Goal: Task Accomplishment & Management: Manage account settings

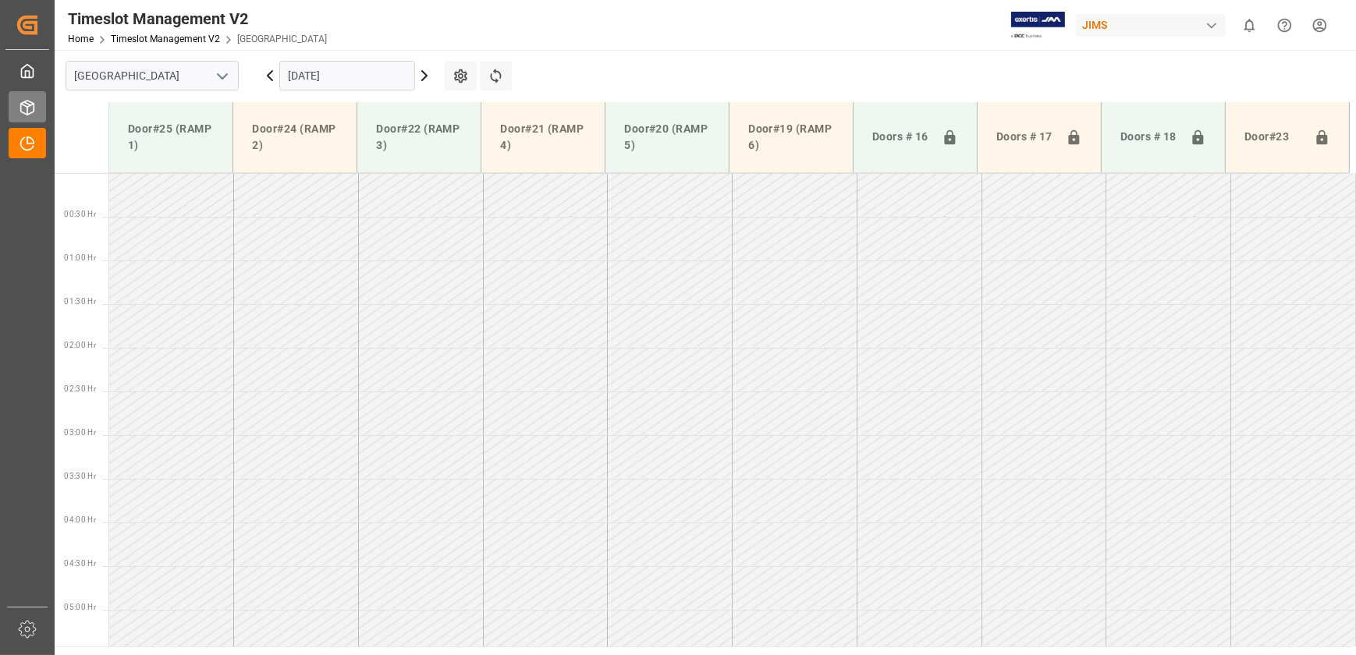
scroll to position [492, 0]
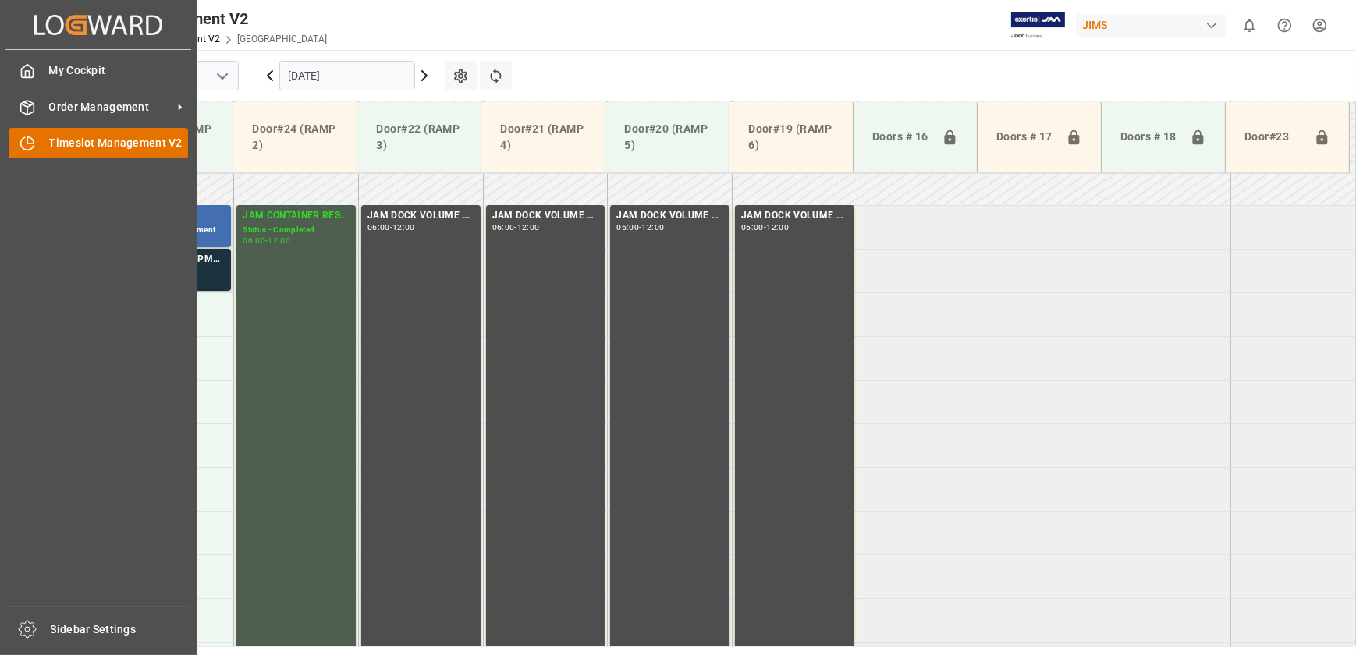
click at [44, 152] on div "Timeslot Management V2 Timeslot Management V2" at bounding box center [98, 143] width 179 height 30
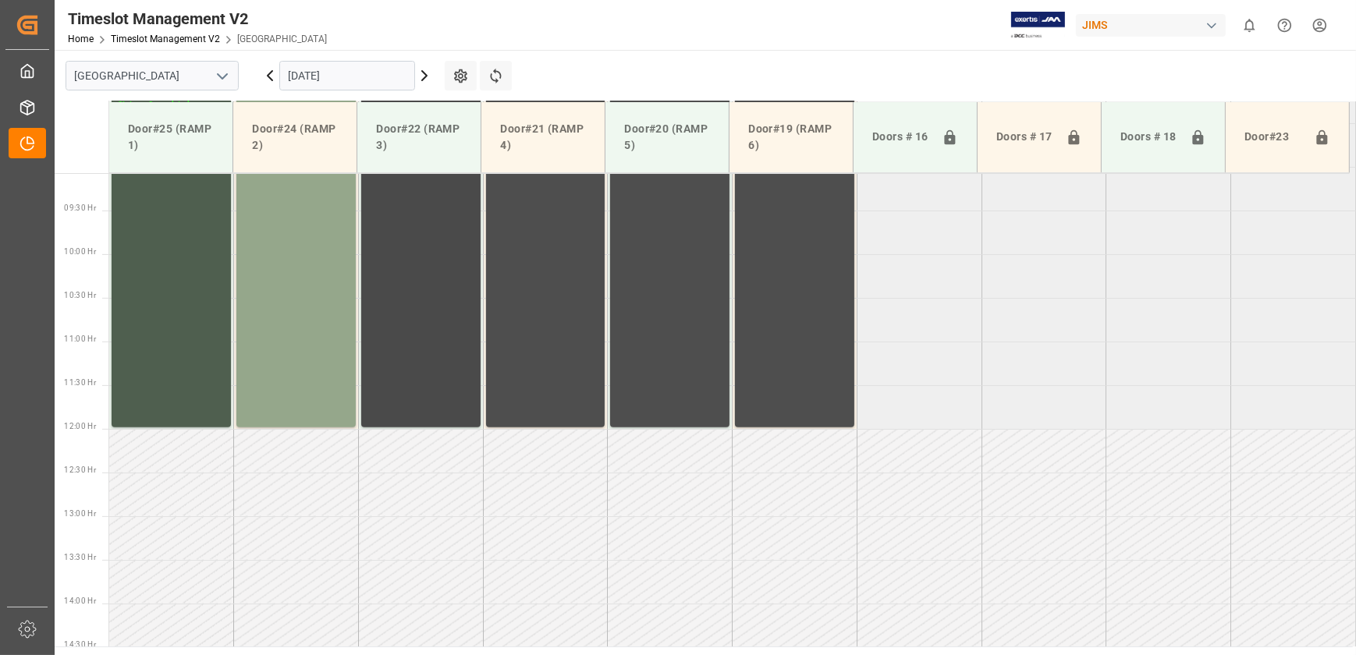
scroll to position [438, 0]
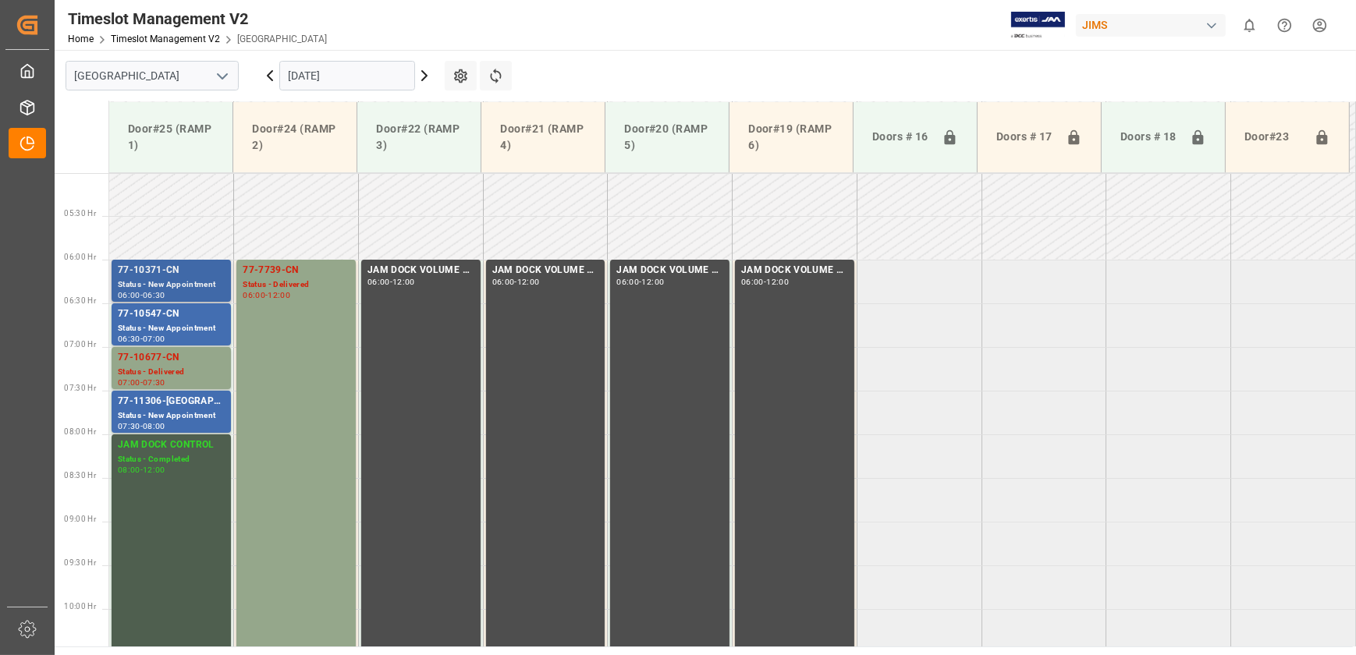
click at [195, 263] on div "77-10371-CN" at bounding box center [171, 271] width 107 height 16
click at [179, 323] on div "Status - New Appointment" at bounding box center [171, 328] width 107 height 13
click at [184, 397] on div "77-11306-[GEOGRAPHIC_DATA]" at bounding box center [171, 402] width 107 height 16
click at [175, 323] on div "Status - New Appointment" at bounding box center [171, 328] width 107 height 13
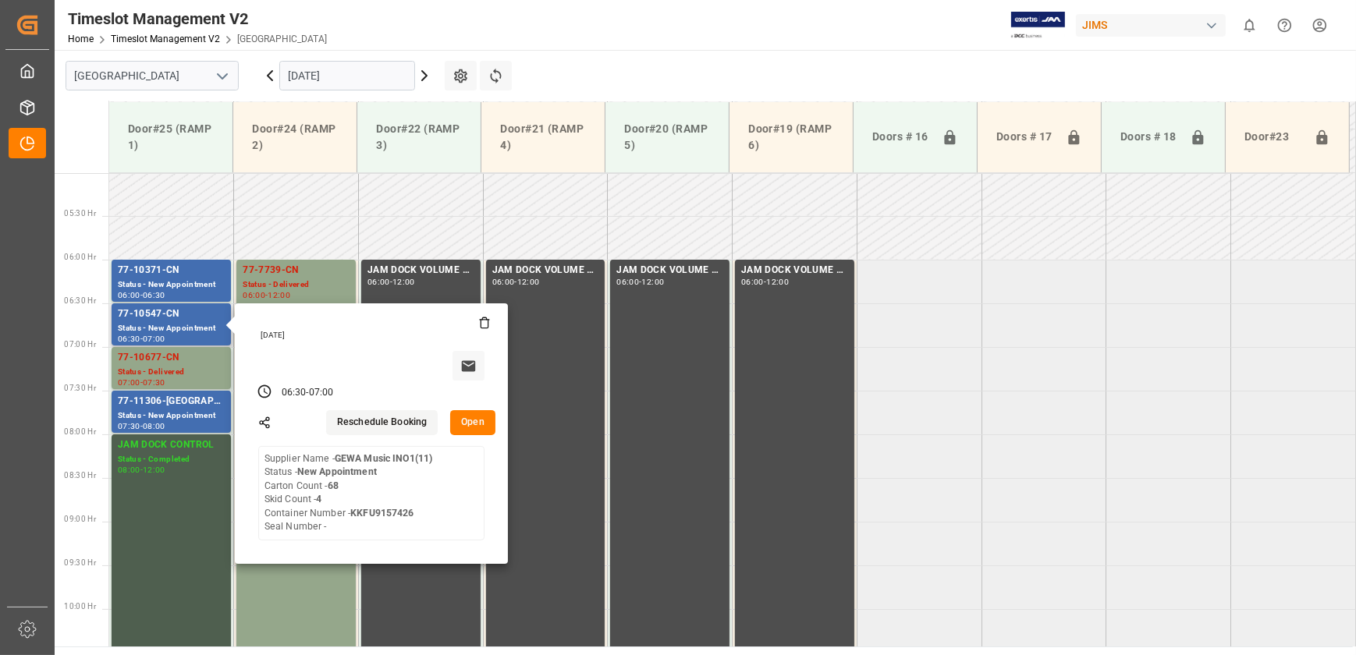
click at [470, 413] on button "Open" at bounding box center [472, 422] width 45 height 25
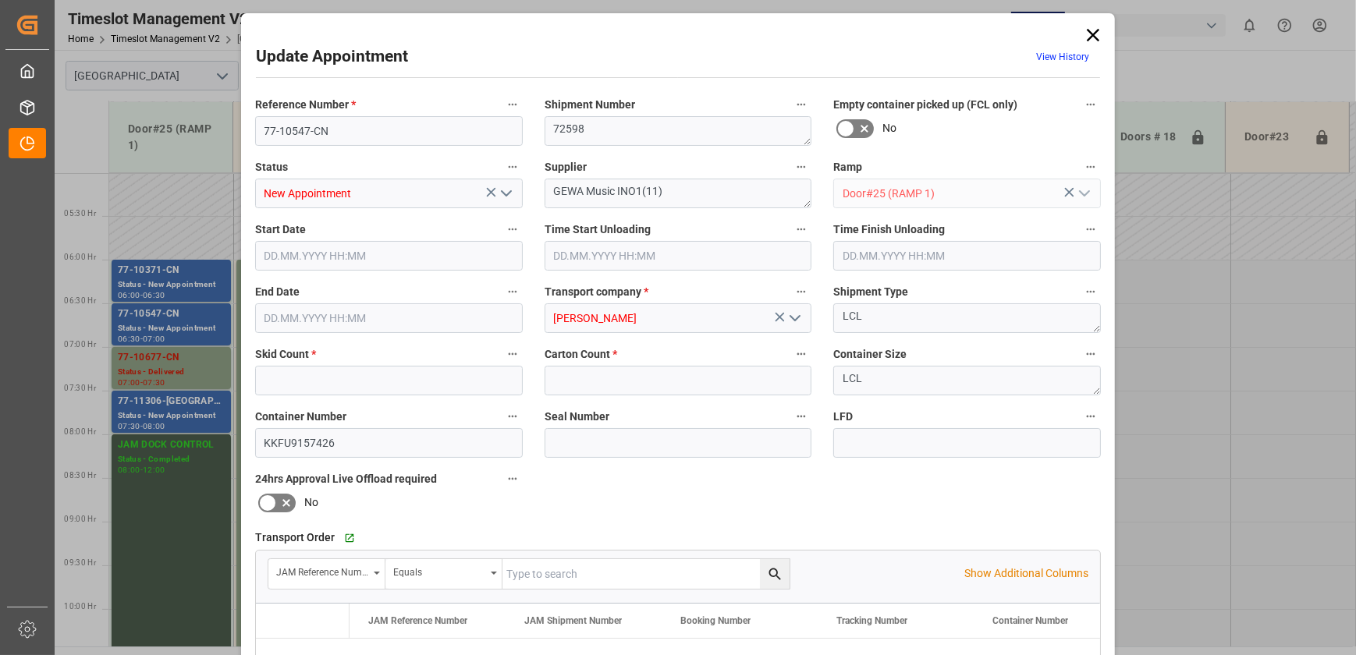
type input "4"
type input "68"
type input "[DATE] 06:30"
type input "[DATE] 07:00"
type input "[DATE] 12:49"
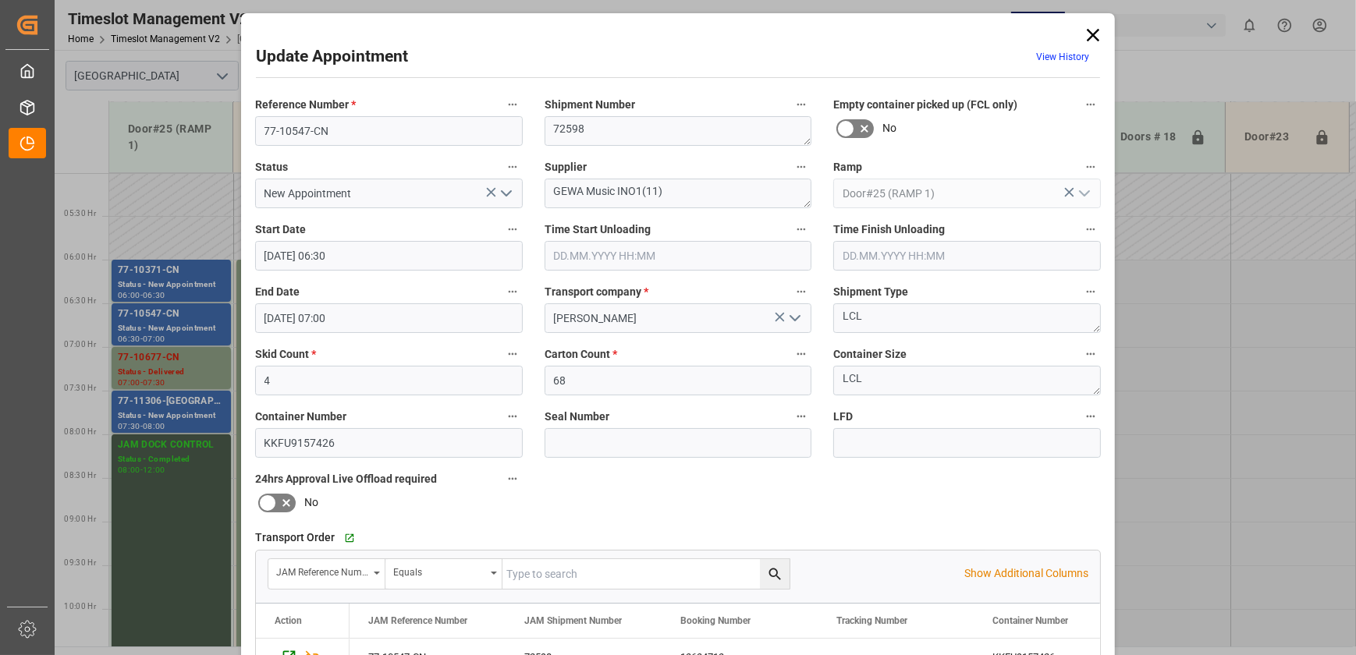
click at [1092, 32] on icon at bounding box center [1092, 35] width 12 height 12
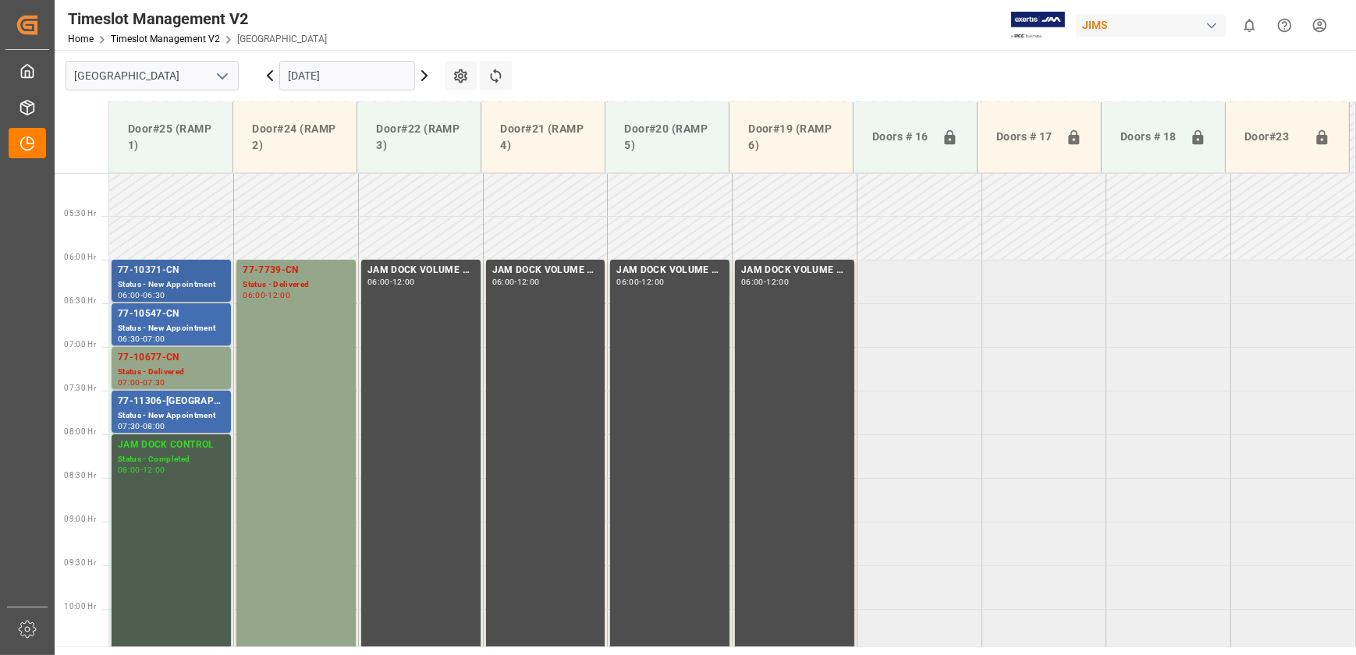
click at [190, 276] on div "77-10371-CN" at bounding box center [171, 271] width 107 height 16
click at [423, 77] on icon at bounding box center [424, 75] width 19 height 19
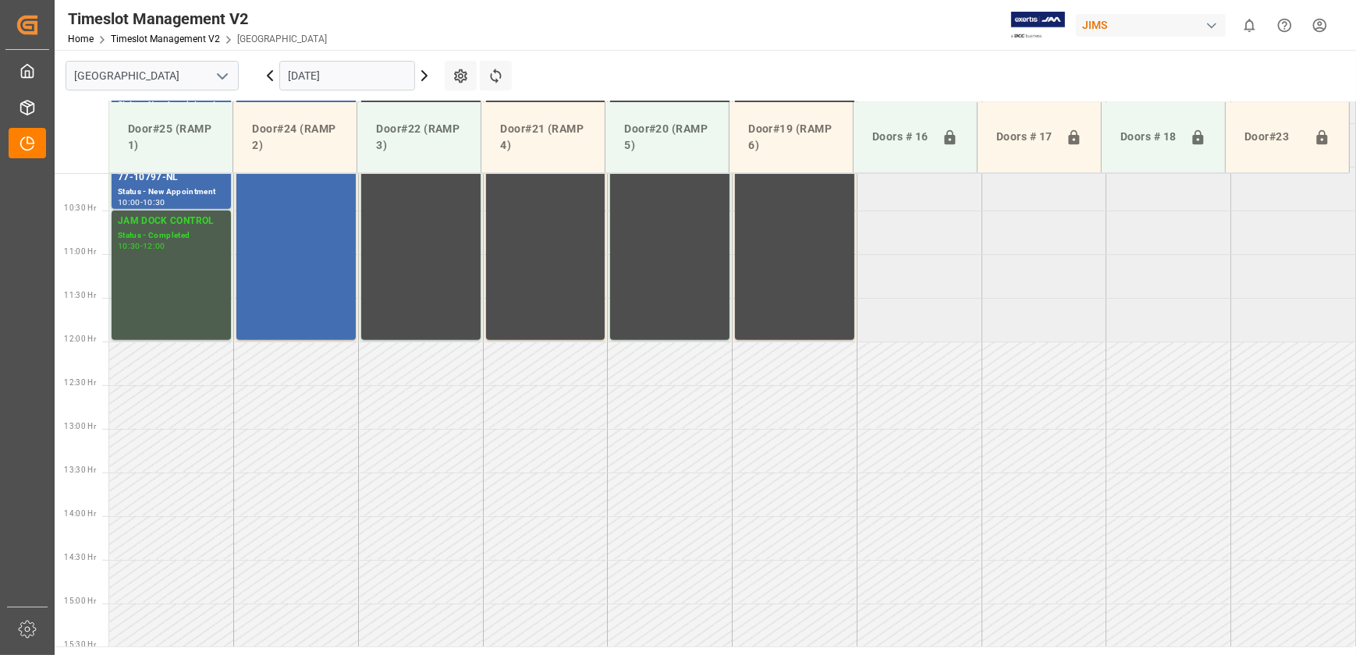
scroll to position [525, 0]
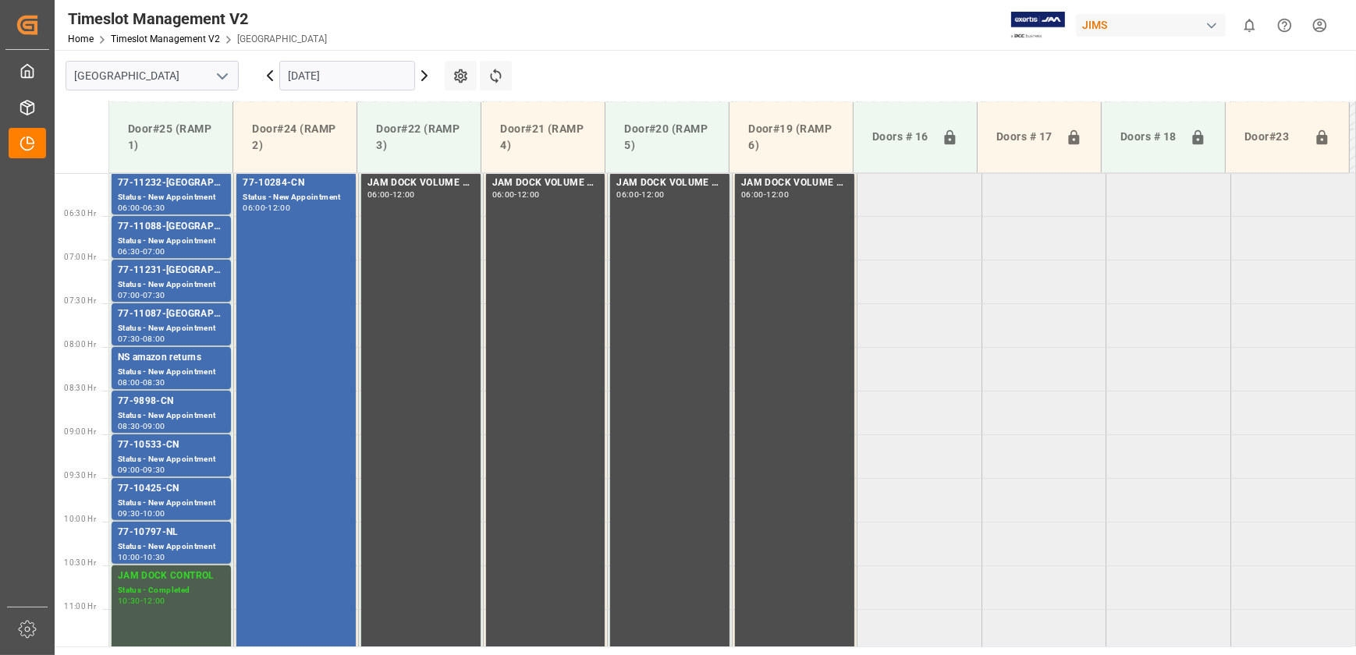
click at [426, 70] on icon at bounding box center [424, 75] width 19 height 19
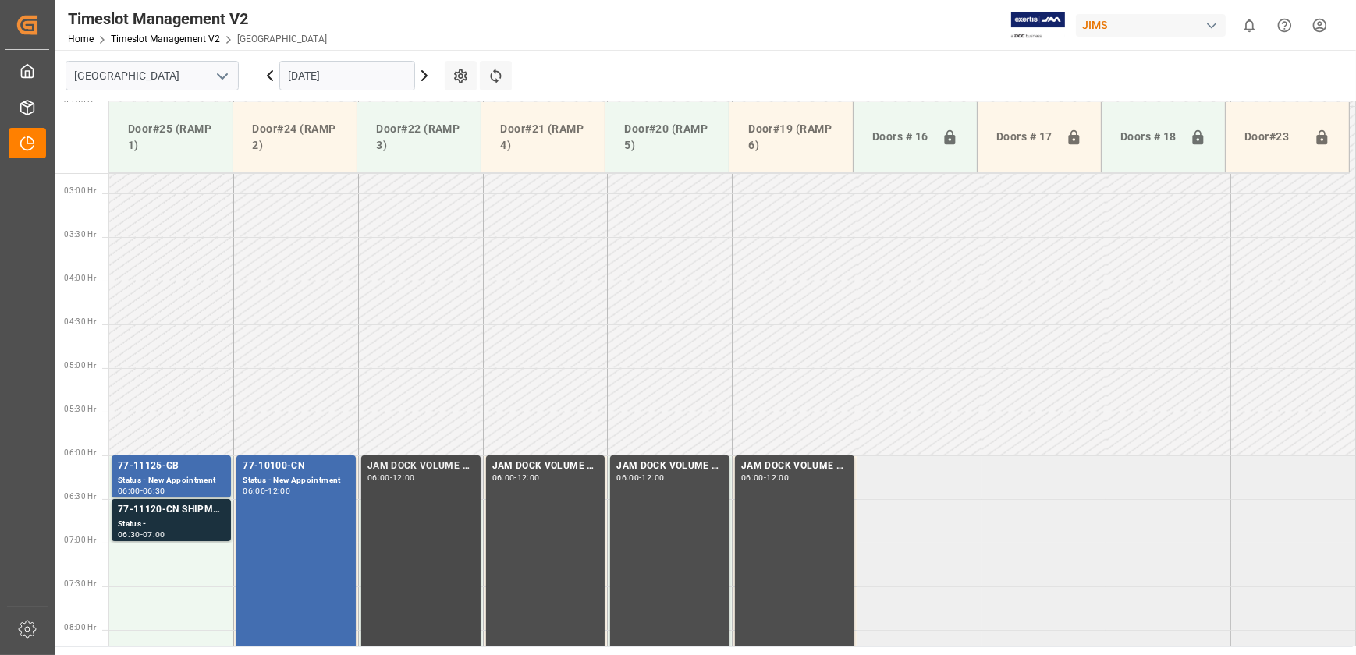
scroll to position [242, 0]
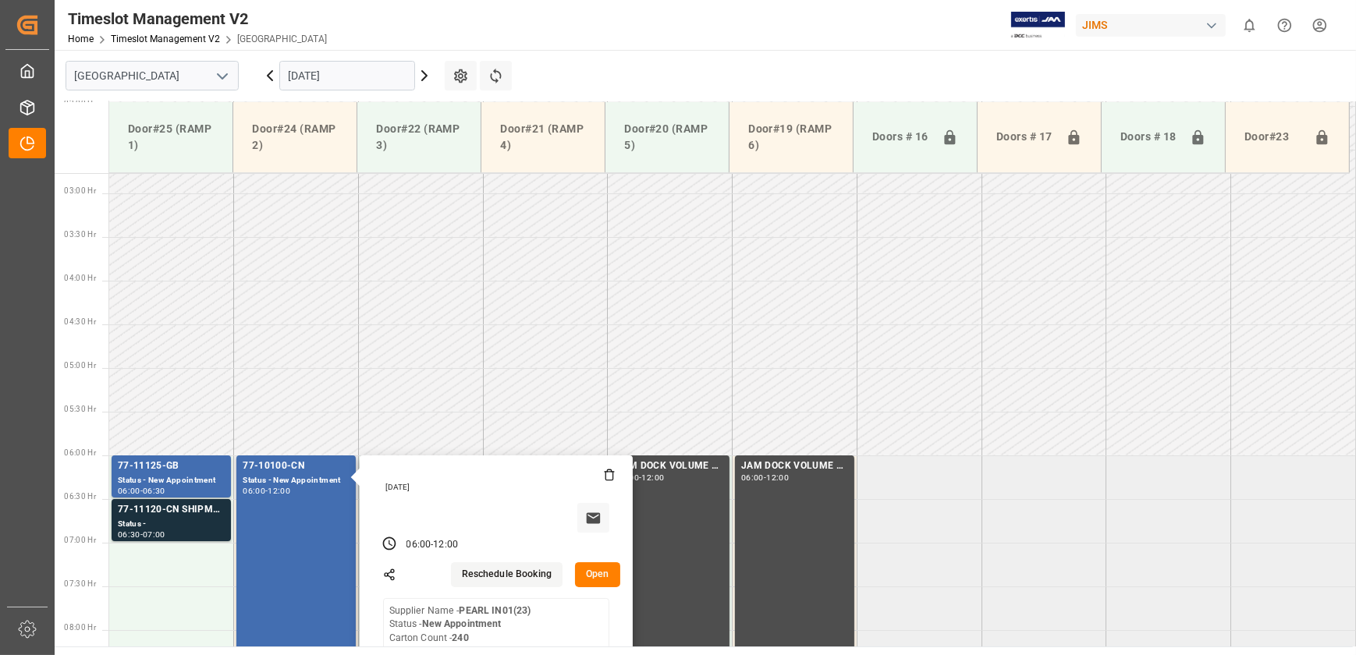
click at [597, 578] on button "Open" at bounding box center [597, 574] width 45 height 25
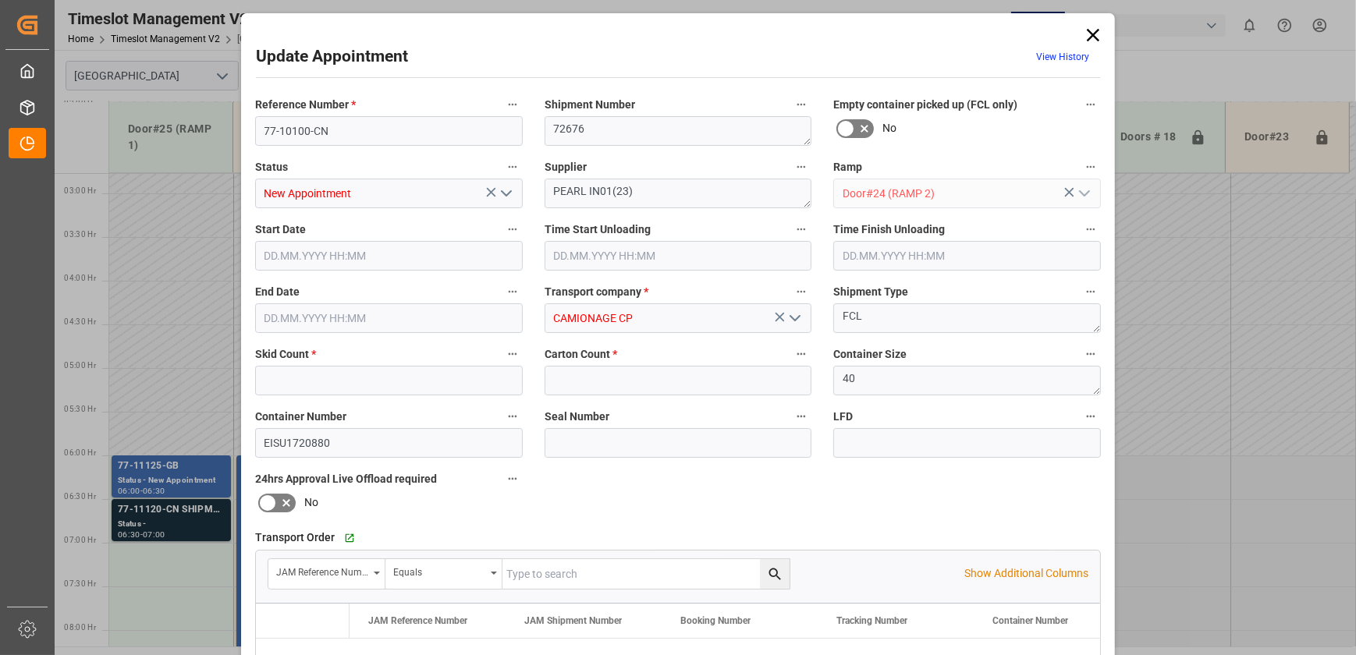
type input "0"
type input "240"
type input "[DATE] 06:00"
type input "[DATE] 12:00"
type input "[DATE] 13:04"
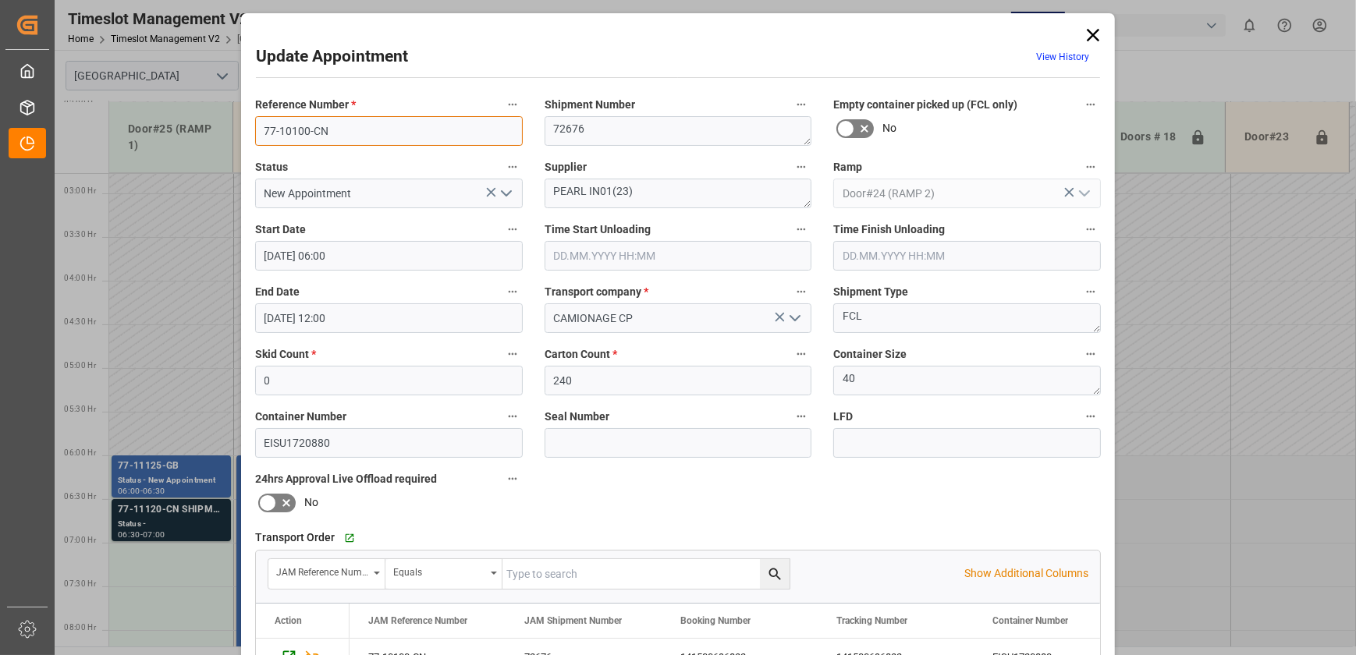
click at [363, 133] on input "77-10100-CN" at bounding box center [389, 131] width 268 height 30
drag, startPoint x: 580, startPoint y: 192, endPoint x: 498, endPoint y: 194, distance: 82.7
click at [498, 194] on div "Reference Number * 77-10100-CN Shipment Number 72676 Empty container picked up …" at bounding box center [677, 481] width 867 height 785
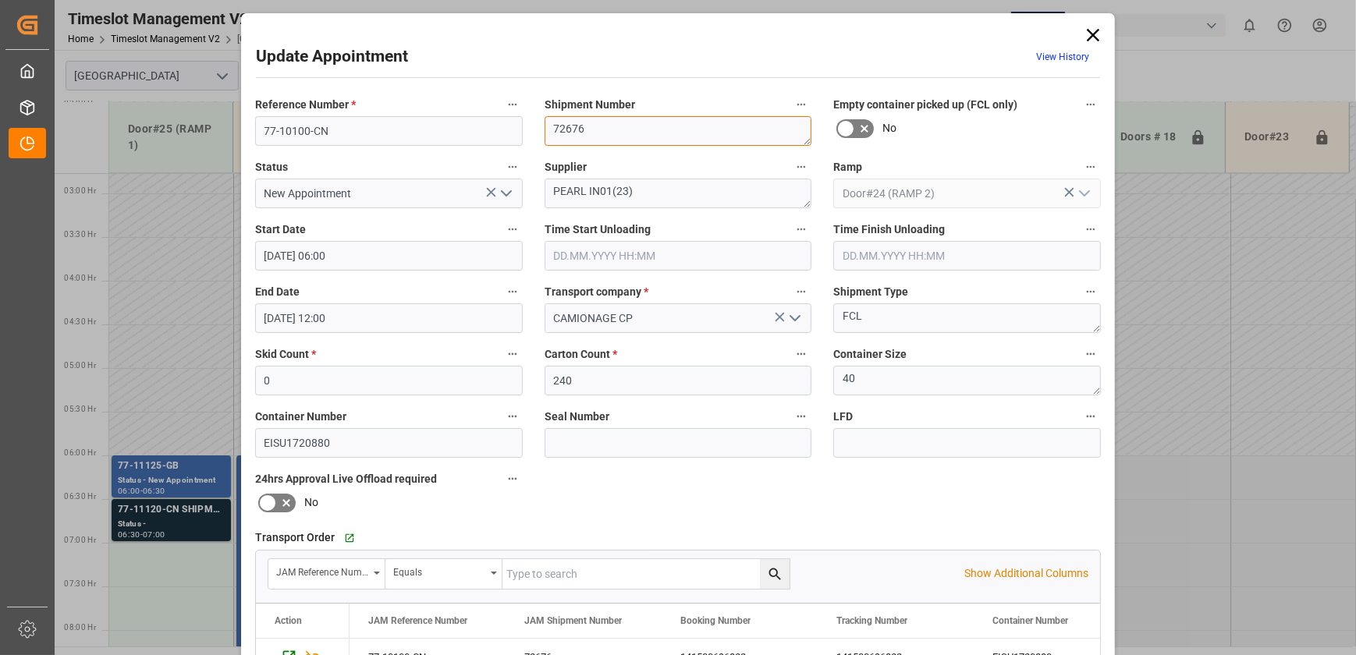
click at [636, 130] on textarea "72676" at bounding box center [678, 131] width 268 height 30
drag, startPoint x: 1090, startPoint y: 30, endPoint x: 1015, endPoint y: 30, distance: 74.9
click at [1090, 30] on icon at bounding box center [1093, 35] width 22 height 22
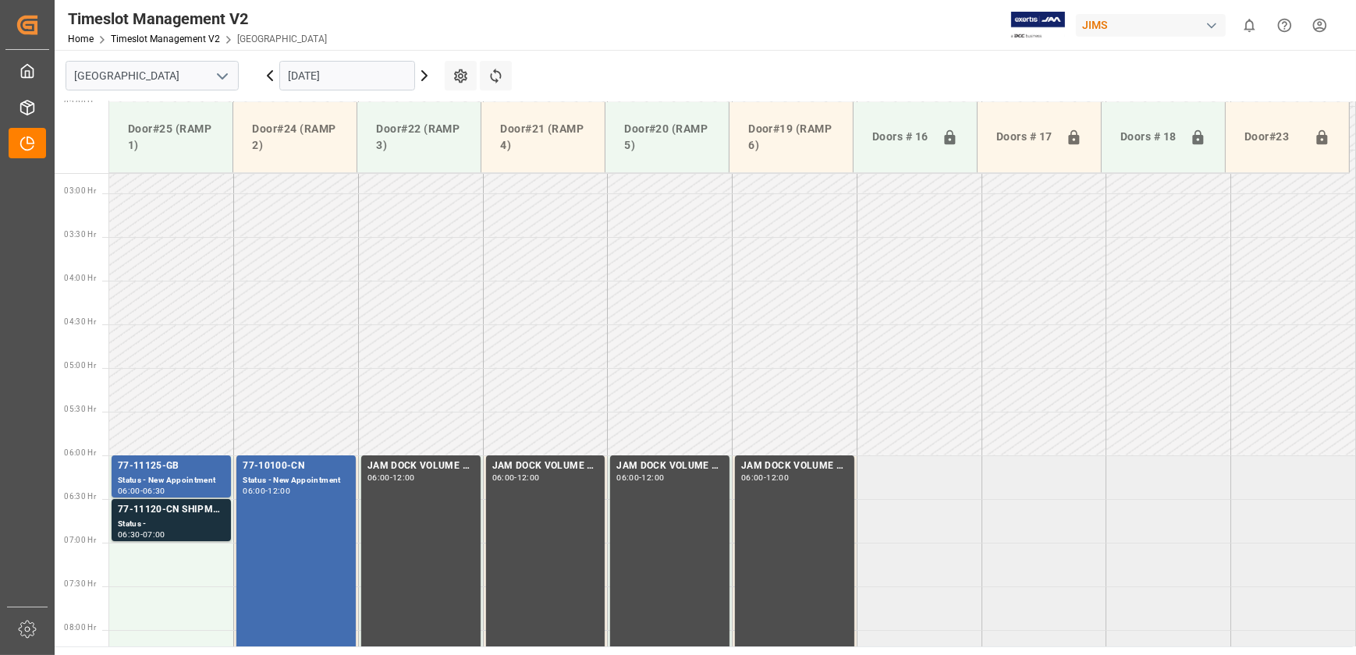
click at [269, 75] on icon at bounding box center [269, 75] width 19 height 19
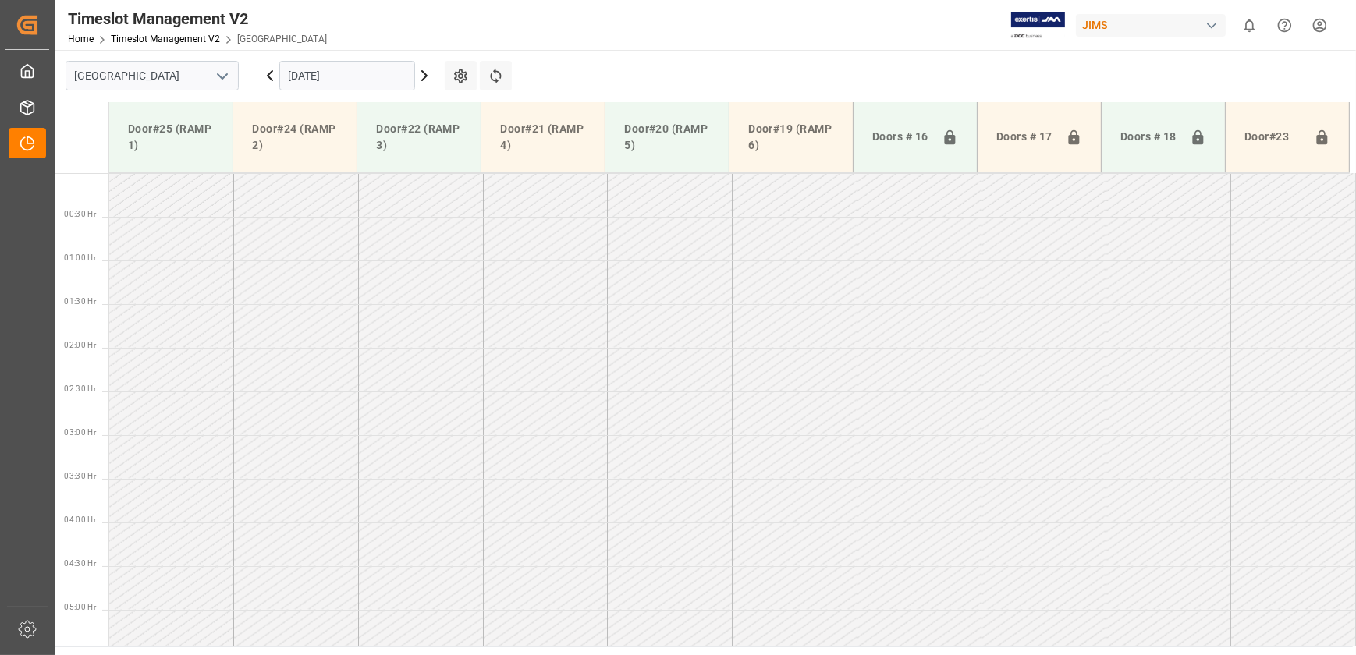
scroll to position [212, 0]
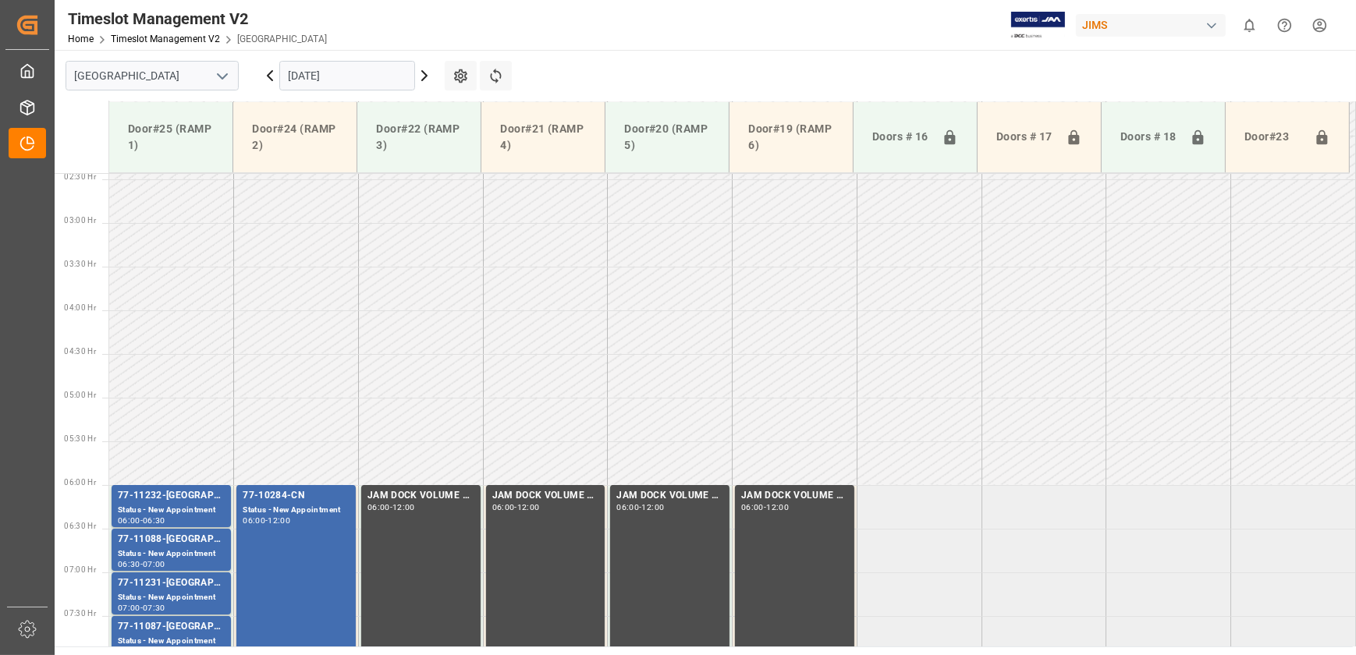
click at [269, 75] on icon at bounding box center [269, 75] width 19 height 19
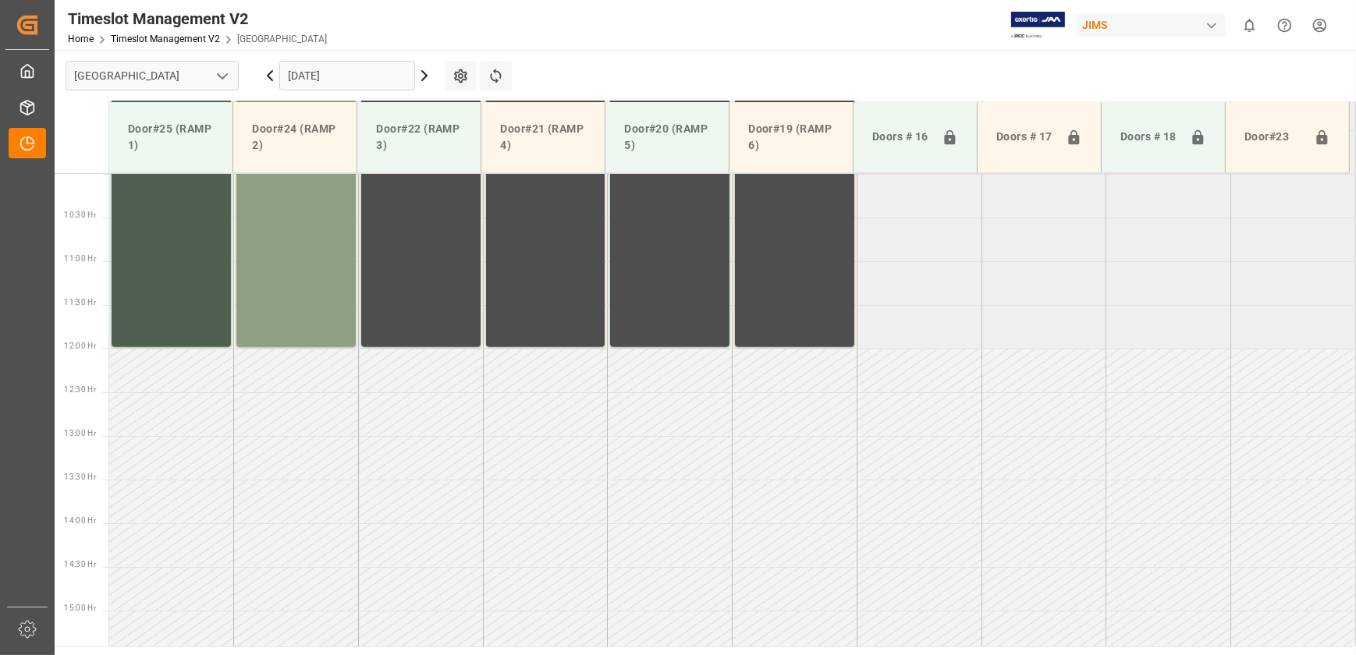
scroll to position [880, 0]
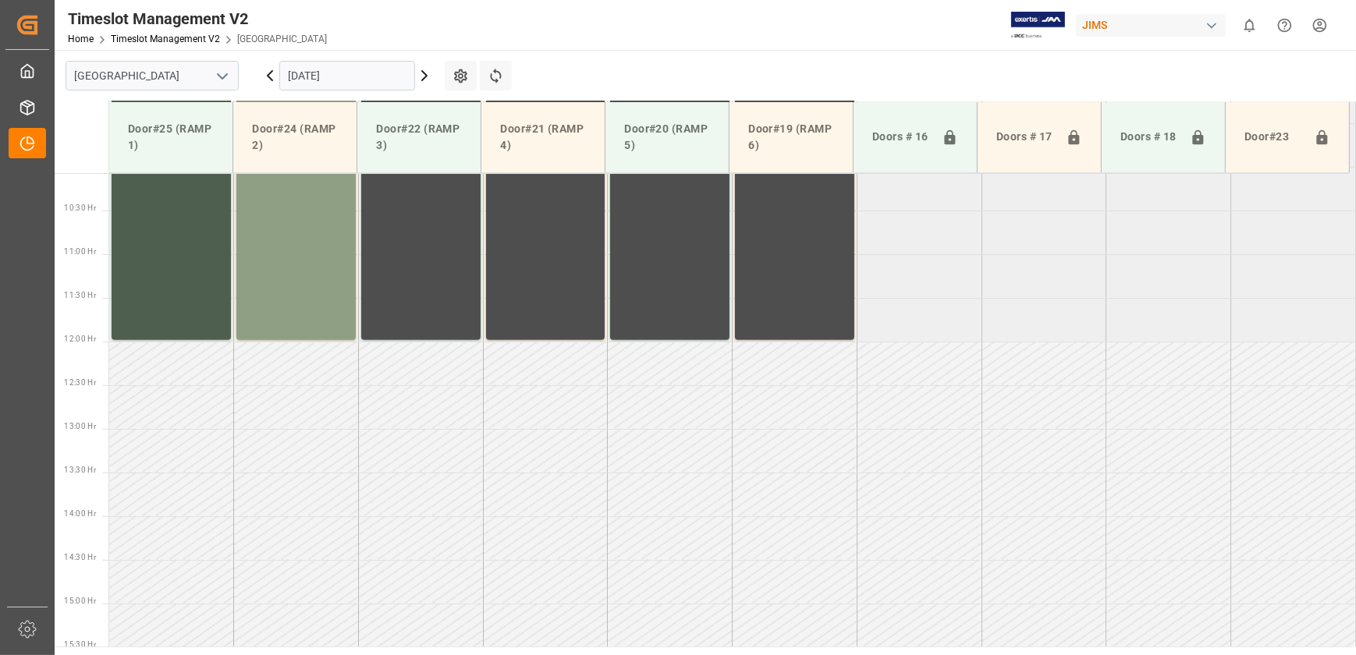
click at [299, 280] on div "77-7739-CN Status - Delivered 06:00 - 12:00" at bounding box center [296, 79] width 107 height 516
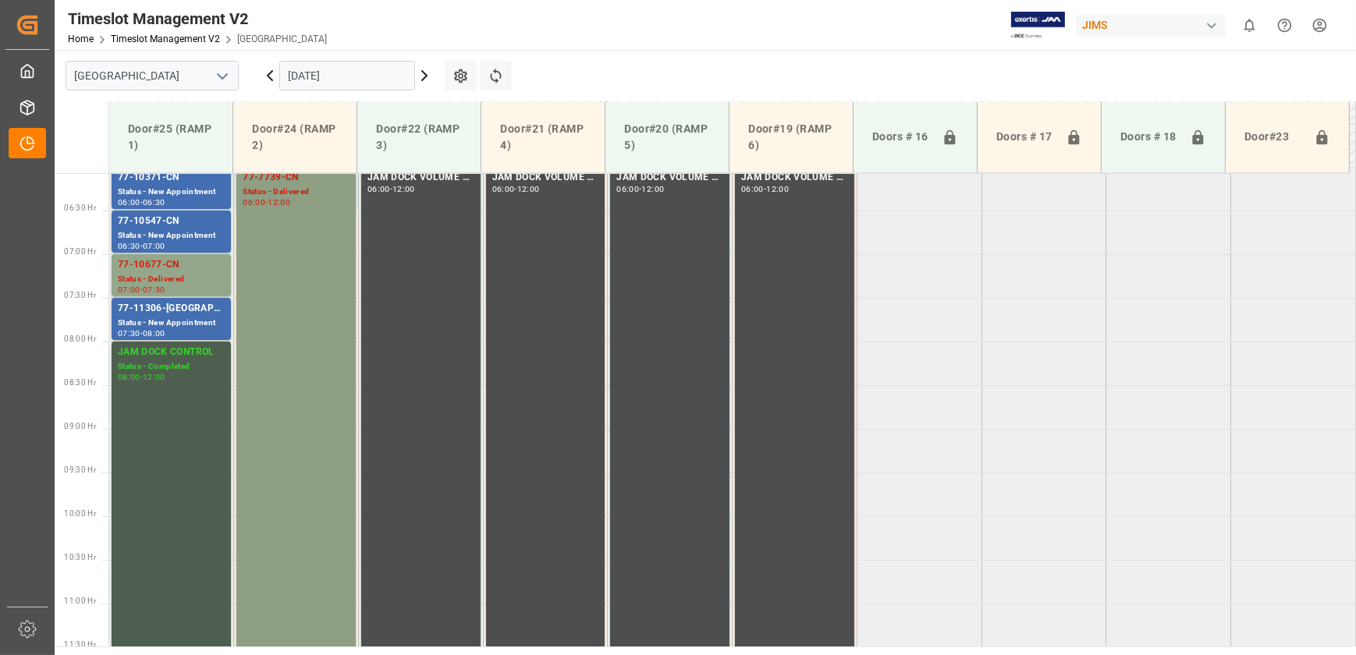
scroll to position [525, 0]
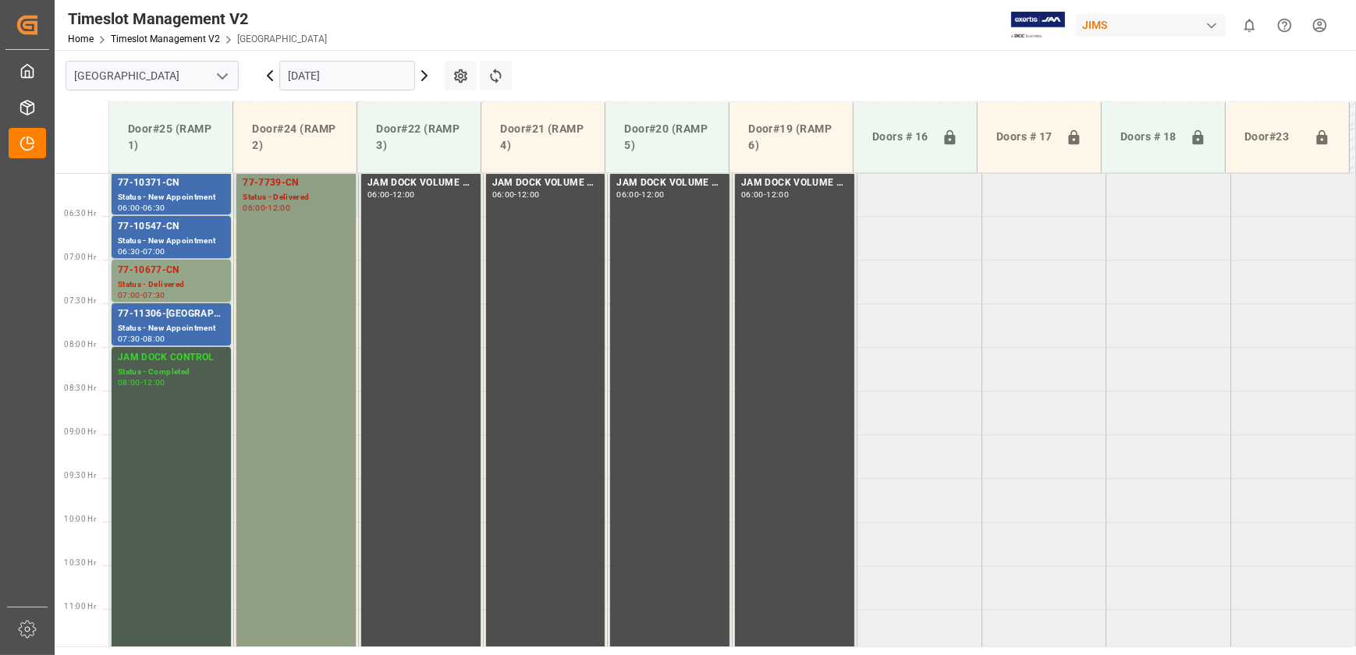
click at [292, 271] on div "77-7739-CN Status - Delivered 06:00 - 12:00" at bounding box center [296, 433] width 107 height 516
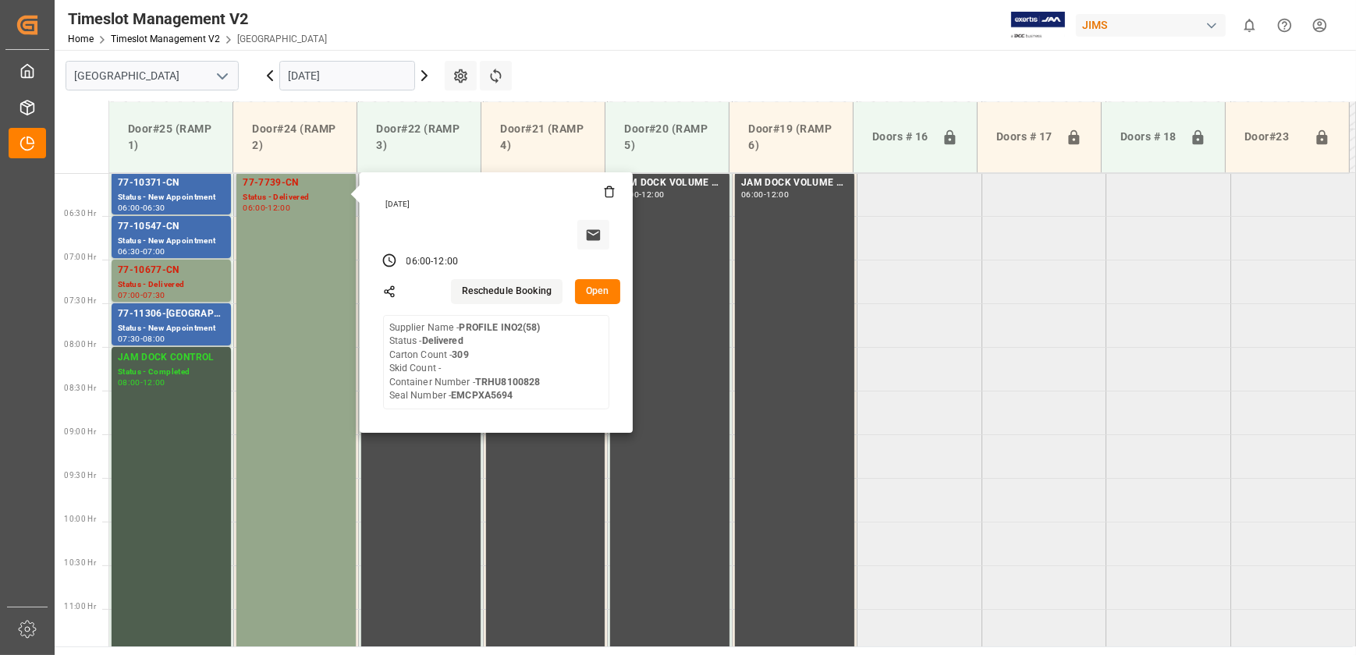
click at [602, 285] on button "Open" at bounding box center [597, 291] width 45 height 25
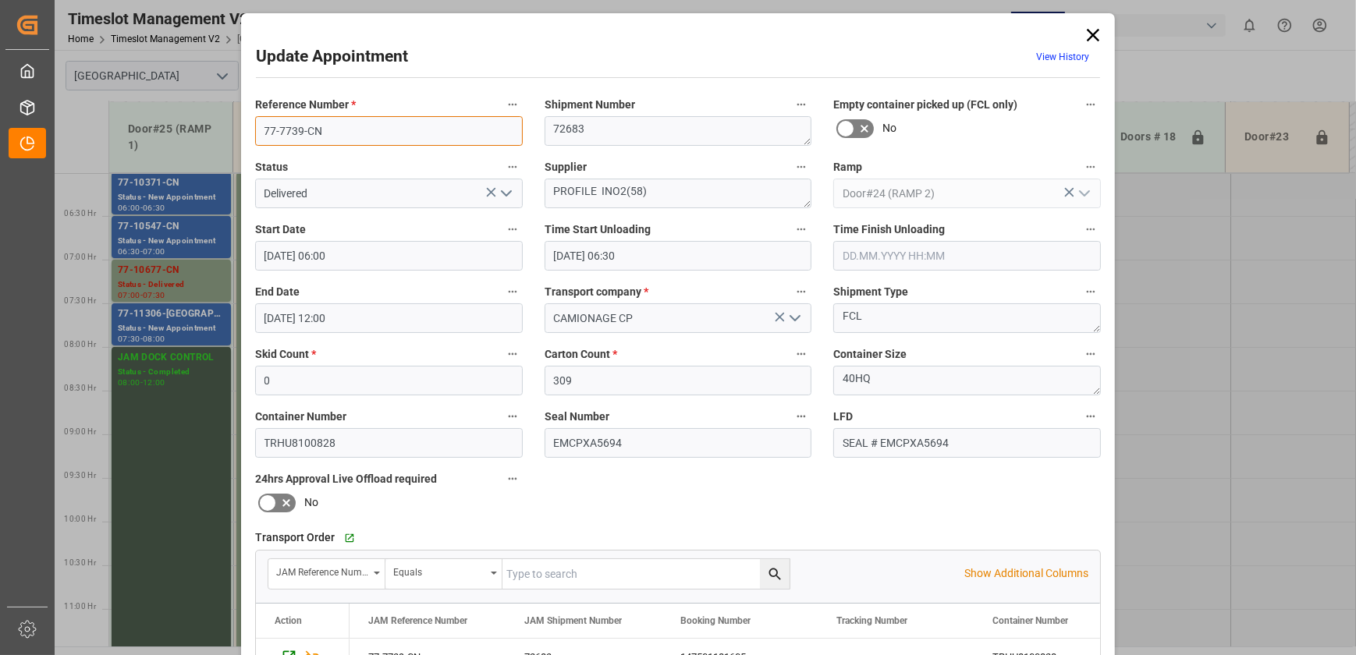
click at [346, 125] on input "77-7739-CN" at bounding box center [389, 131] width 268 height 30
click at [558, 190] on textarea "PROFILE INO2(58)" at bounding box center [678, 194] width 268 height 30
click at [581, 130] on textarea "72683" at bounding box center [678, 131] width 268 height 30
click at [567, 193] on textarea "PROFILE INO2(58)" at bounding box center [678, 194] width 268 height 30
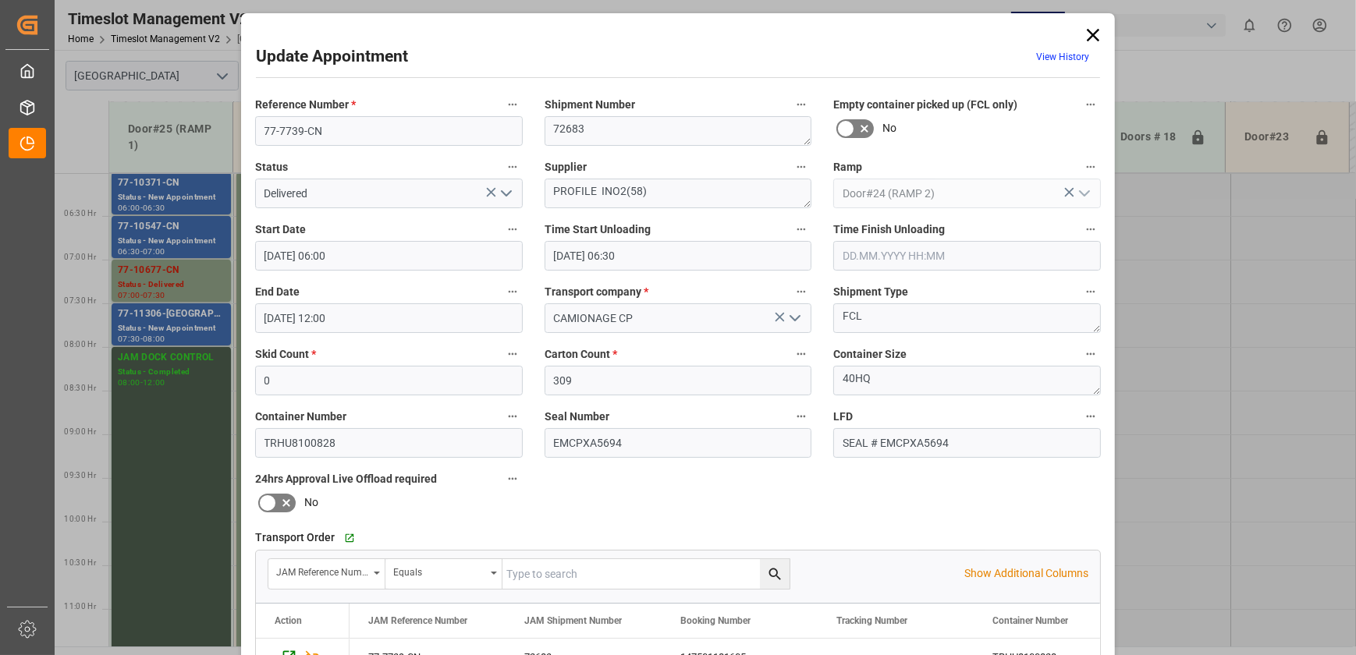
click at [1089, 34] on icon at bounding box center [1093, 35] width 22 height 22
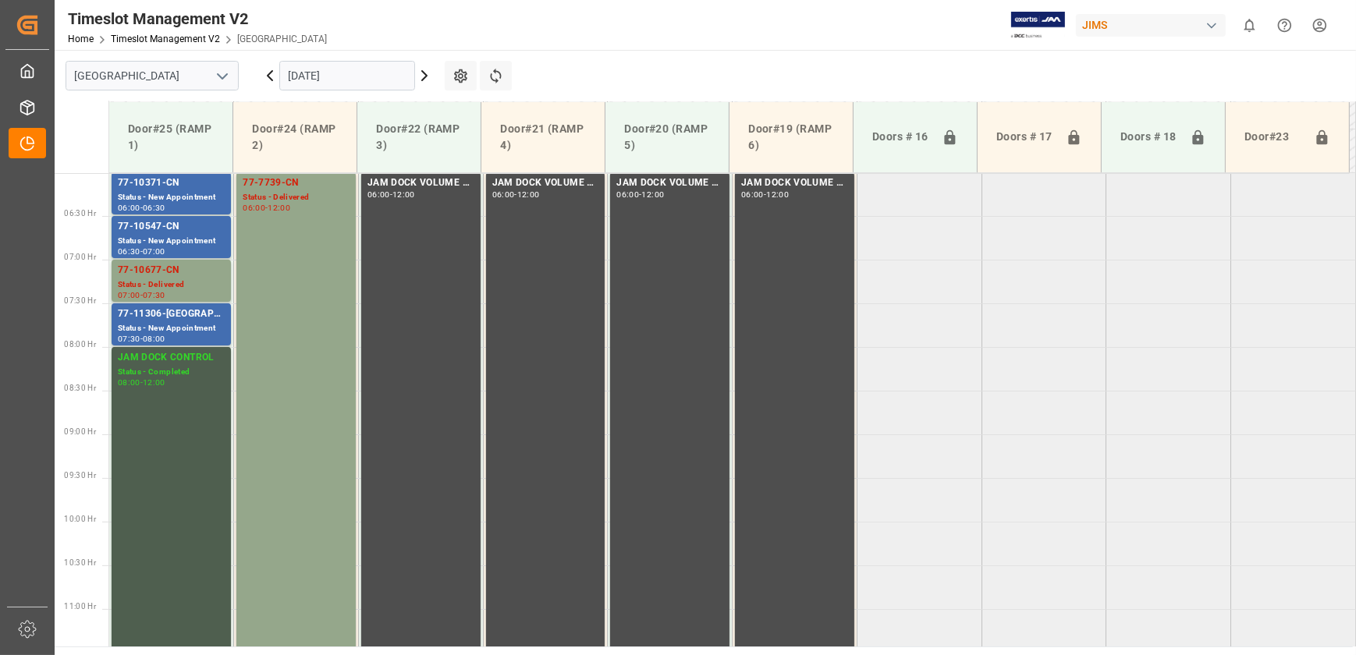
click at [420, 65] on div "[DATE]" at bounding box center [347, 75] width 195 height 51
click at [426, 70] on icon at bounding box center [424, 75] width 19 height 19
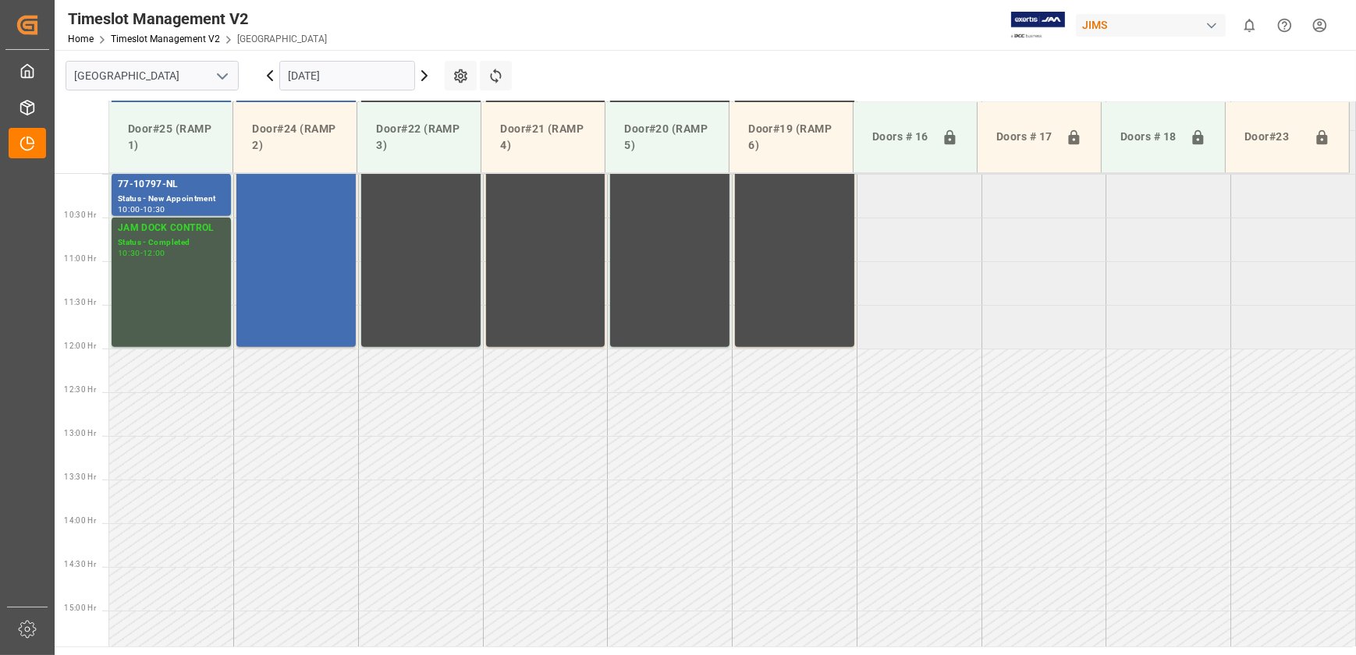
scroll to position [880, 0]
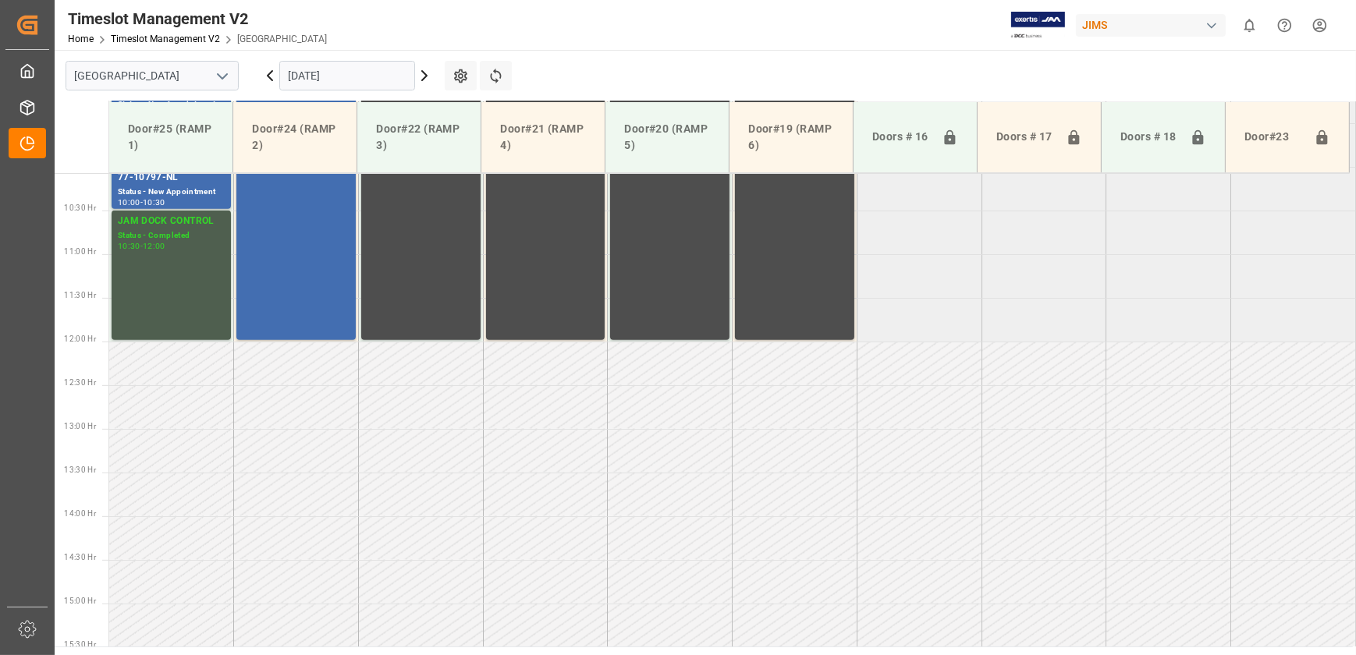
click at [426, 74] on icon at bounding box center [424, 75] width 5 height 9
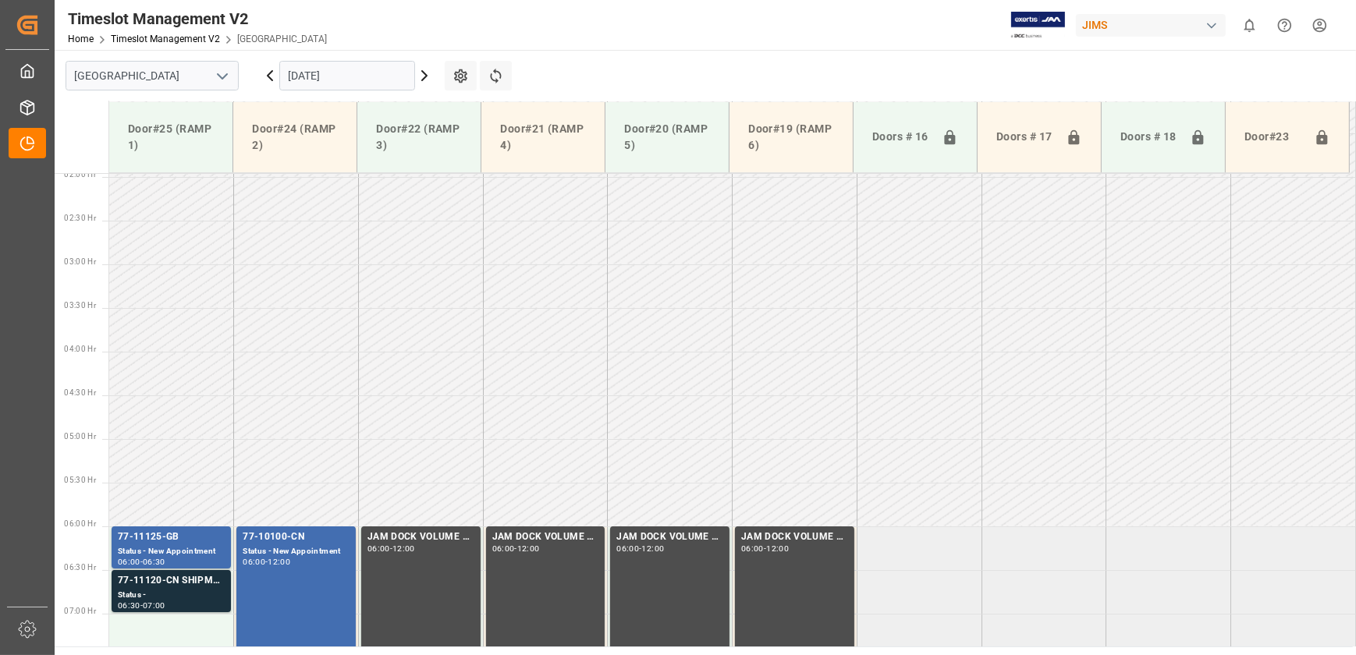
scroll to position [171, 0]
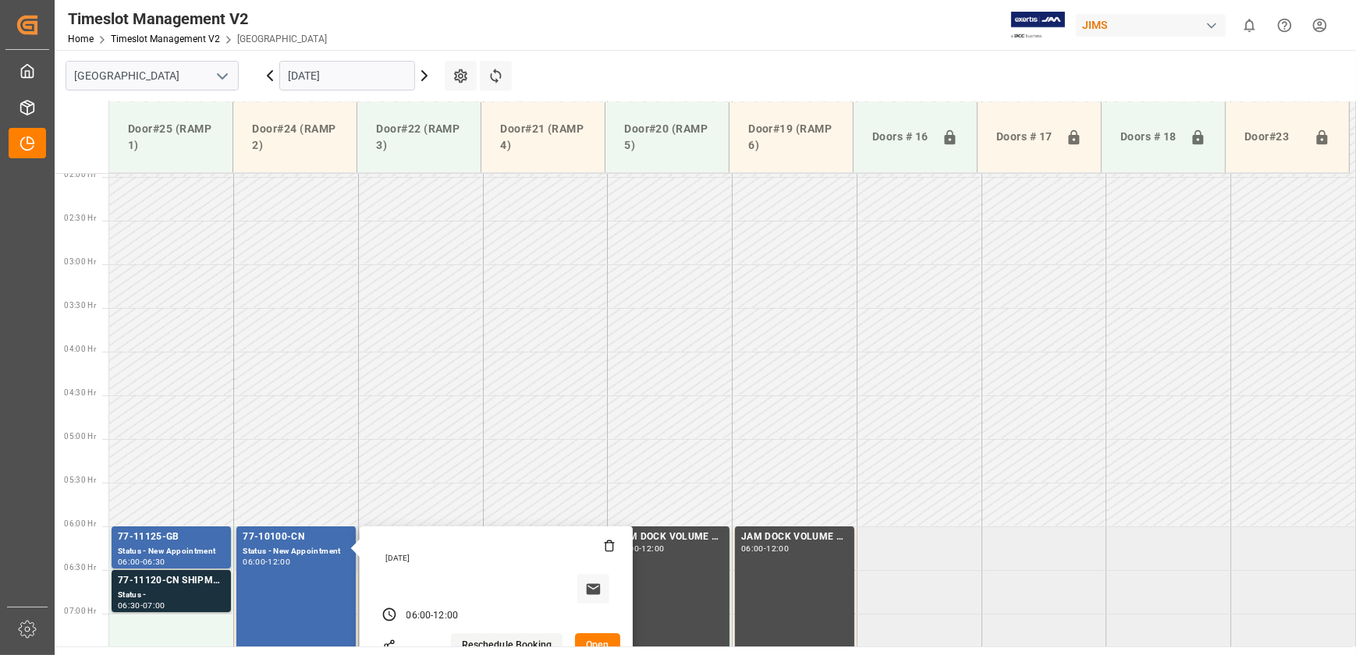
click at [589, 643] on button "Open" at bounding box center [597, 645] width 45 height 25
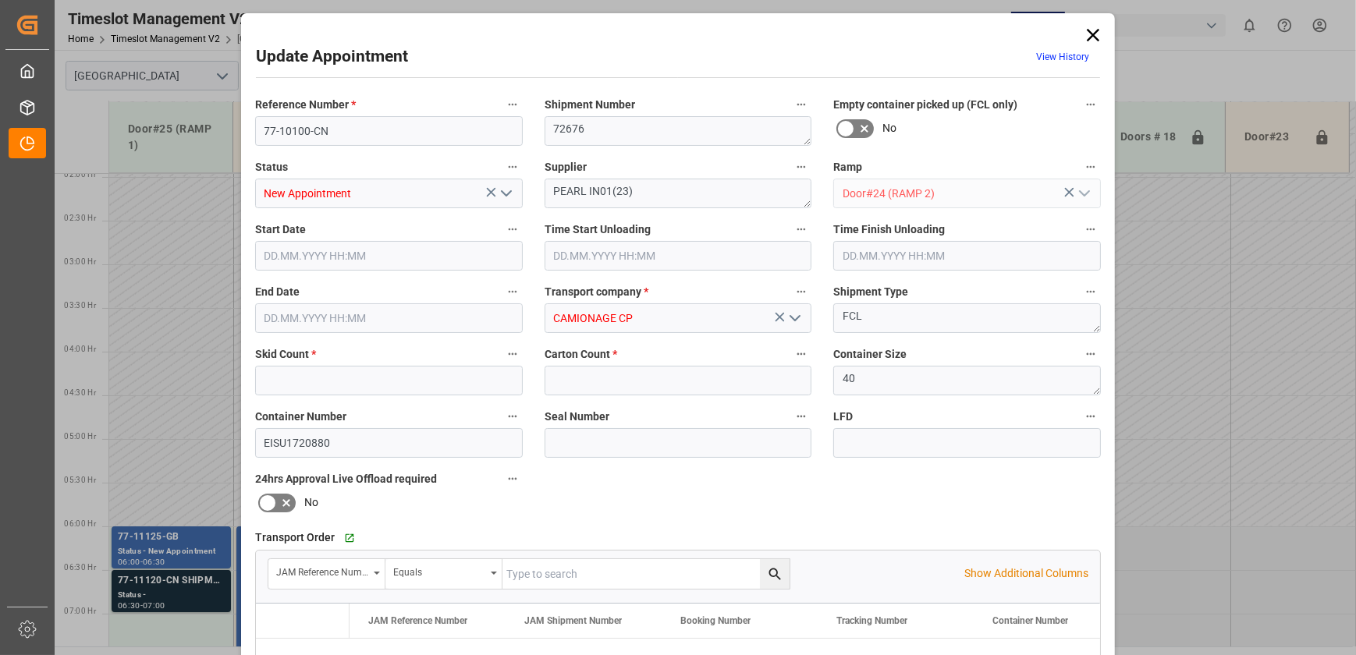
type input "0"
type input "240"
type input "[DATE] 06:00"
type input "[DATE] 12:00"
type input "[DATE] 13:04"
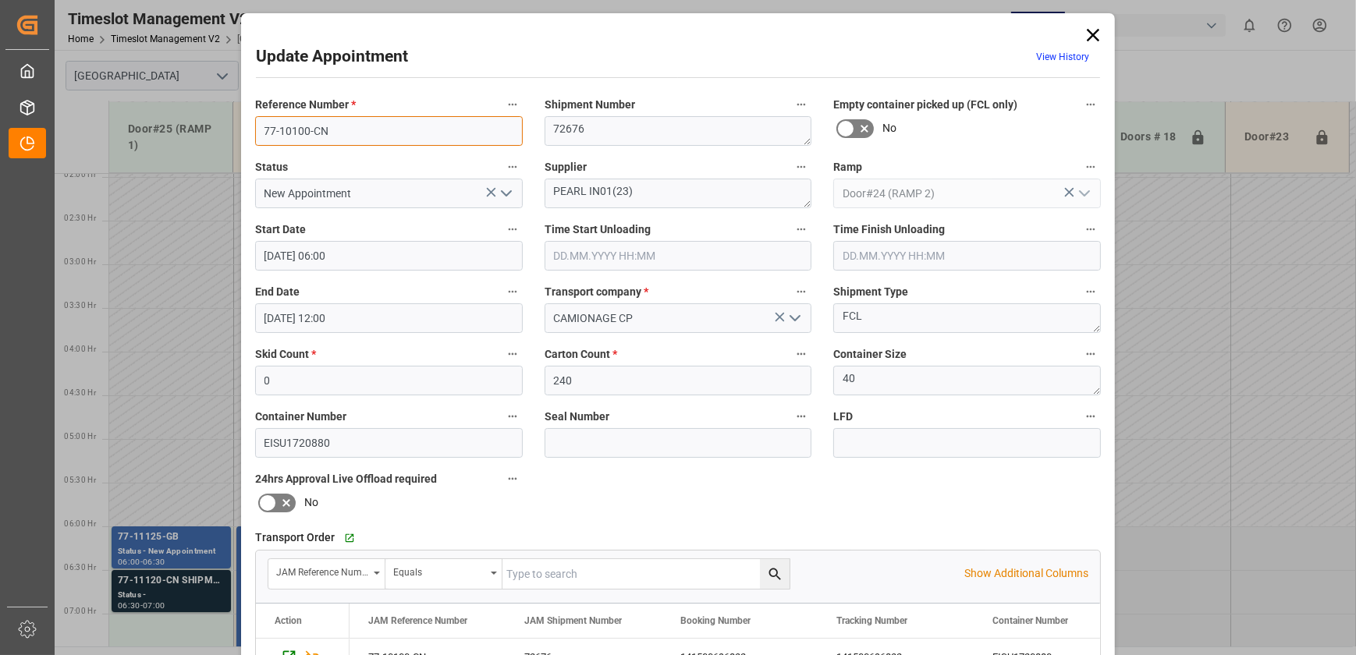
click at [353, 127] on input "77-10100-CN" at bounding box center [389, 131] width 268 height 30
click at [350, 129] on input "77-10100-CN" at bounding box center [389, 131] width 268 height 30
click at [567, 189] on textarea "PEARL IN01(23)" at bounding box center [678, 194] width 268 height 30
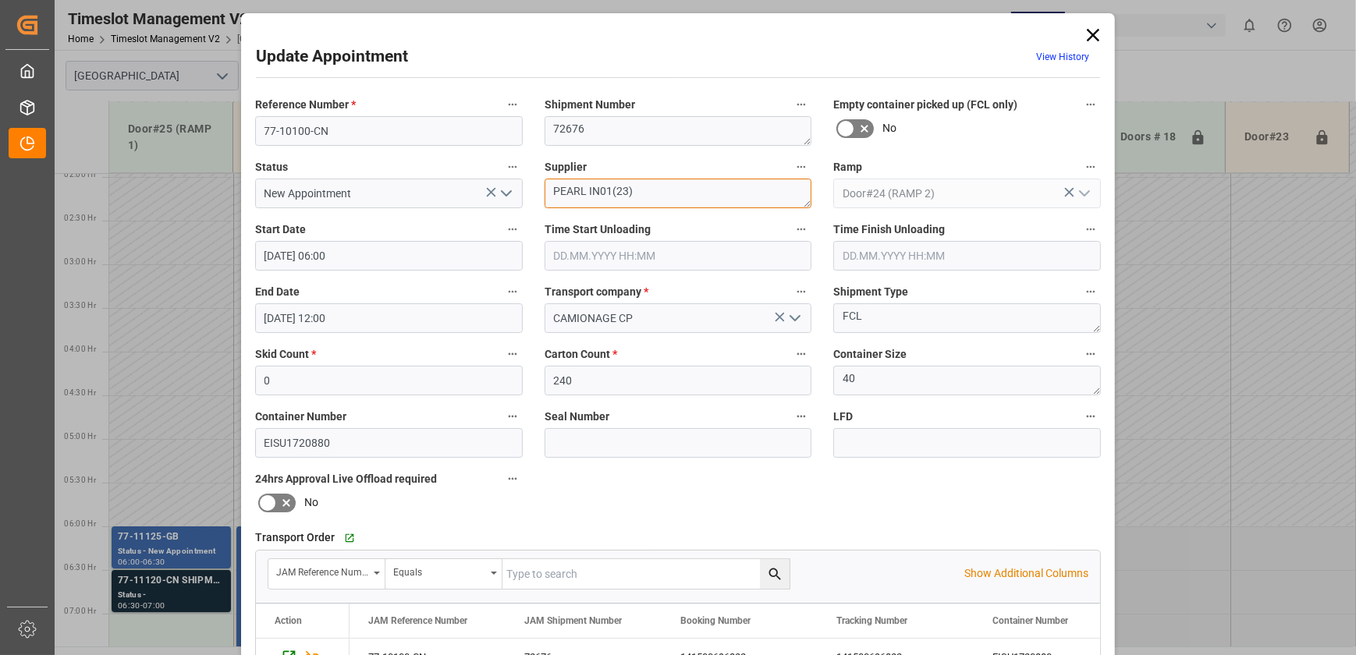
click at [567, 189] on textarea "PEARL IN01(23)" at bounding box center [678, 194] width 268 height 30
drag, startPoint x: 1091, startPoint y: 23, endPoint x: 979, endPoint y: 53, distance: 116.2
click at [1091, 24] on icon at bounding box center [1093, 35] width 22 height 22
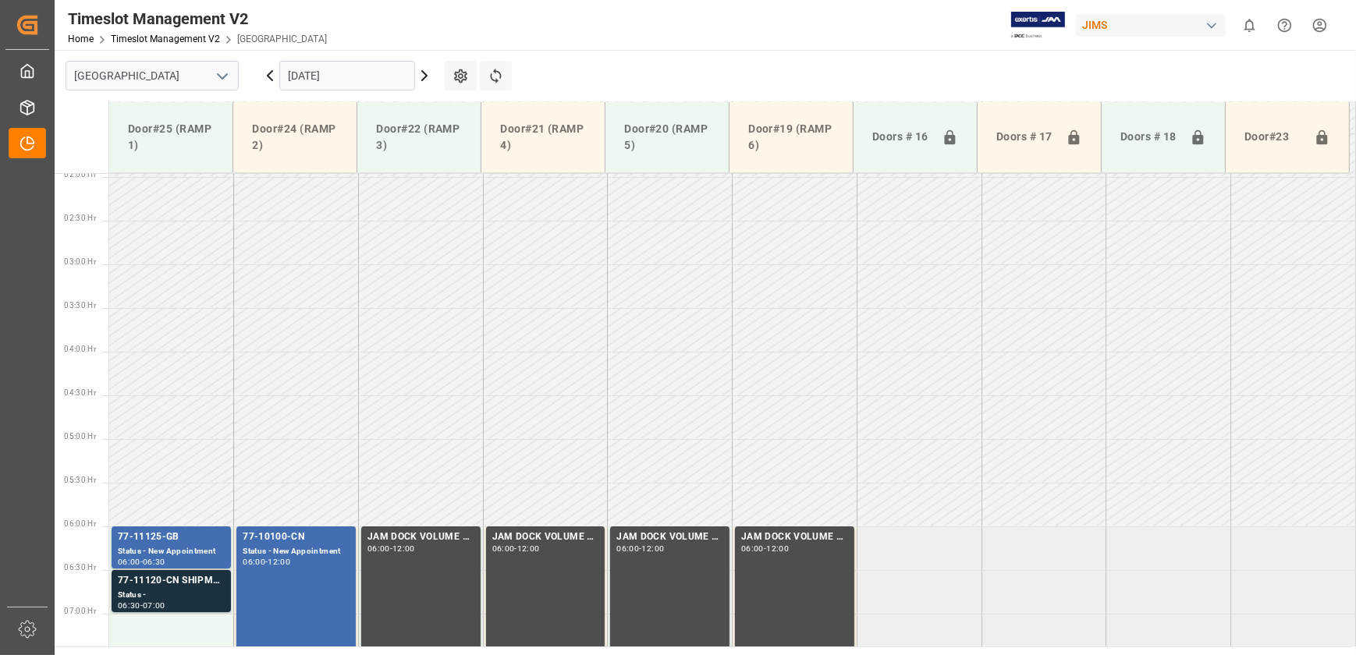
click at [272, 74] on icon at bounding box center [269, 75] width 19 height 19
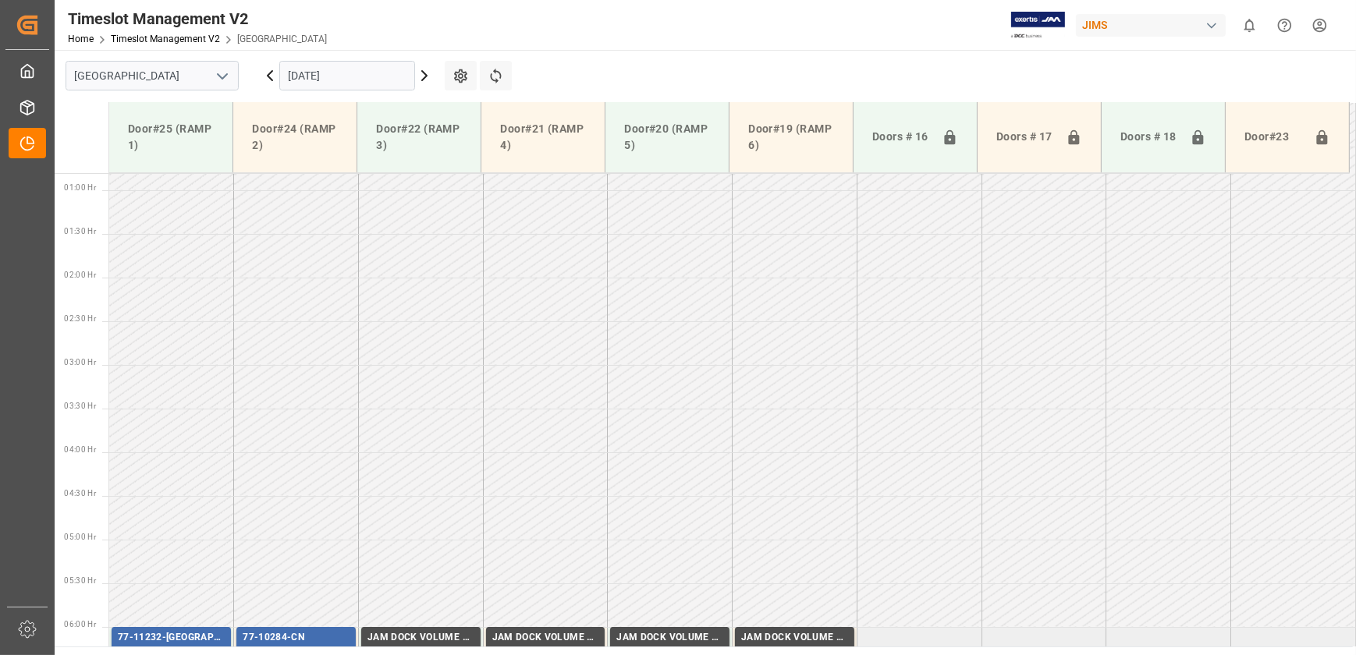
scroll to position [250, 0]
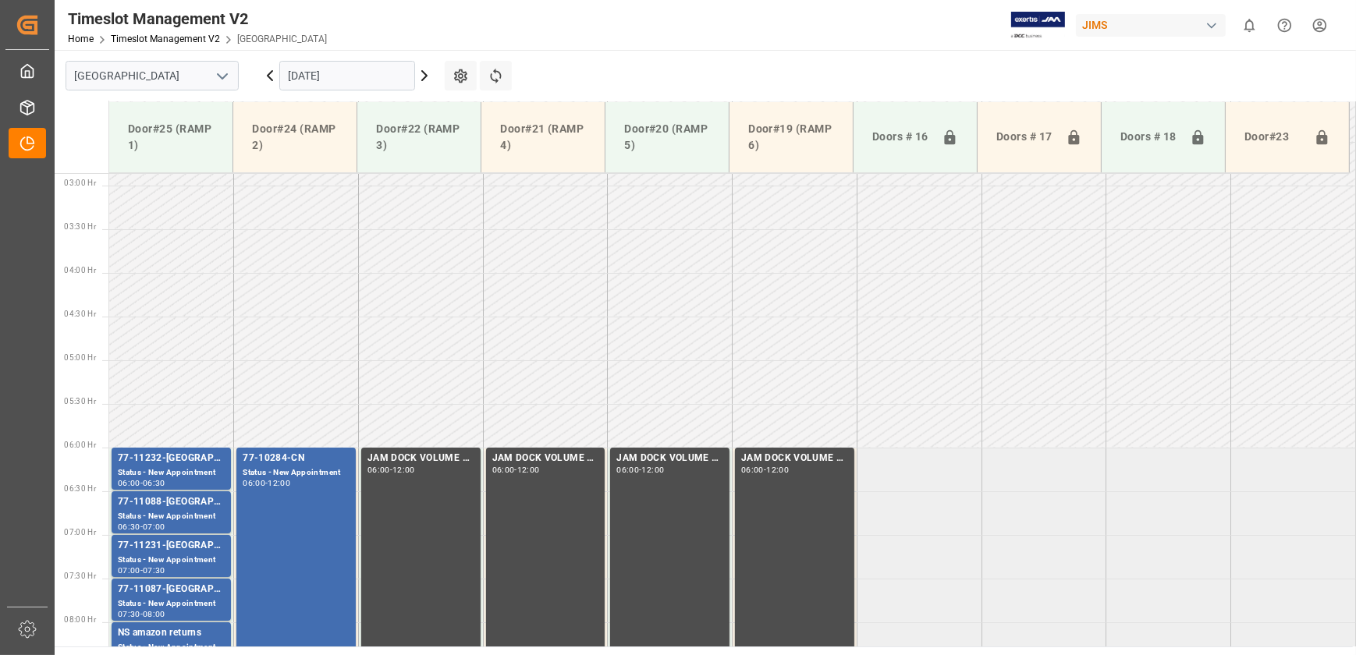
click at [271, 74] on icon at bounding box center [269, 75] width 19 height 19
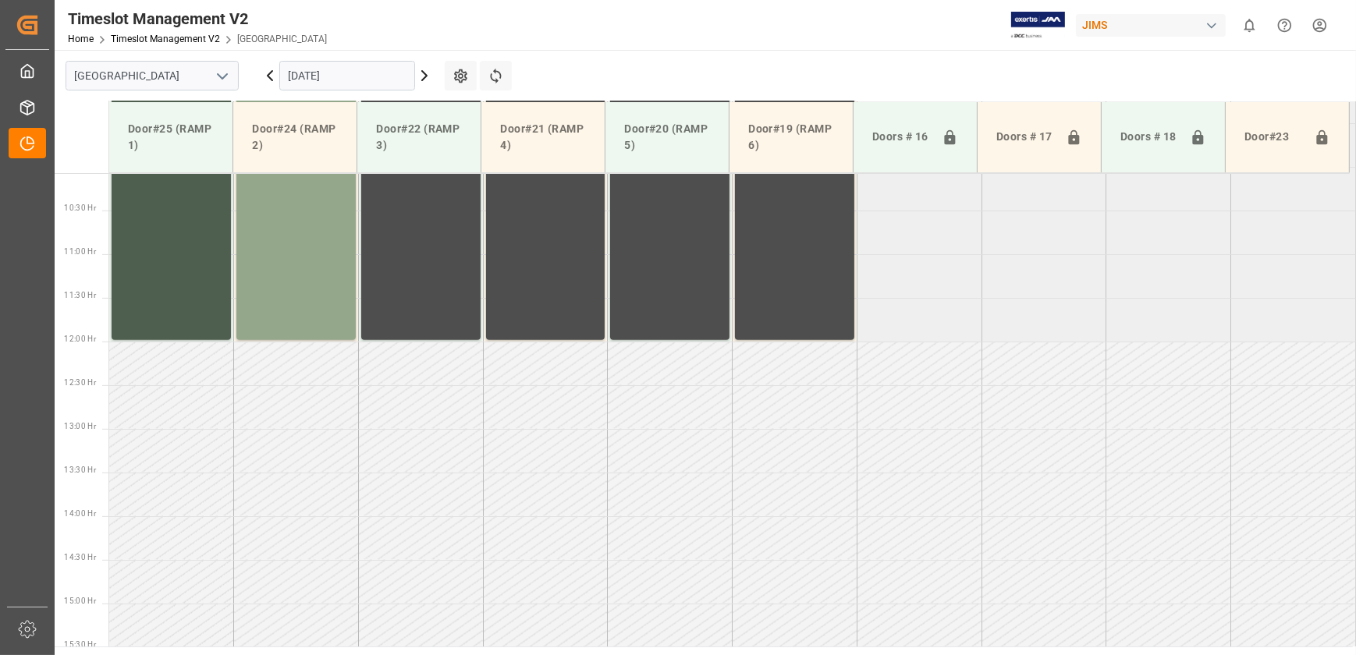
scroll to position [454, 0]
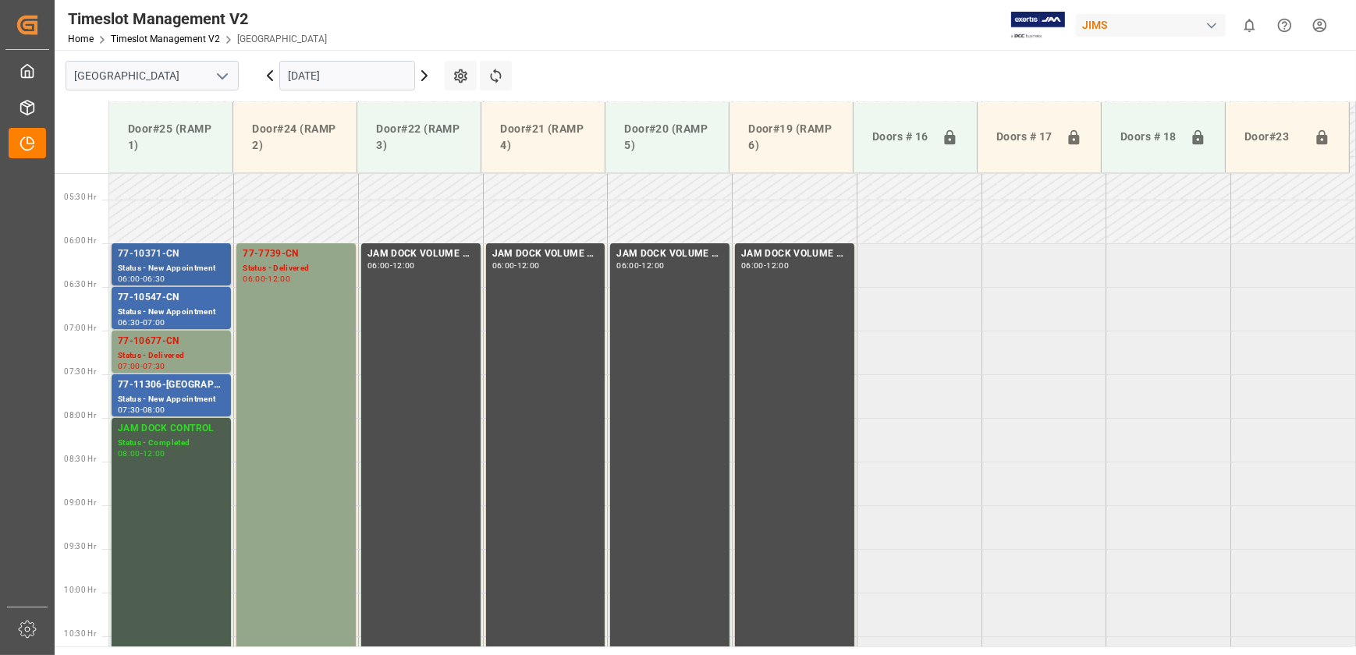
click at [168, 251] on div "77-10371-CN" at bounding box center [171, 254] width 107 height 16
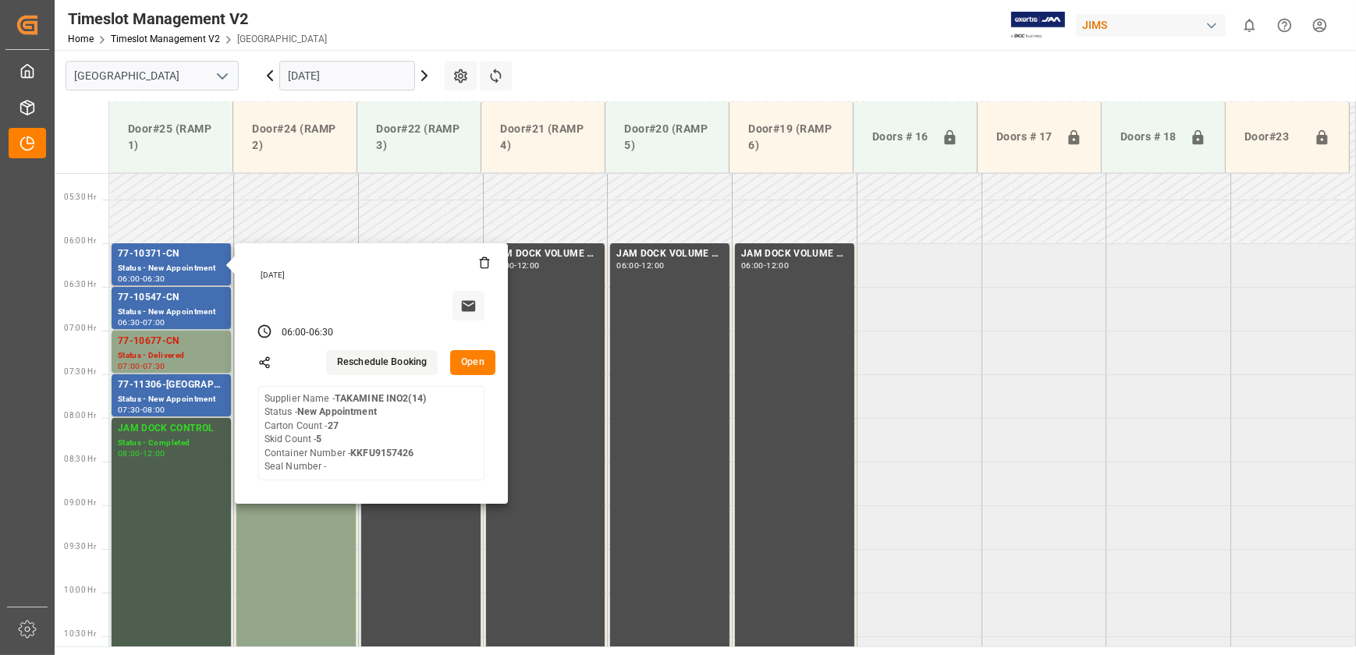
click at [462, 356] on button "Open" at bounding box center [472, 362] width 45 height 25
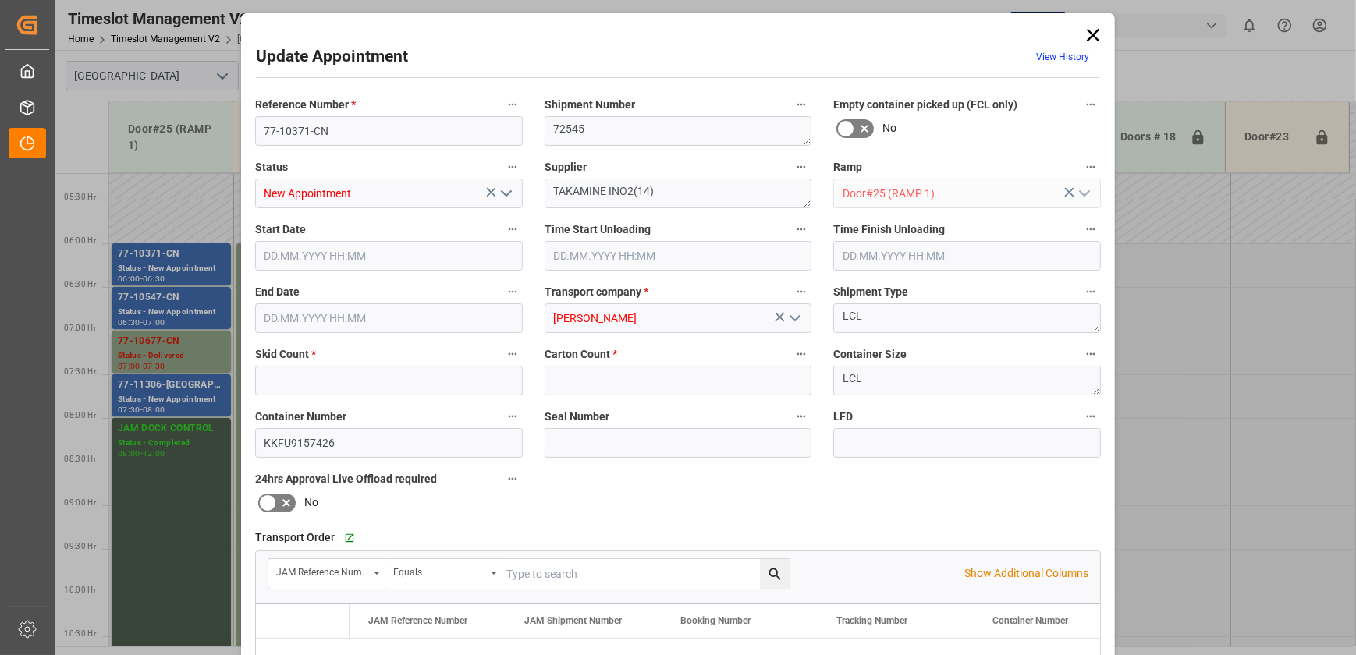
type input "5"
type input "27"
type input "[DATE] 06:00"
type input "[DATE] 06:30"
type input "[DATE] 12:48"
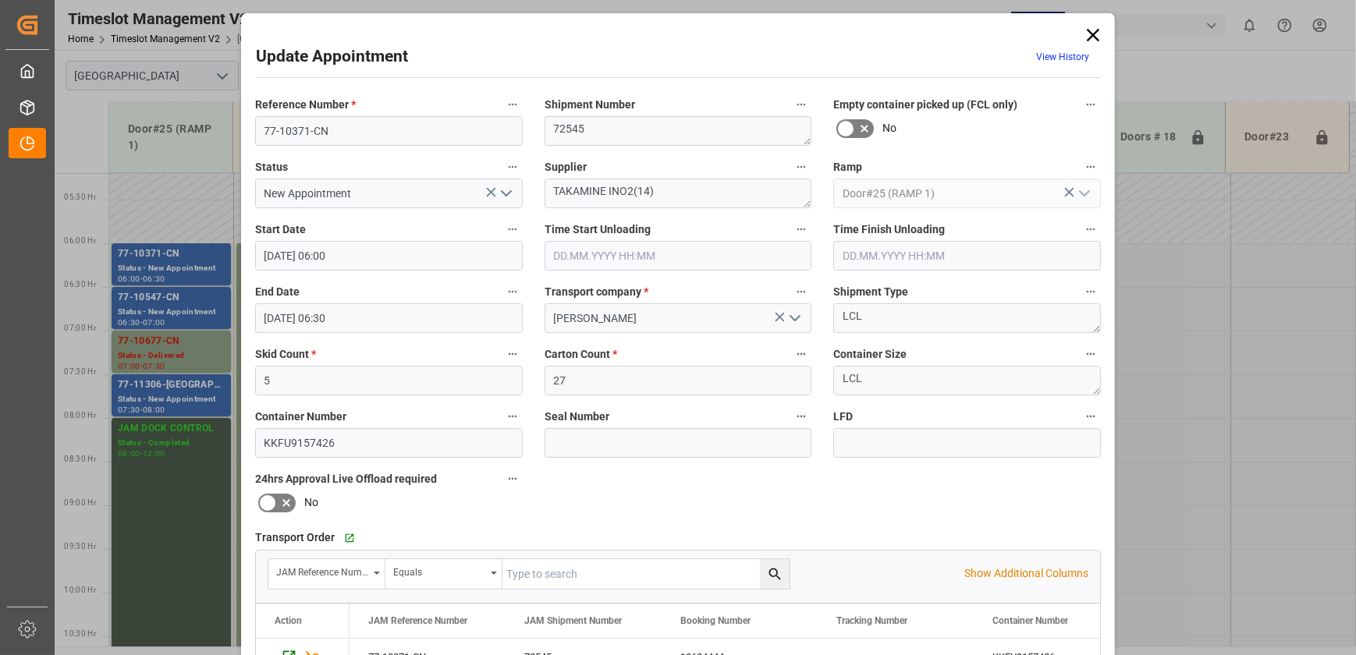
click at [507, 194] on icon "open menu" at bounding box center [506, 193] width 19 height 19
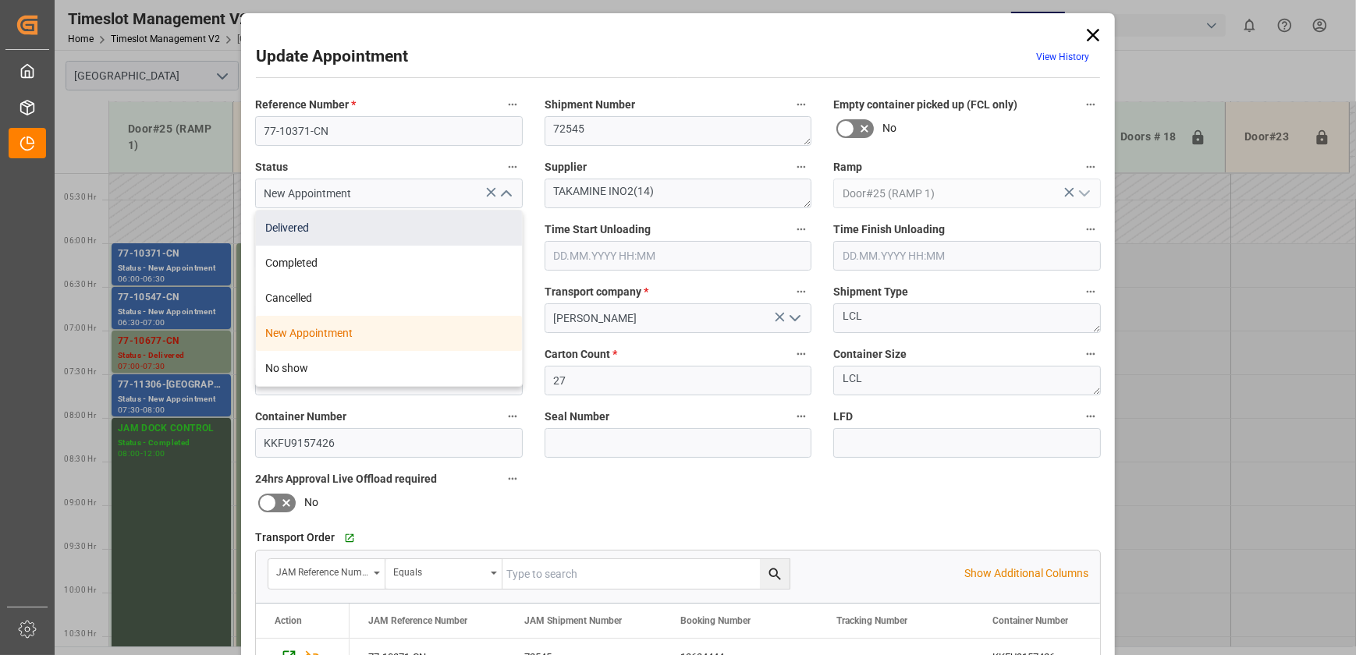
click at [406, 218] on div "Delivered" at bounding box center [389, 228] width 266 height 35
type input "Delivered"
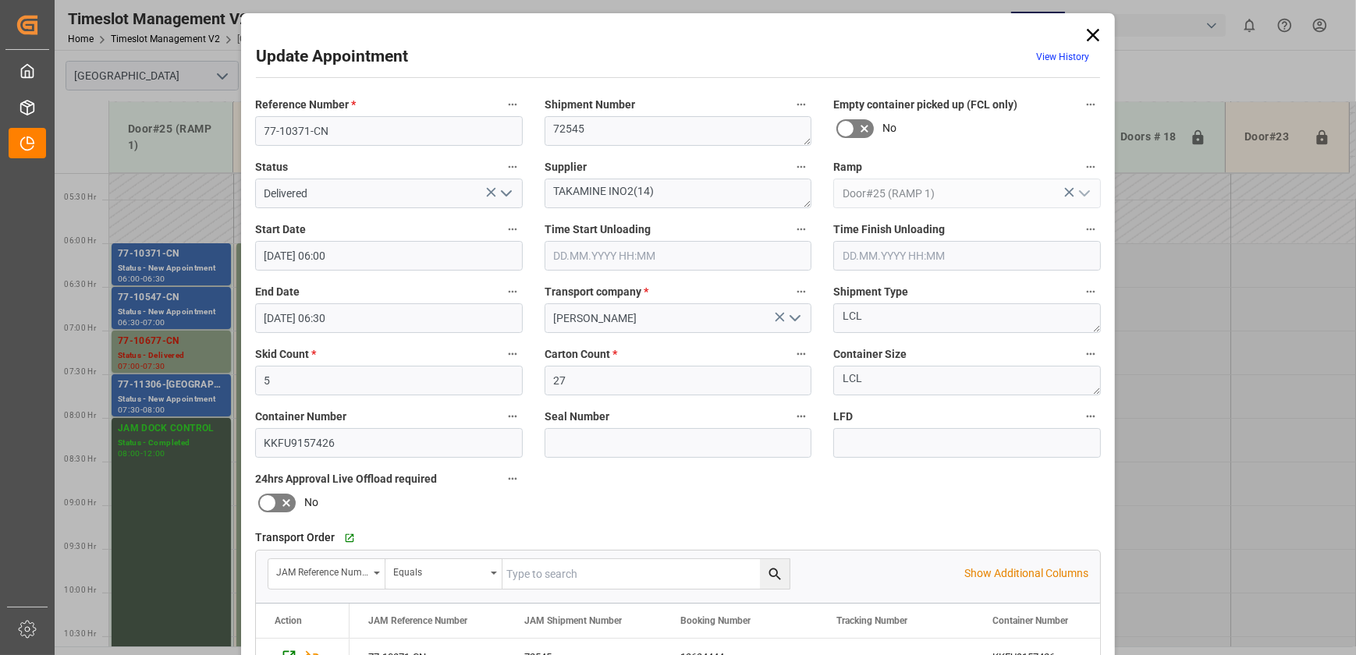
click at [587, 260] on input "text" at bounding box center [678, 256] width 268 height 30
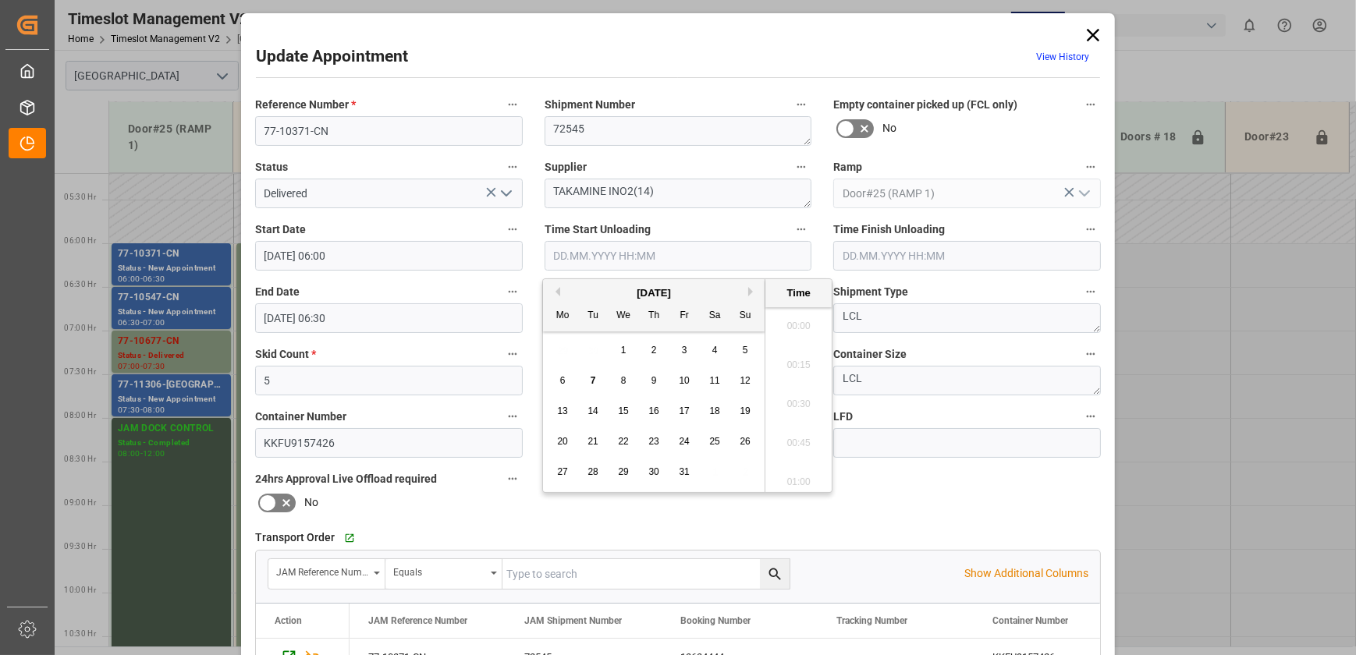
scroll to position [1643, 0]
click at [590, 381] on span "7" at bounding box center [592, 380] width 5 height 11
click at [796, 403] on li "11:00" at bounding box center [798, 400] width 66 height 39
type input "[DATE] 11:00"
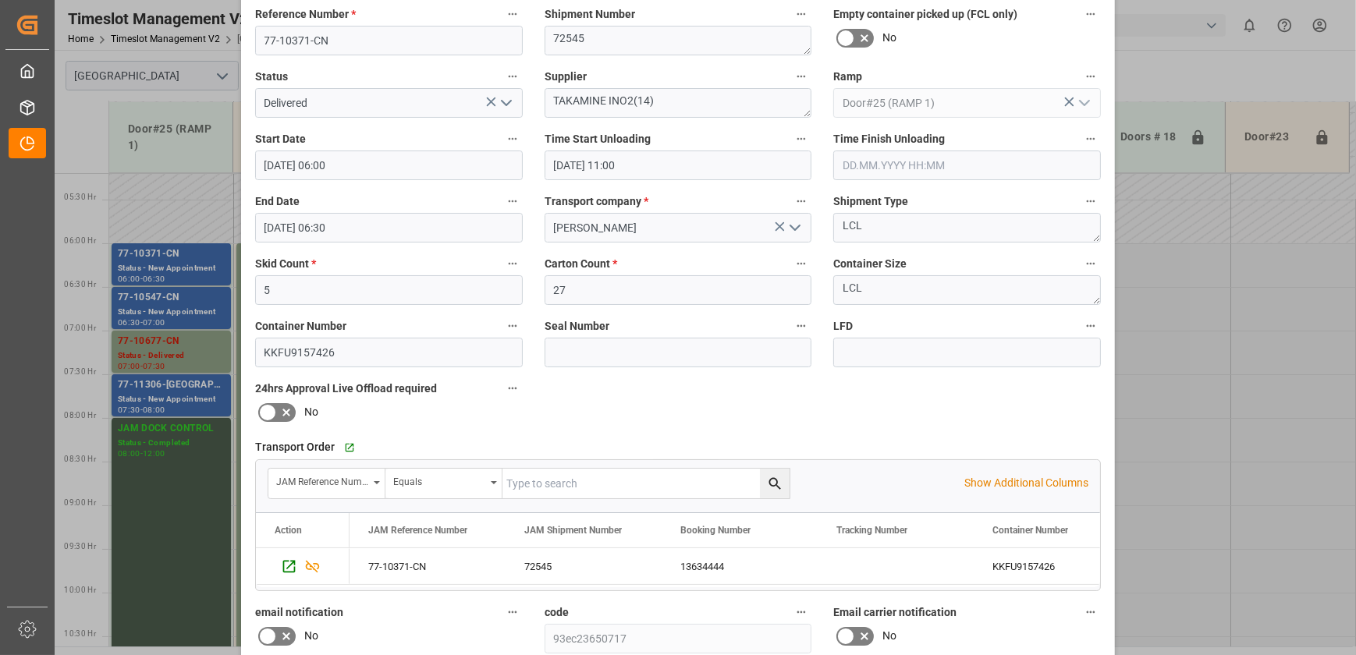
scroll to position [292, 0]
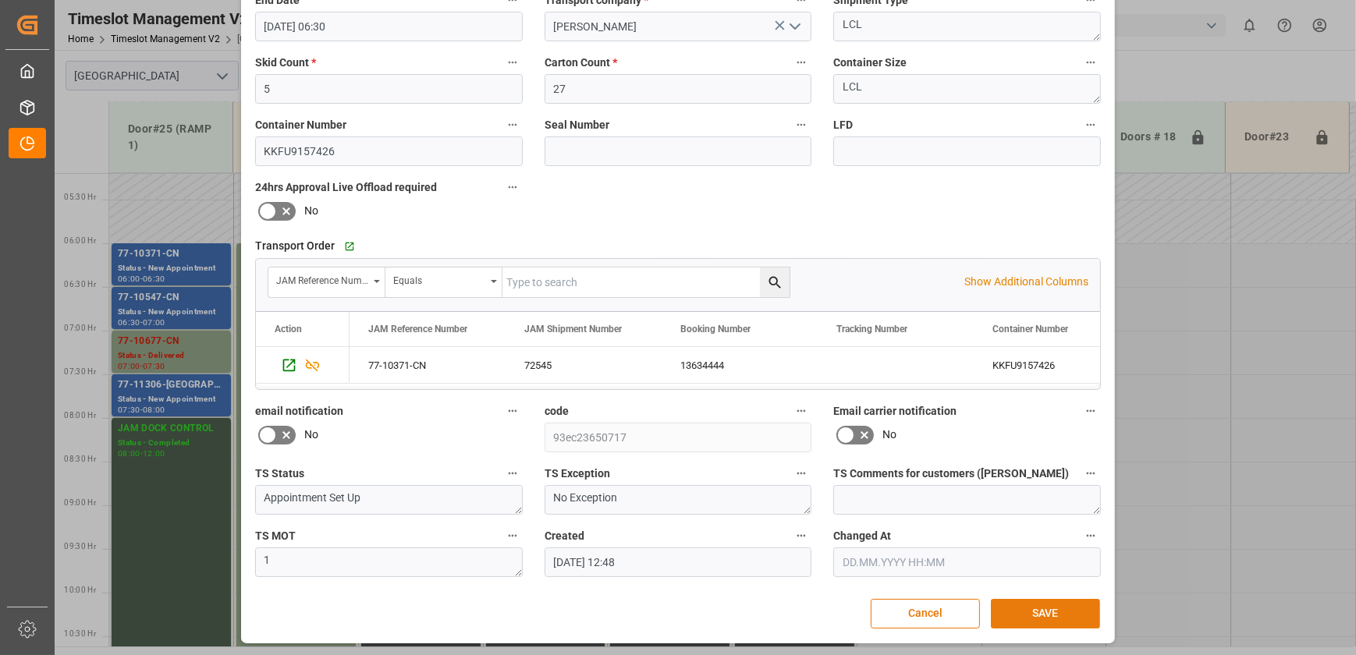
click at [1044, 611] on button "SAVE" at bounding box center [1045, 614] width 109 height 30
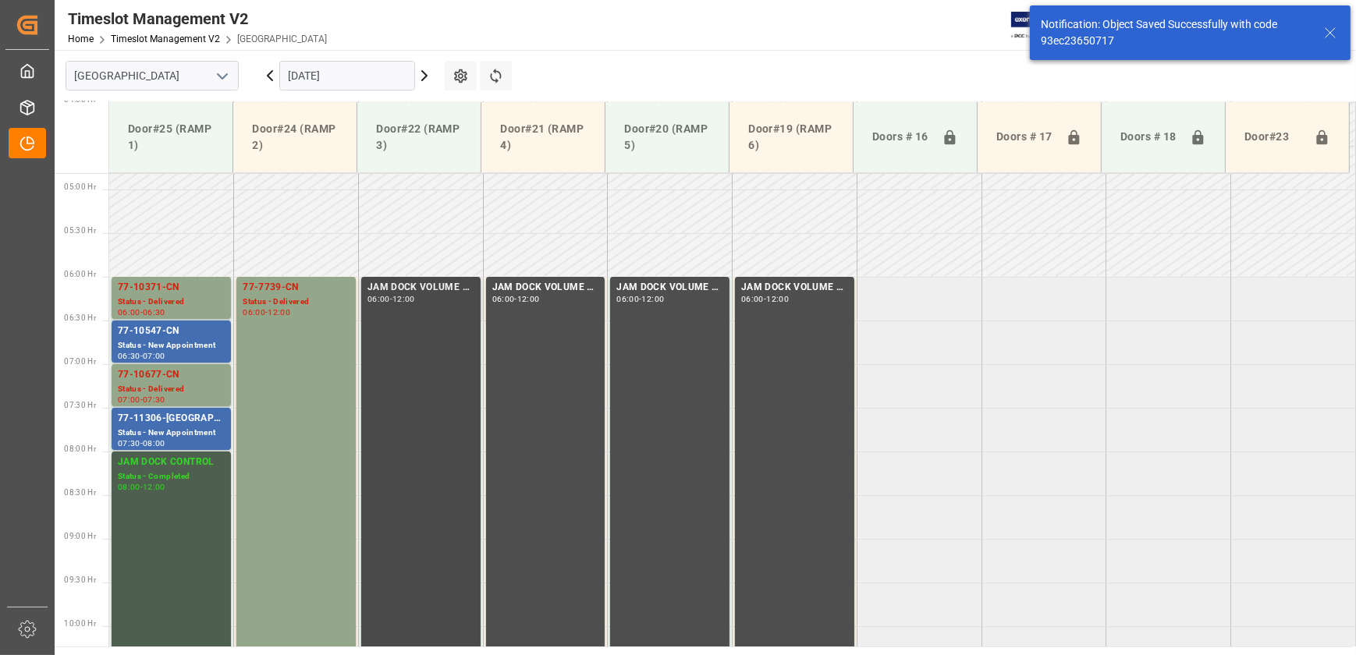
scroll to position [443, 0]
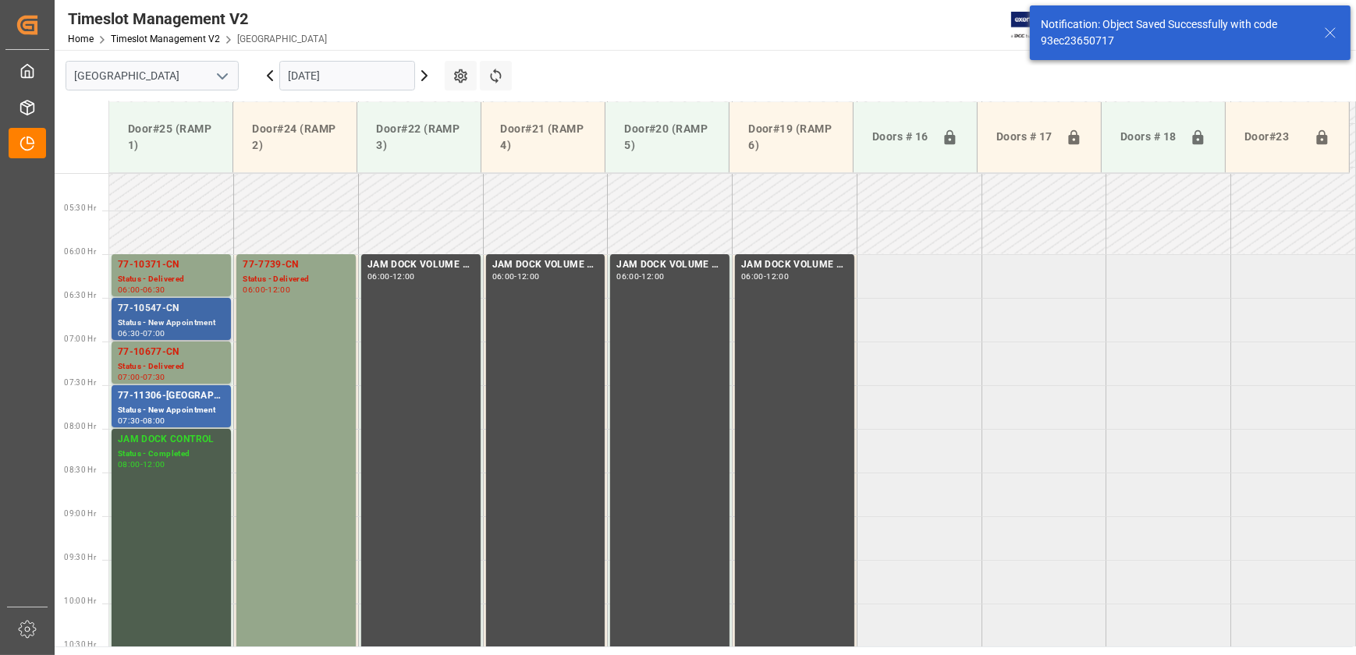
click at [206, 321] on div "Status - New Appointment" at bounding box center [171, 323] width 107 height 13
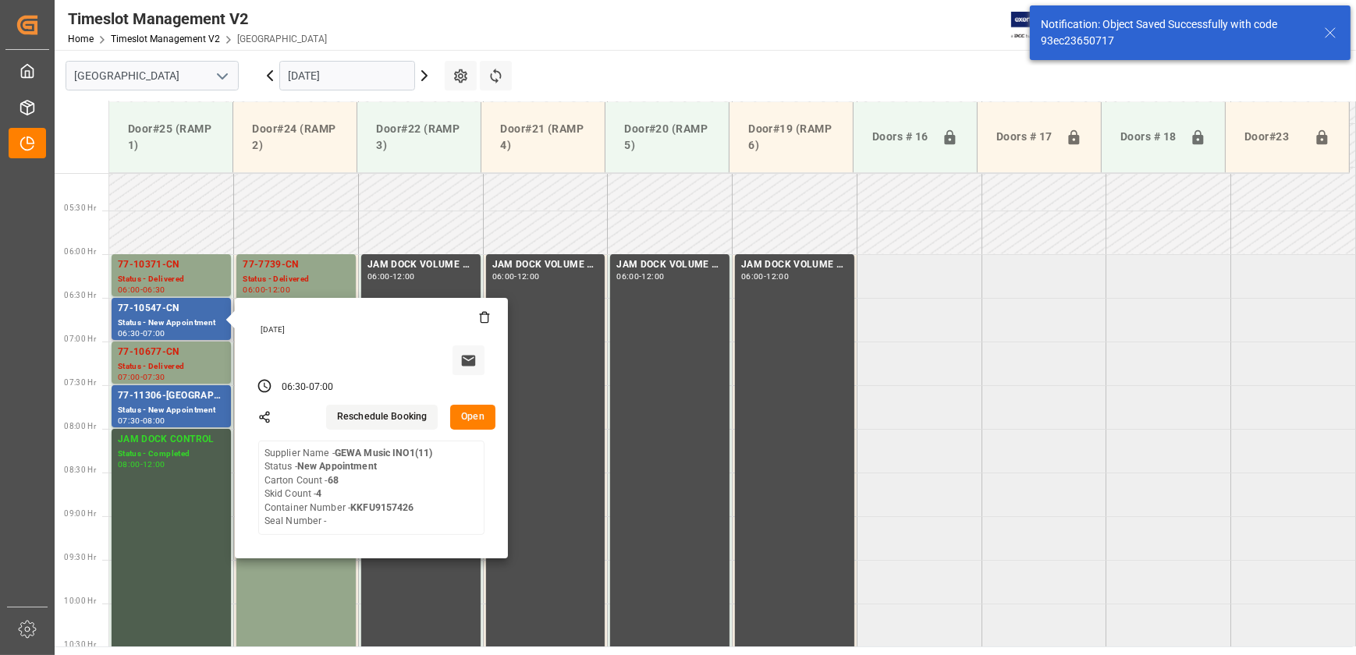
click at [471, 421] on button "Open" at bounding box center [472, 417] width 45 height 25
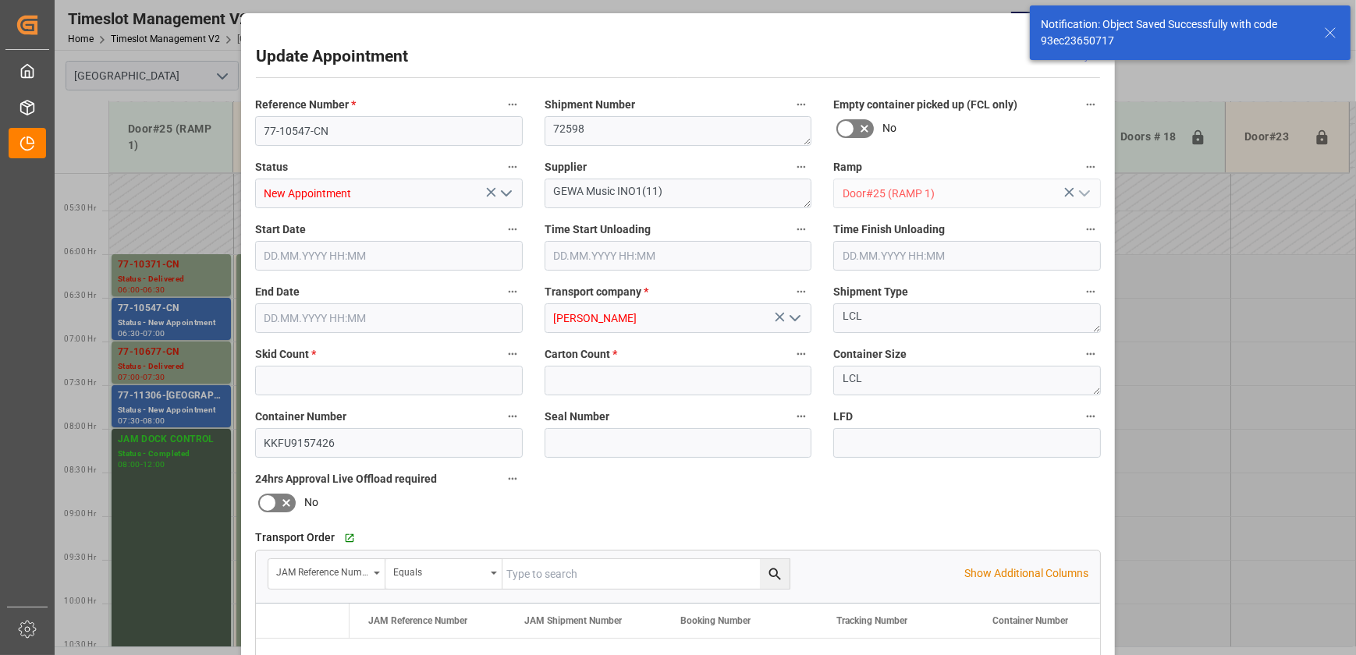
type input "4"
type input "68"
type input "[DATE] 06:30"
type input "[DATE] 07:00"
type input "[DATE] 12:49"
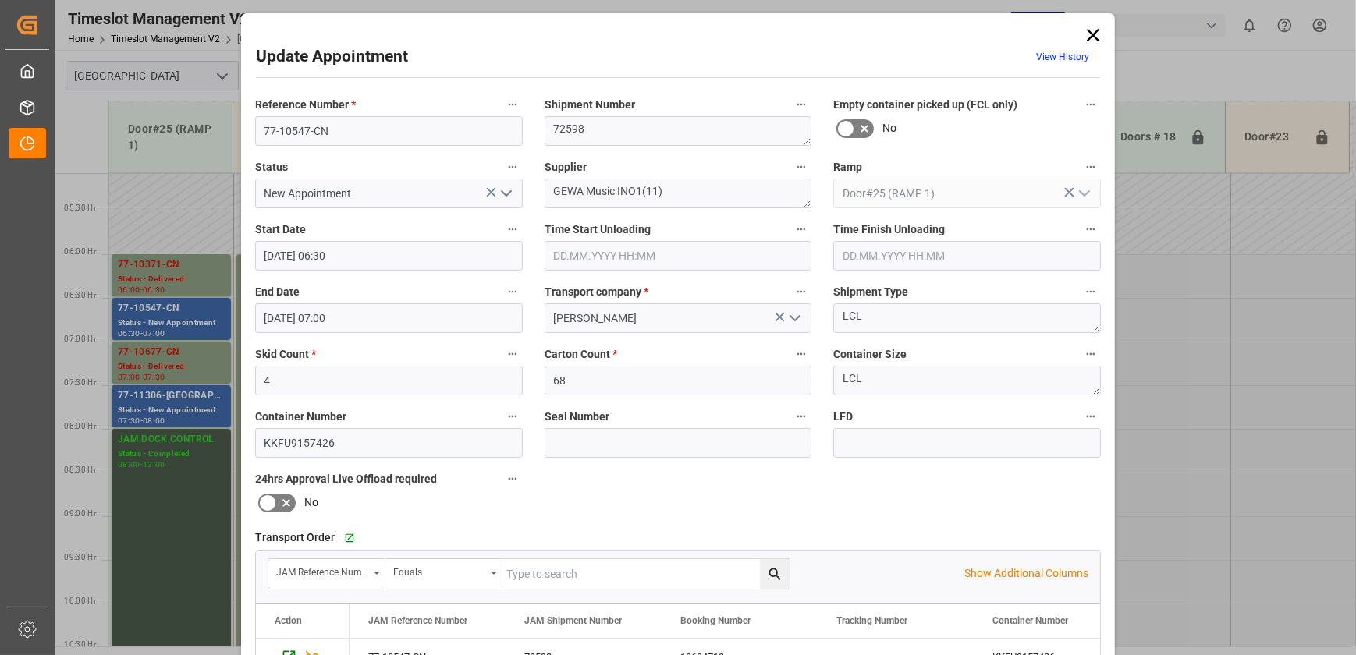
click at [501, 192] on icon "open menu" at bounding box center [506, 193] width 19 height 19
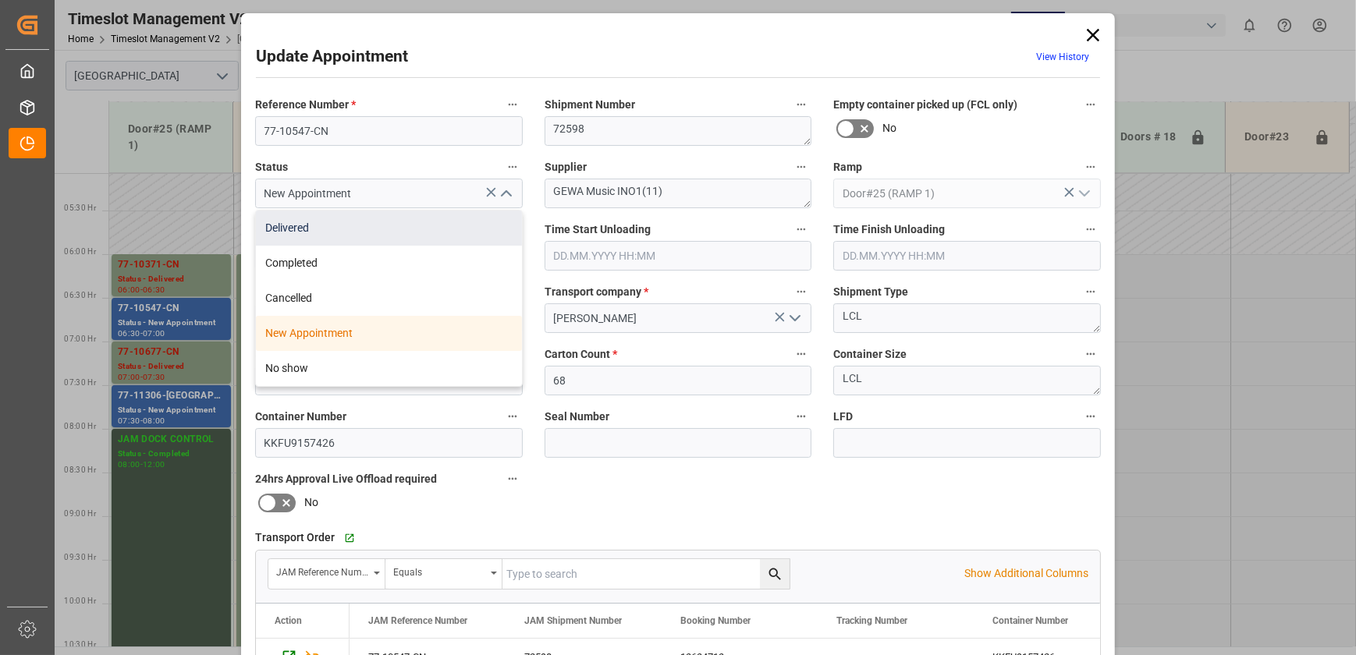
click at [466, 219] on div "Delivered" at bounding box center [389, 228] width 266 height 35
type input "Delivered"
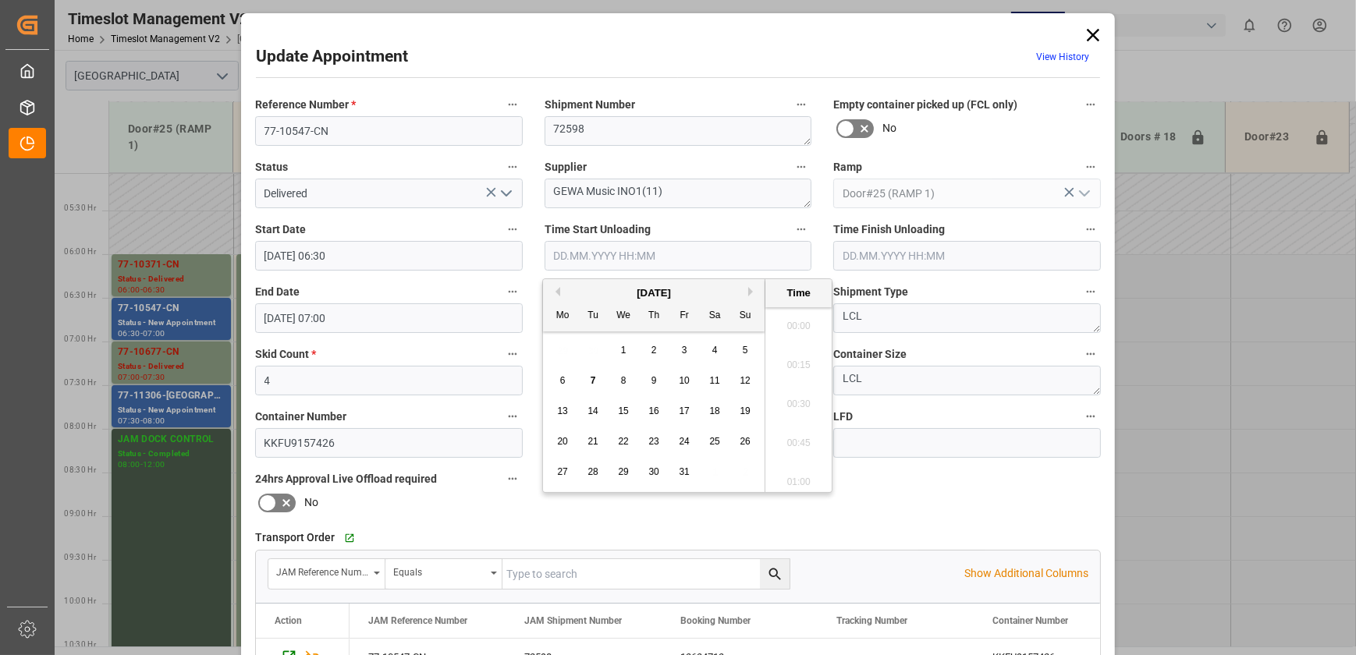
click at [719, 256] on input "text" at bounding box center [678, 256] width 268 height 30
click at [588, 380] on div "7" at bounding box center [592, 381] width 19 height 19
click at [807, 470] on li "11:00" at bounding box center [798, 471] width 66 height 39
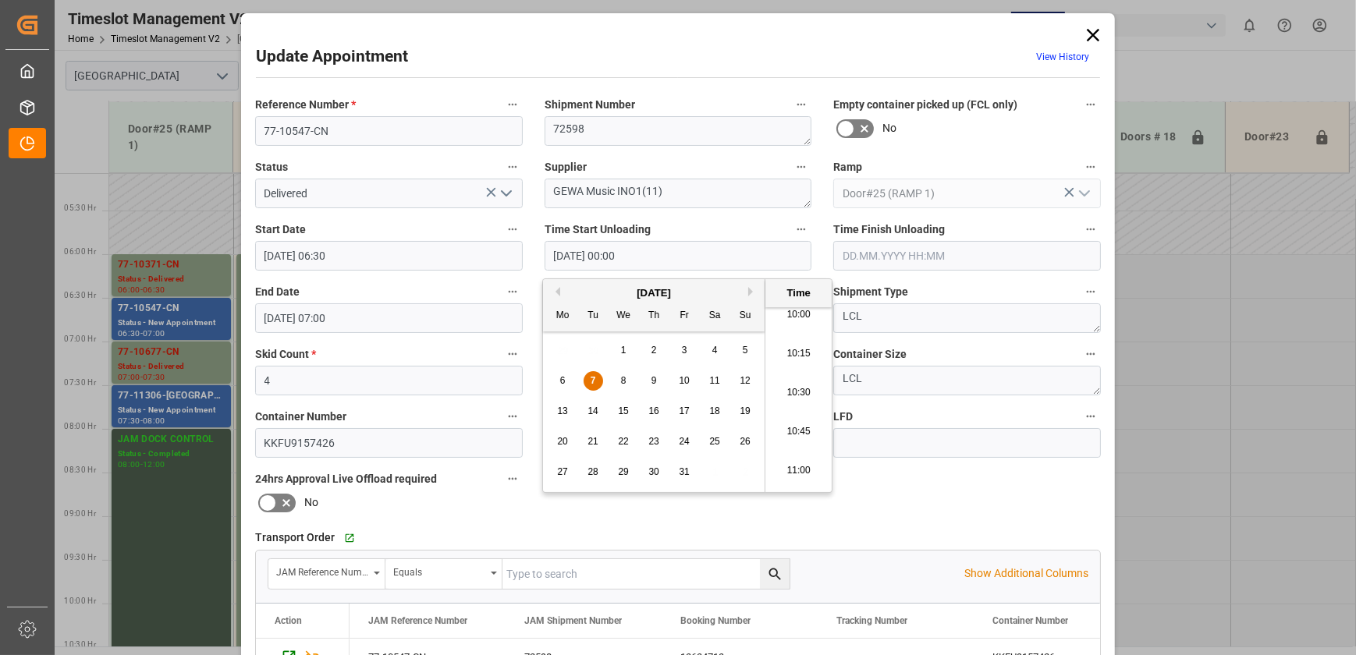
type input "[DATE] 11:00"
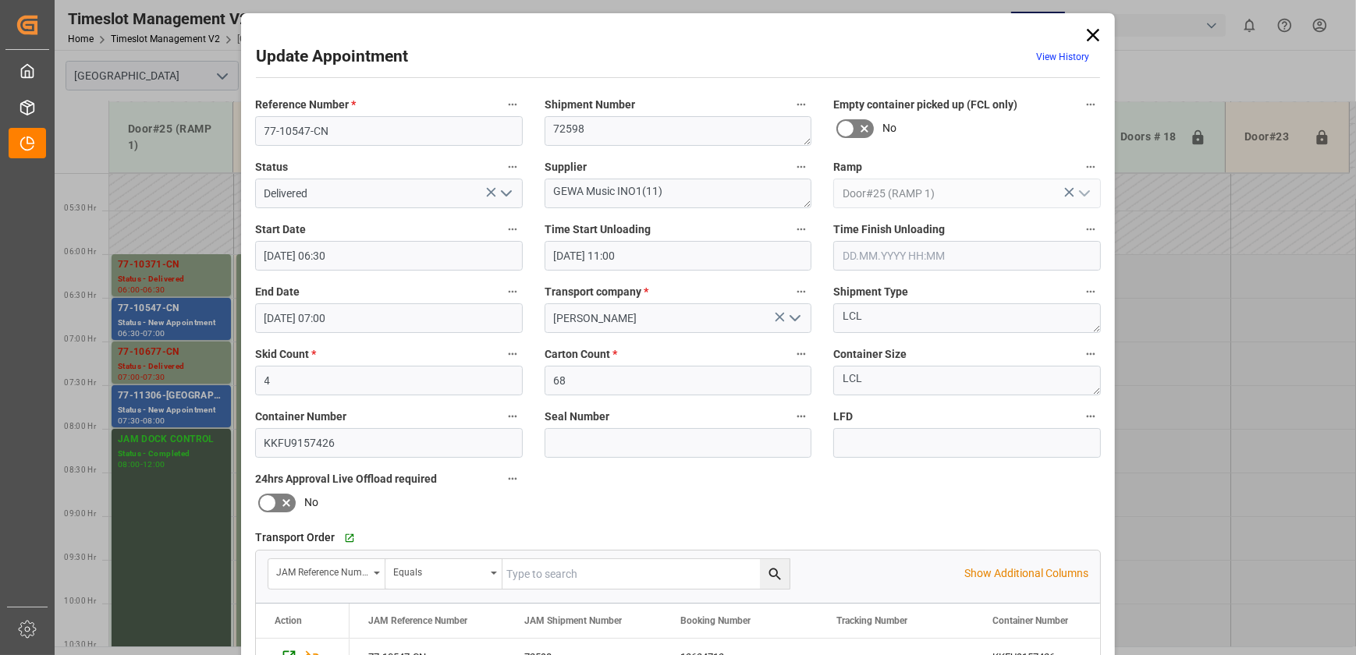
scroll to position [292, 0]
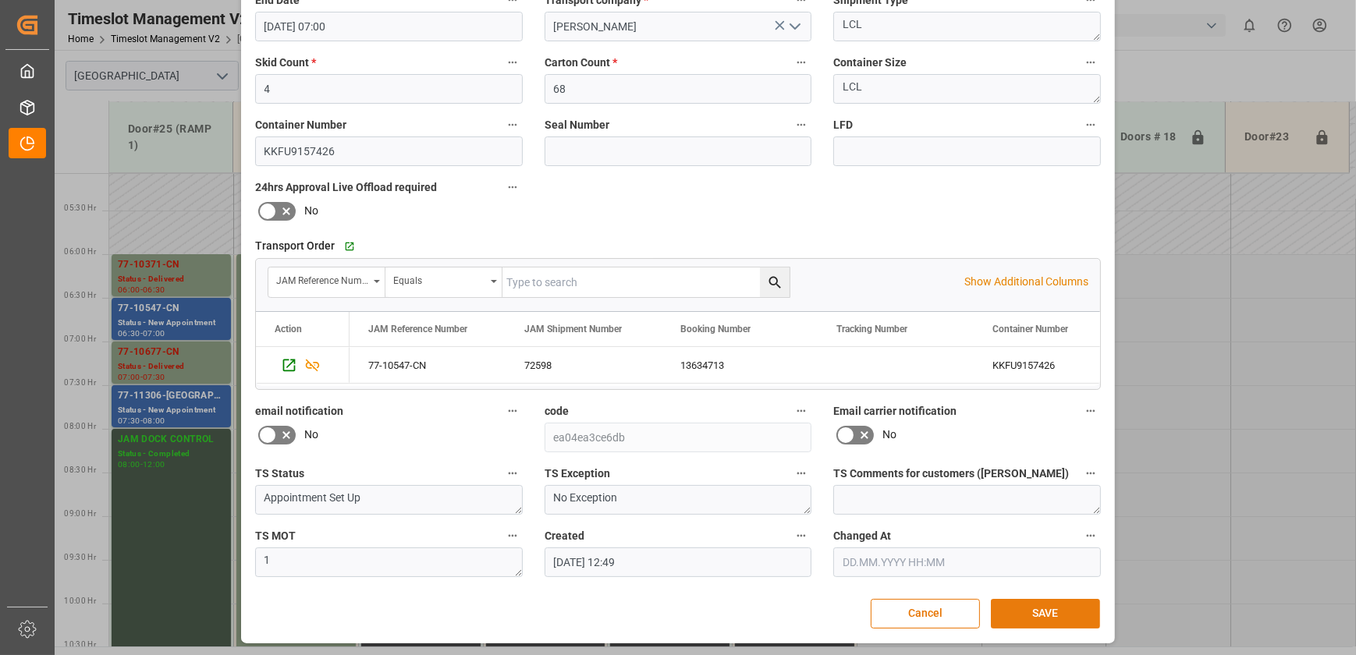
click at [1033, 603] on button "SAVE" at bounding box center [1045, 614] width 109 height 30
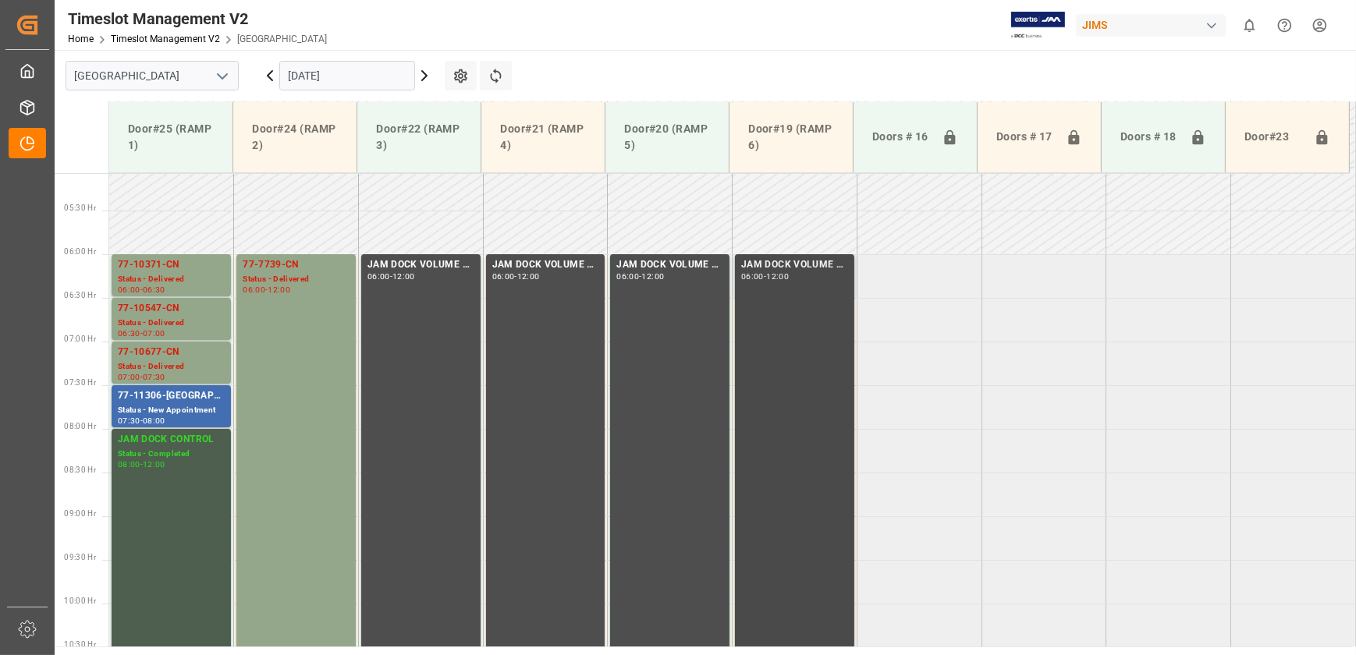
scroll to position [514, 0]
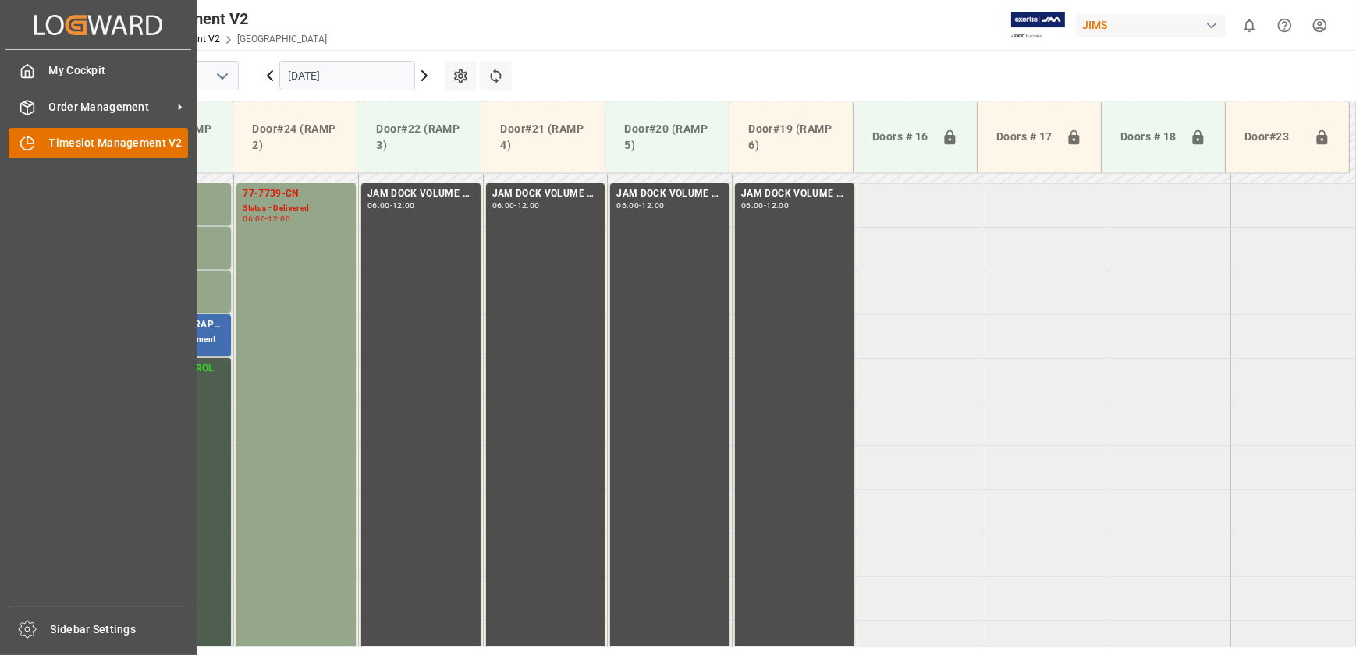
click at [39, 151] on div "Timeslot Management V2 Timeslot Management V2" at bounding box center [98, 143] width 179 height 30
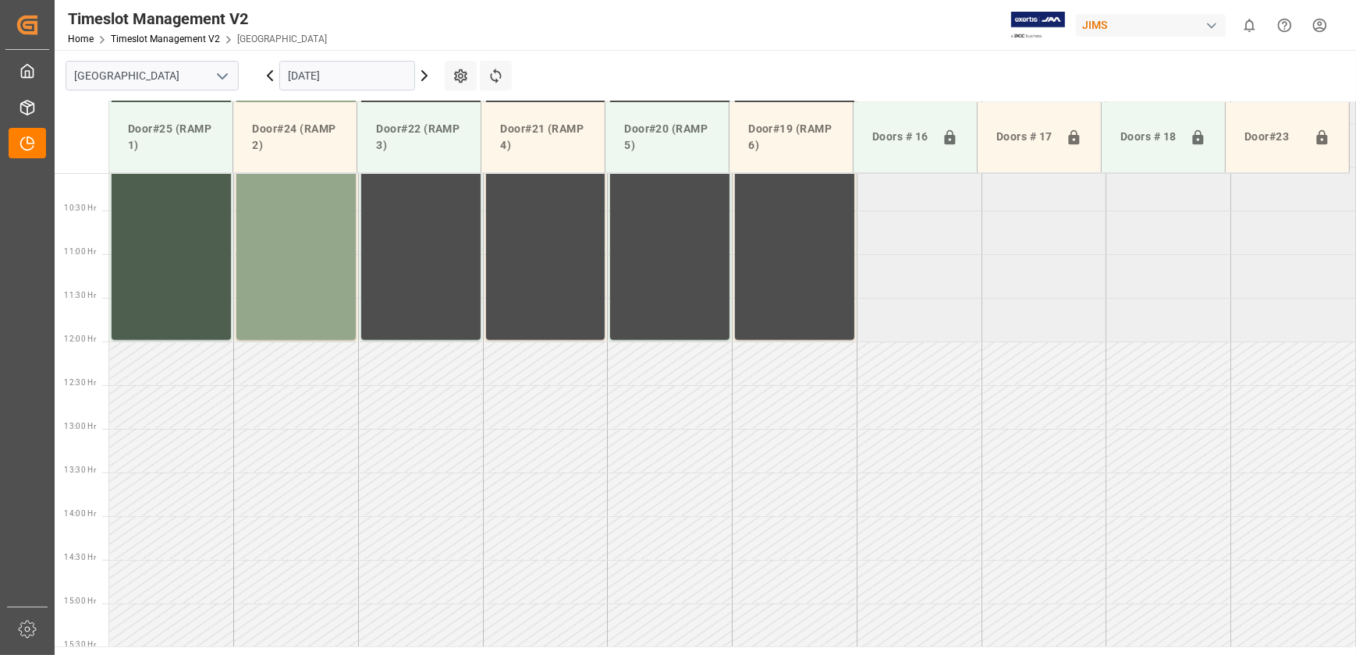
scroll to position [525, 0]
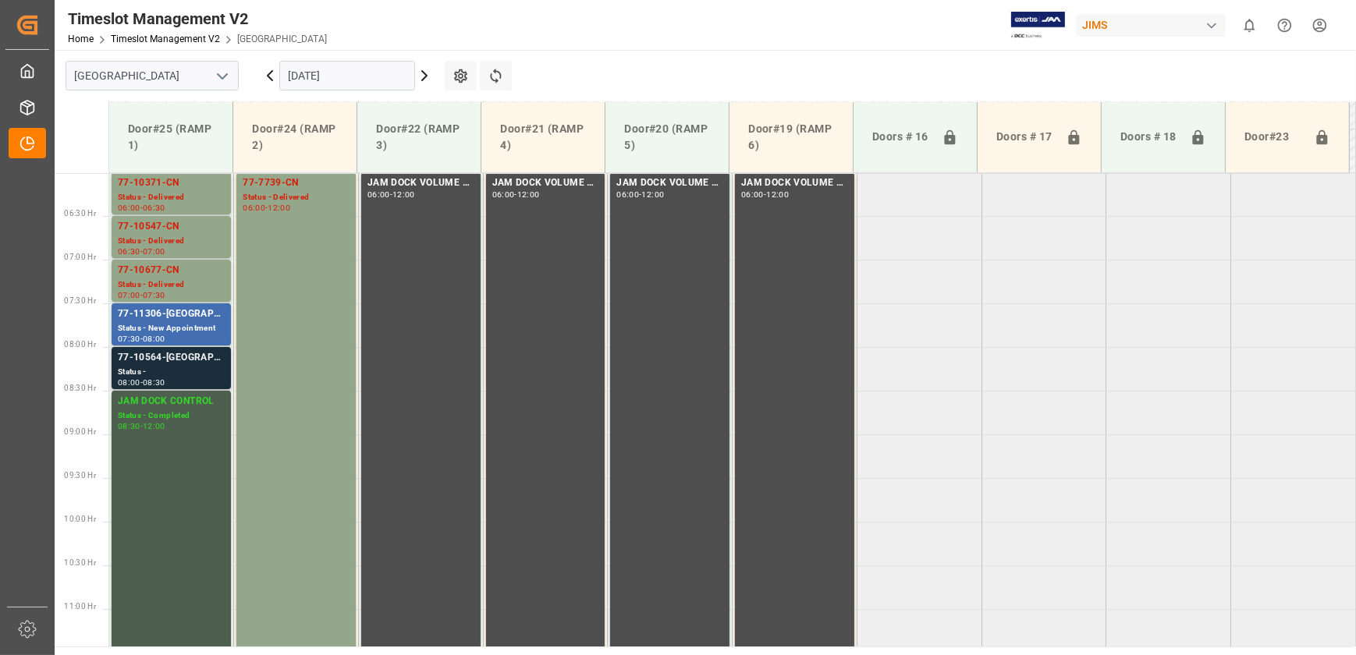
click at [172, 372] on div "Status -" at bounding box center [171, 372] width 107 height 13
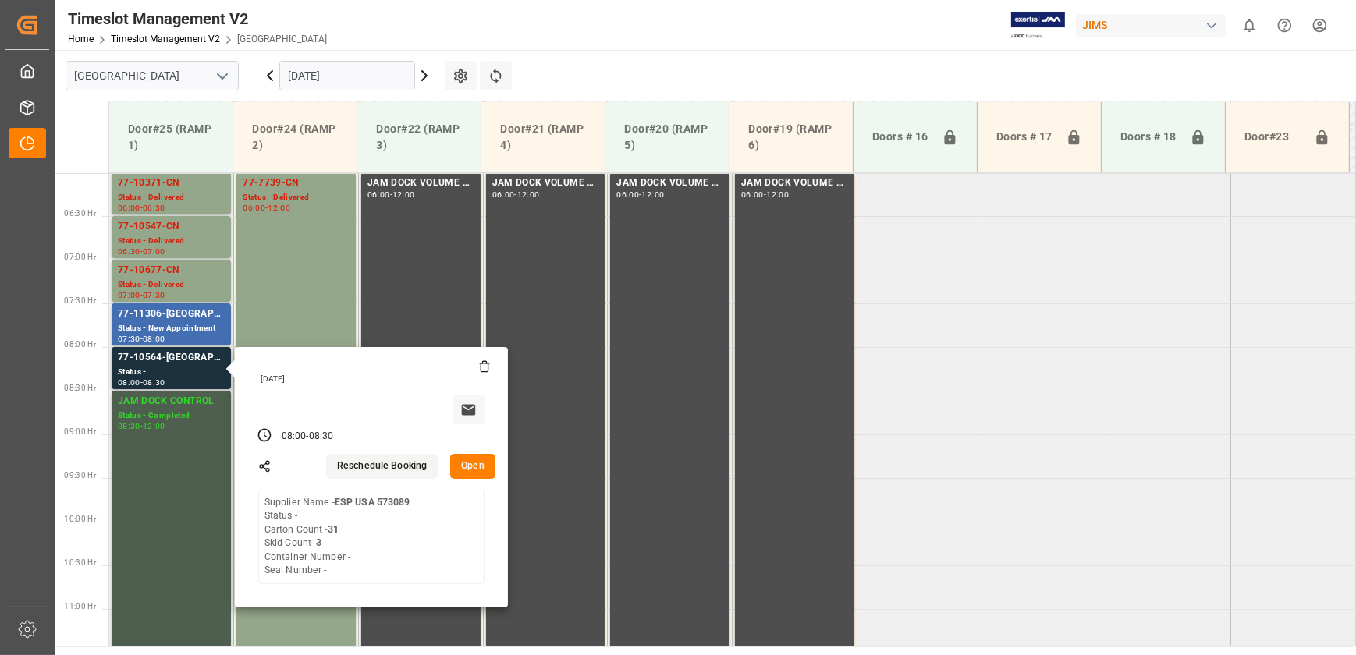
click at [484, 466] on button "Open" at bounding box center [472, 466] width 45 height 25
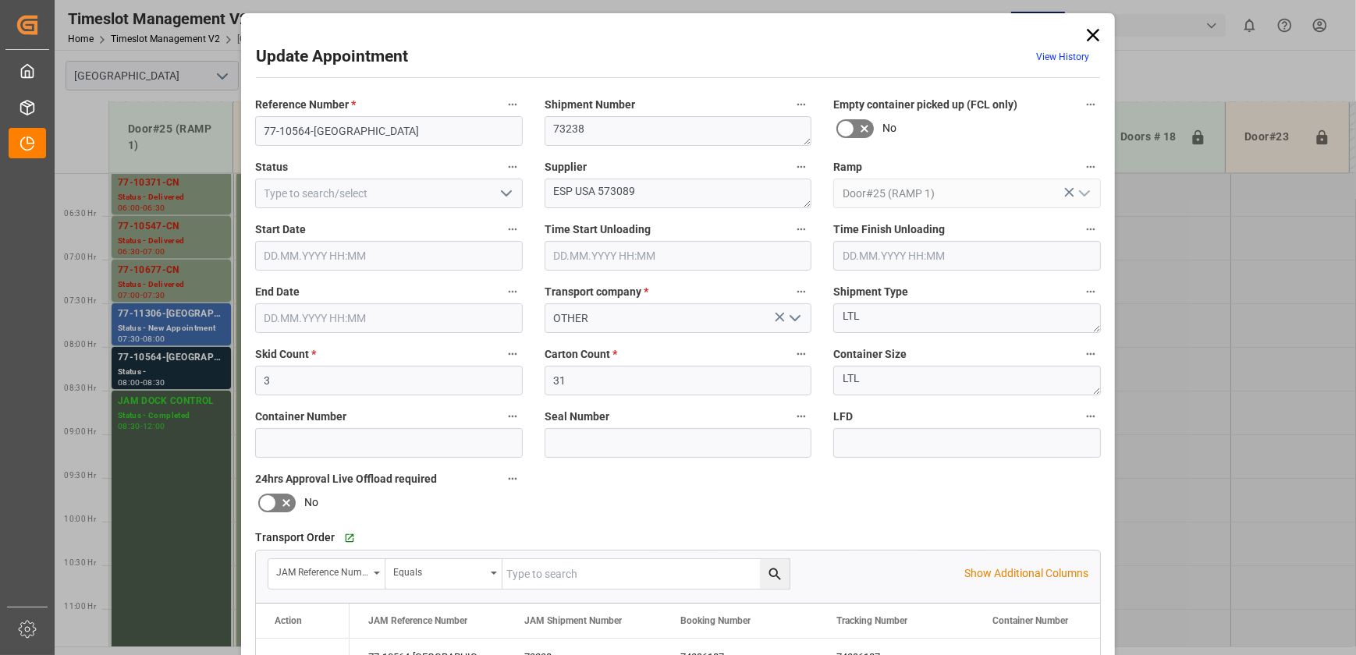
type input "[DATE] 08:00"
type input "[DATE] 08:30"
type input "[DATE] 15:14"
click at [330, 118] on input "77-10564-[GEOGRAPHIC_DATA]" at bounding box center [389, 131] width 268 height 30
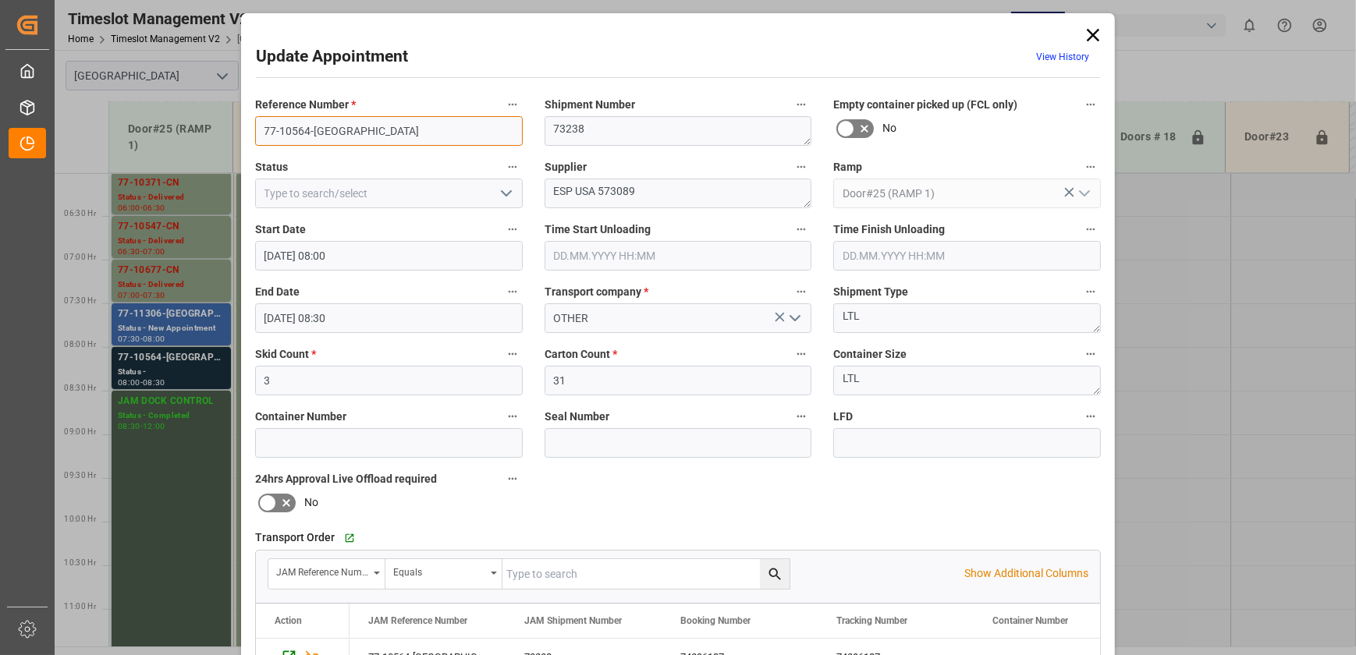
click at [330, 118] on input "77-10564-[GEOGRAPHIC_DATA]" at bounding box center [389, 131] width 268 height 30
click at [1086, 35] on icon at bounding box center [1093, 35] width 22 height 22
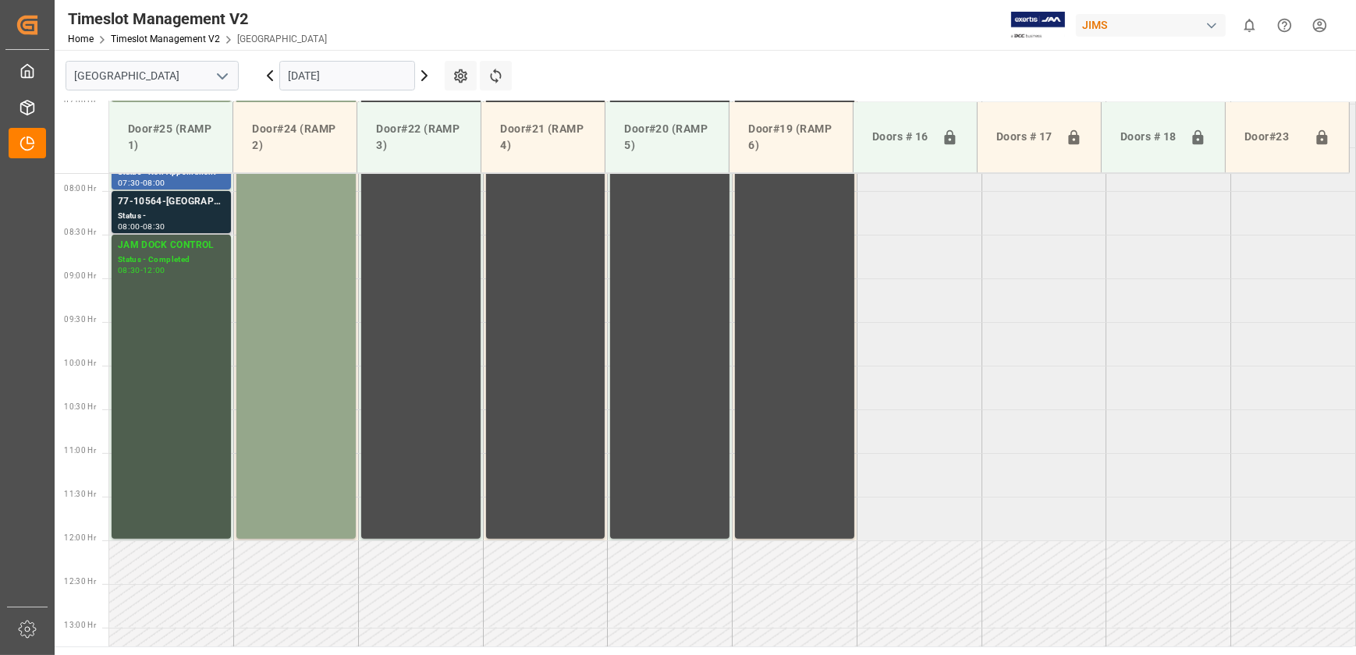
scroll to position [525, 0]
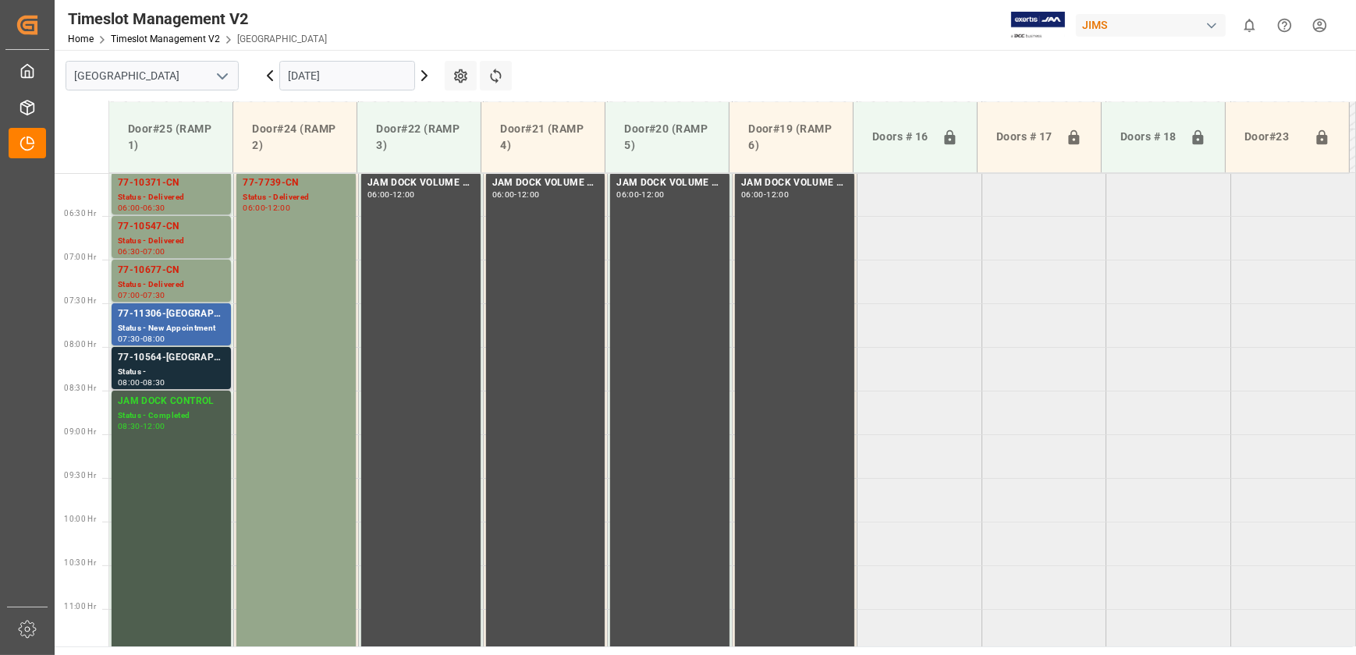
click at [181, 374] on div "Status -" at bounding box center [171, 372] width 107 height 13
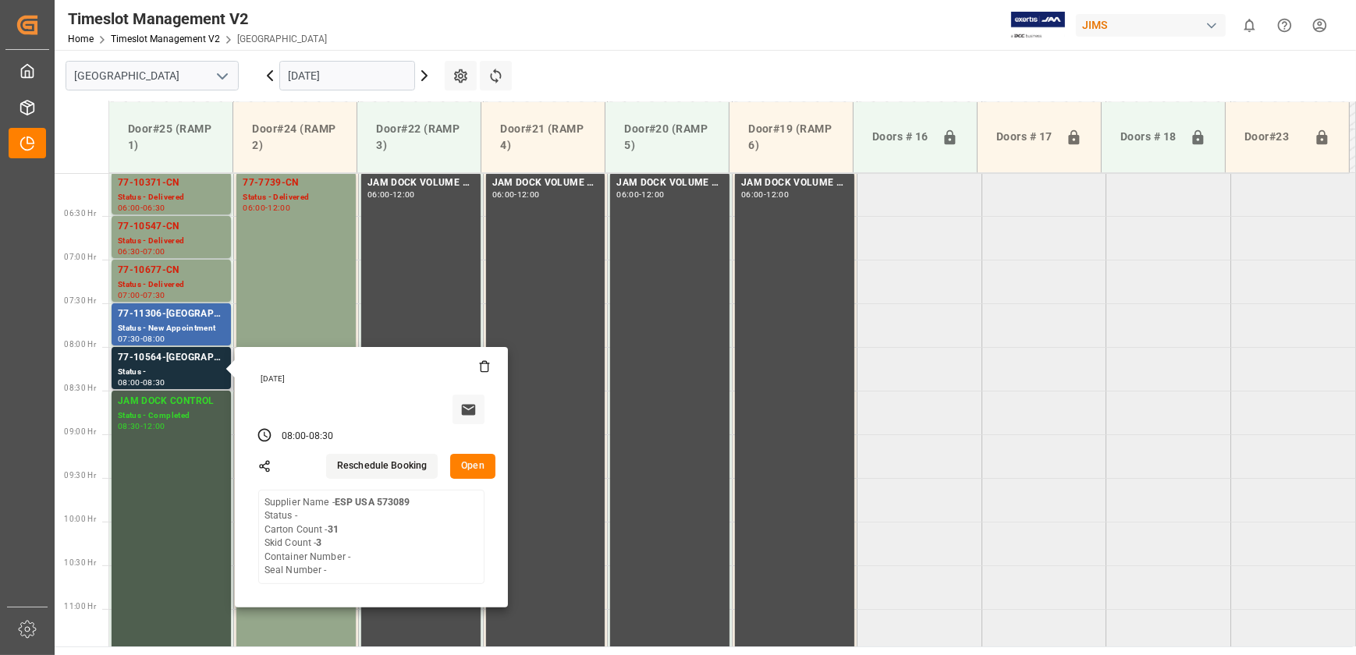
click at [470, 466] on button "Open" at bounding box center [472, 466] width 45 height 25
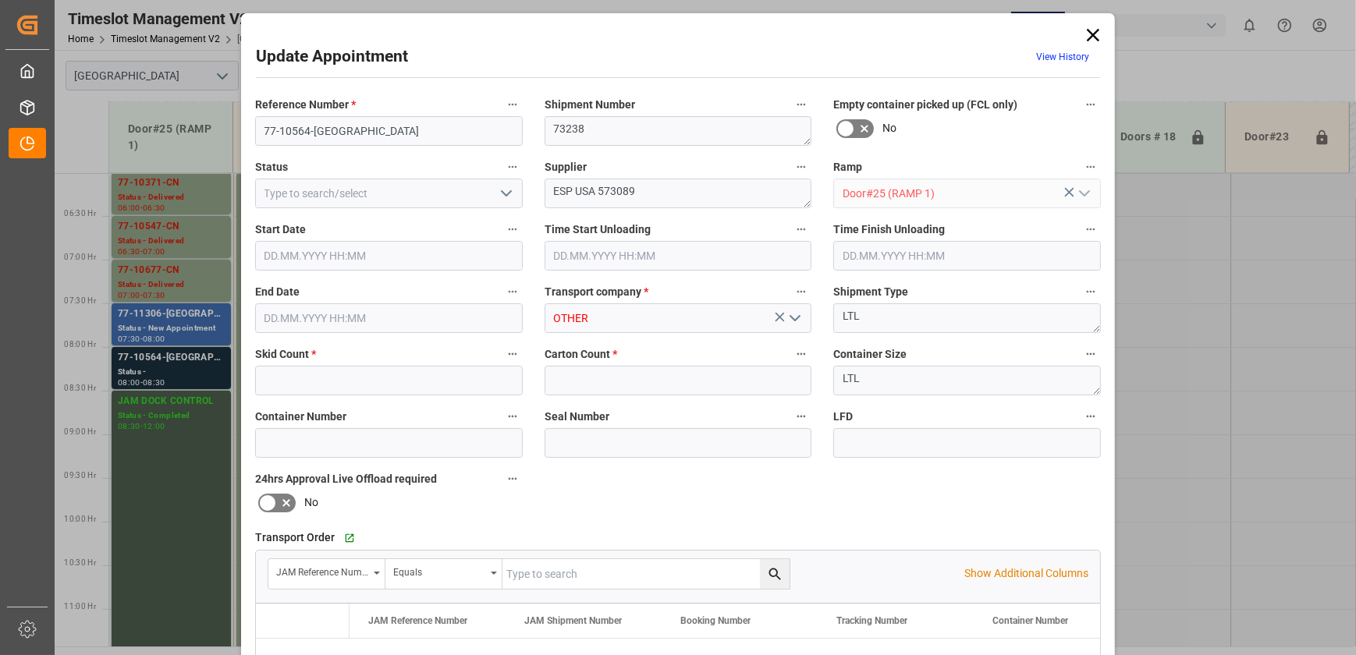
type input "3"
type input "31"
type input "[DATE] 08:00"
type input "[DATE] 08:30"
type input "[DATE] 15:14"
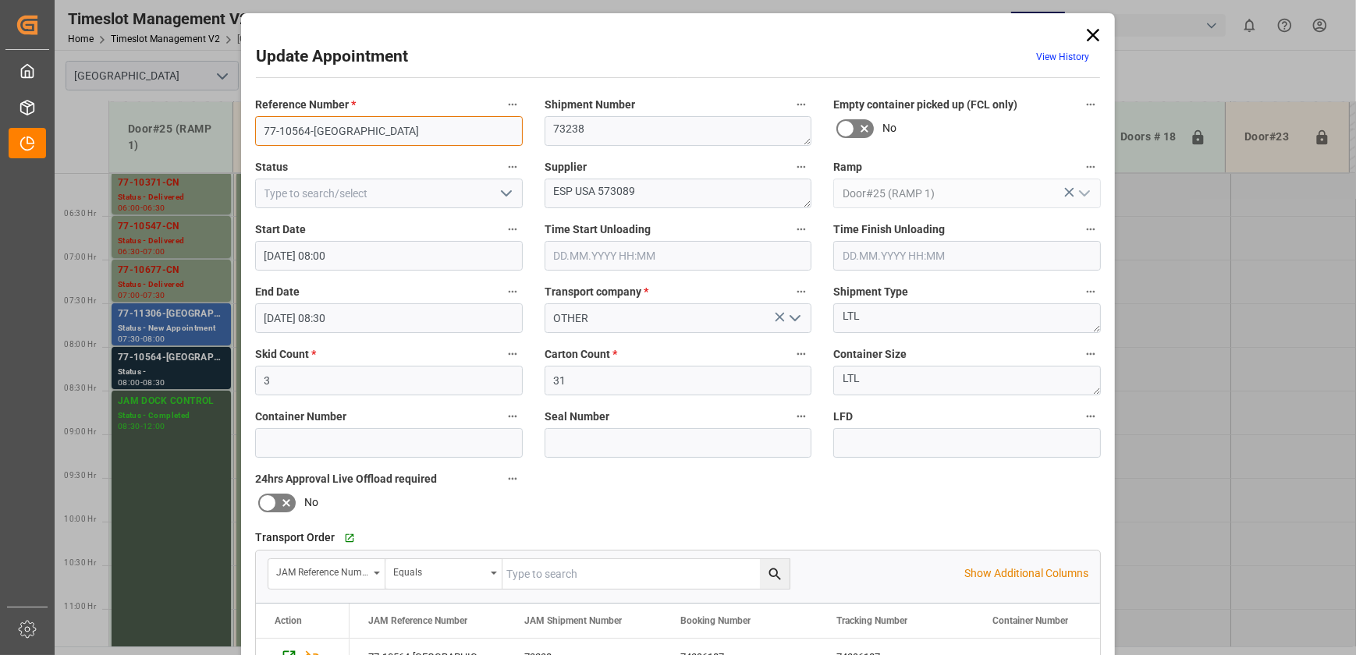
click at [342, 124] on input "77-10564-[GEOGRAPHIC_DATA]" at bounding box center [389, 131] width 268 height 30
click at [1092, 32] on icon at bounding box center [1092, 35] width 12 height 12
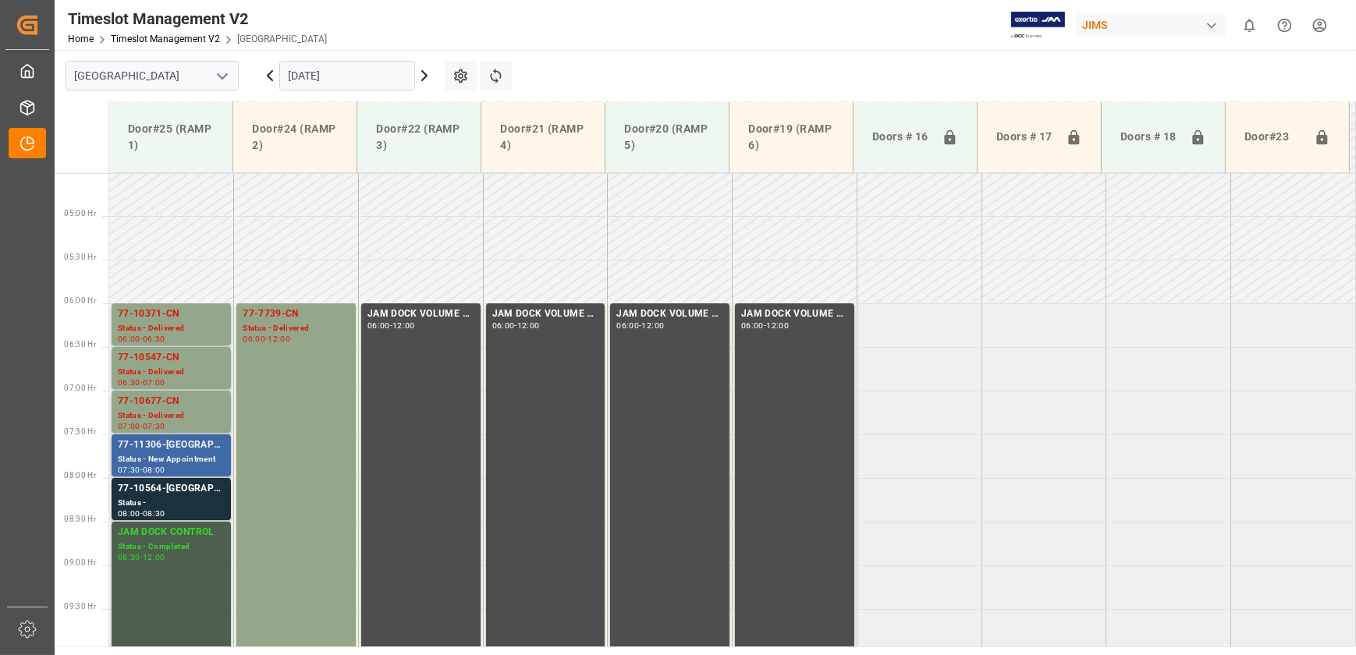
scroll to position [383, 0]
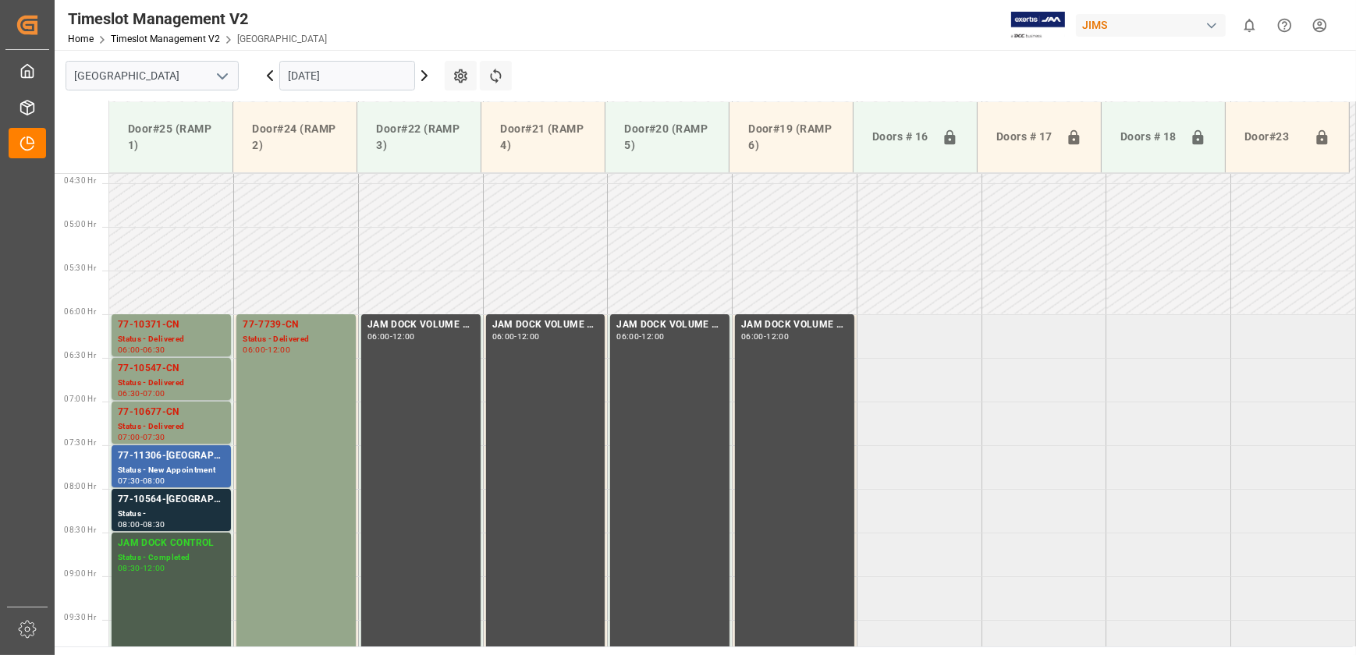
click at [416, 77] on icon at bounding box center [424, 75] width 19 height 19
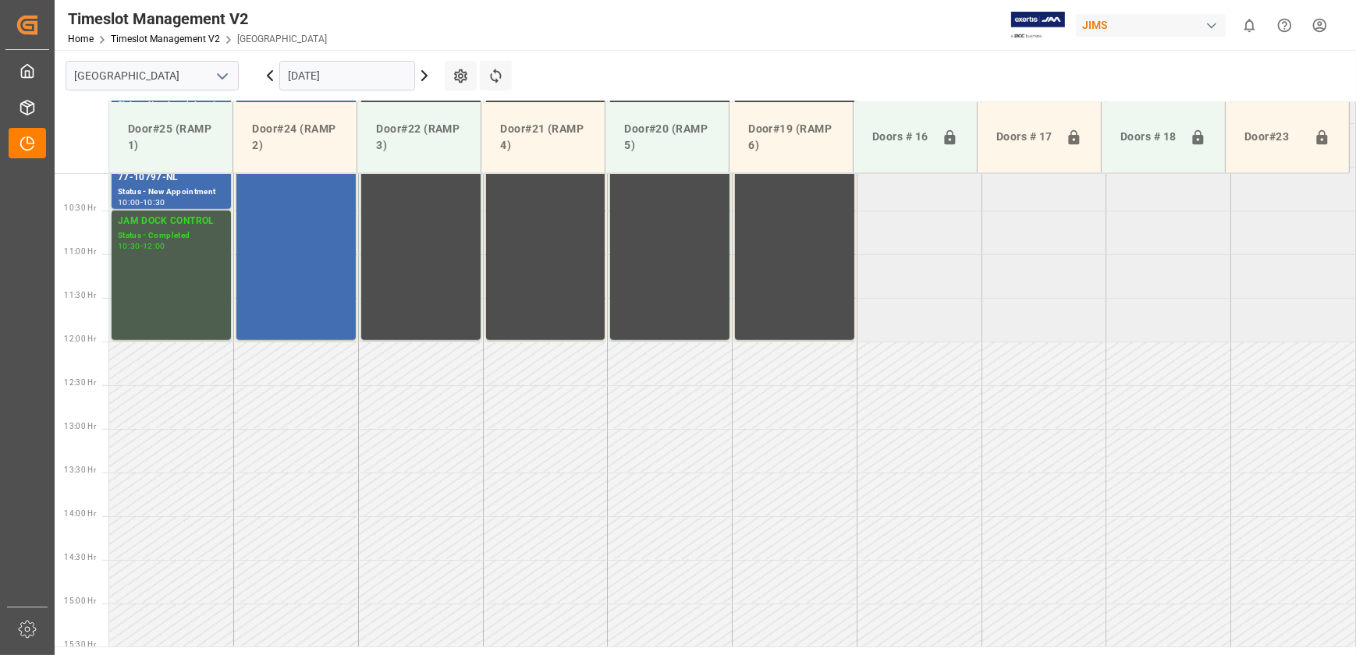
scroll to position [525, 0]
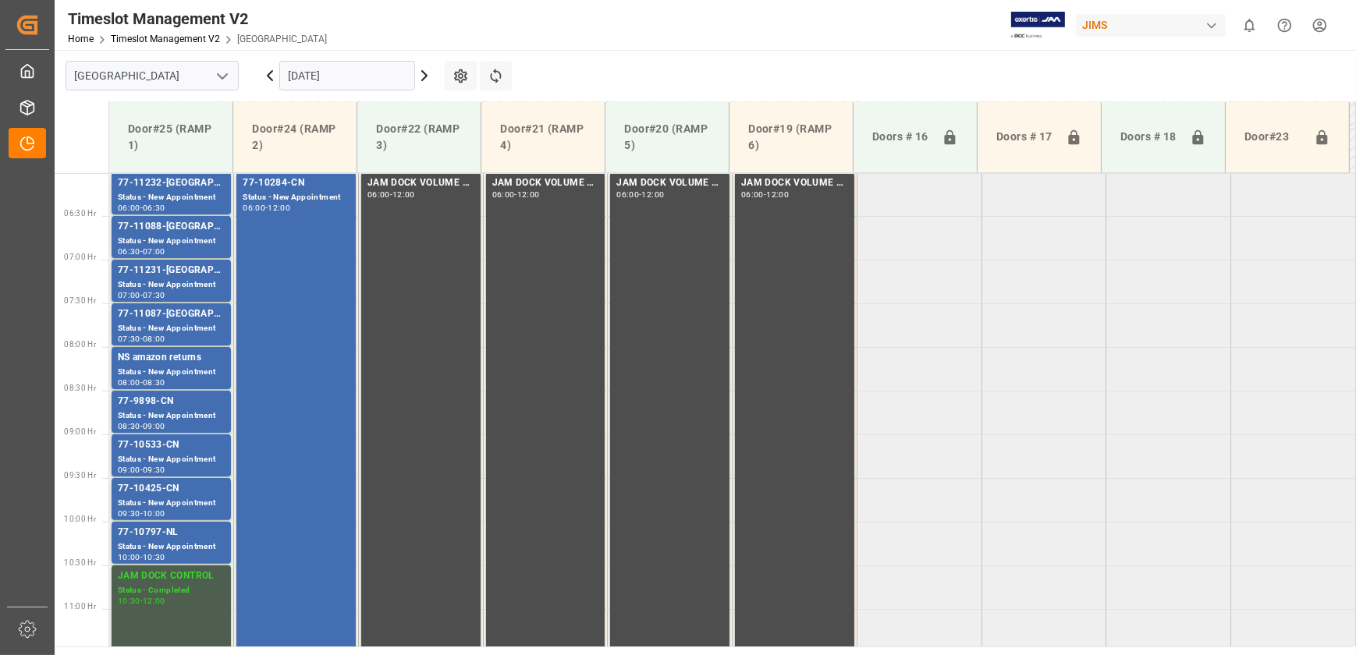
click at [267, 72] on icon at bounding box center [269, 75] width 19 height 19
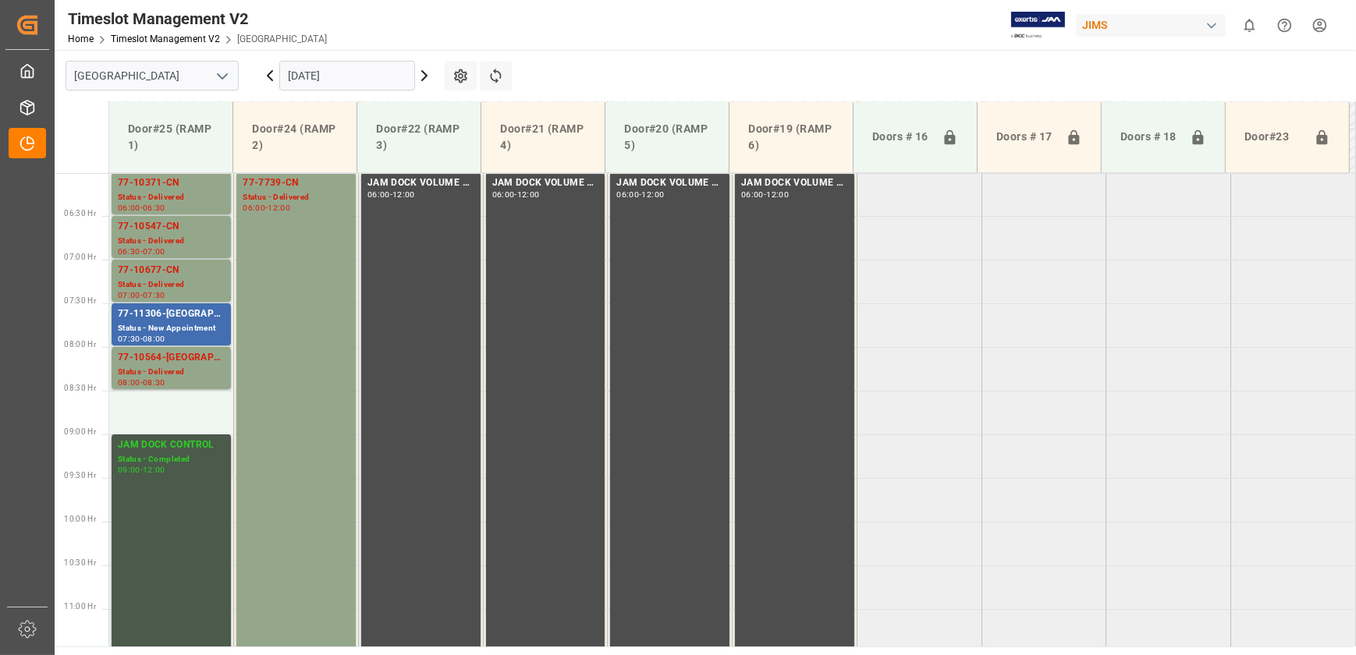
click at [165, 491] on div "JAM DOCK CONTROL Status - Completed 09:00 - 12:00" at bounding box center [171, 565] width 107 height 254
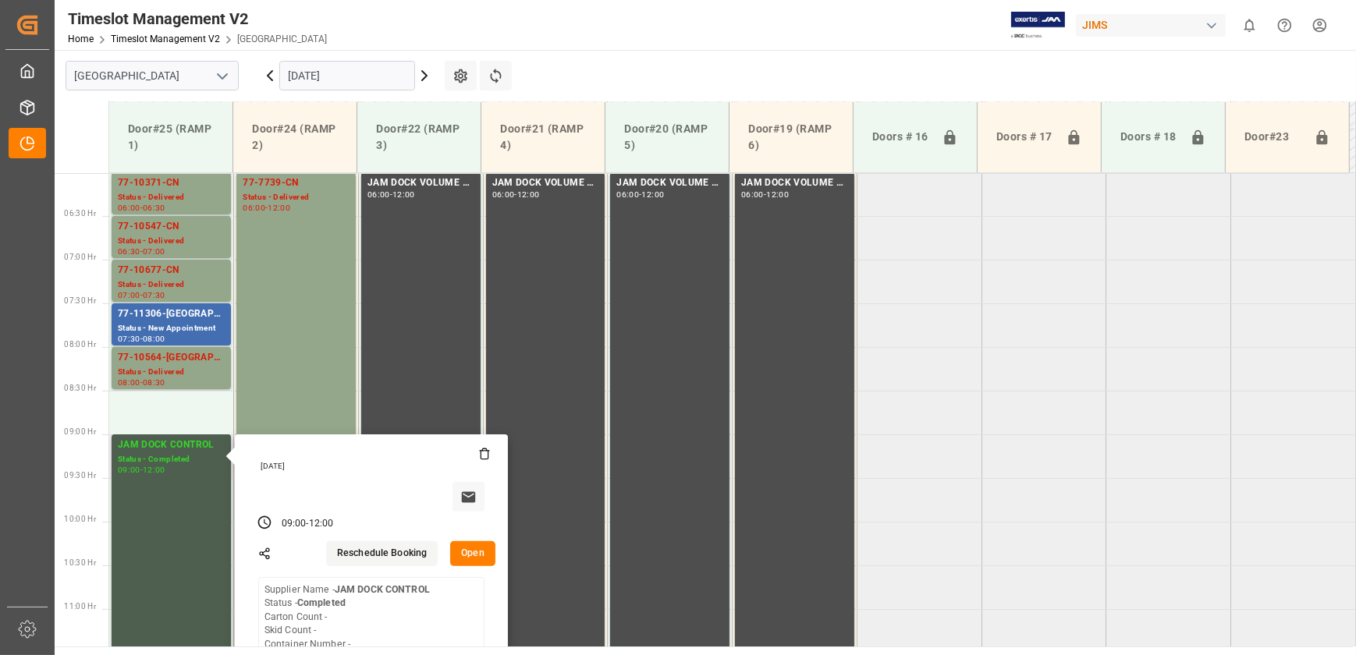
click at [477, 549] on button "Open" at bounding box center [472, 553] width 45 height 25
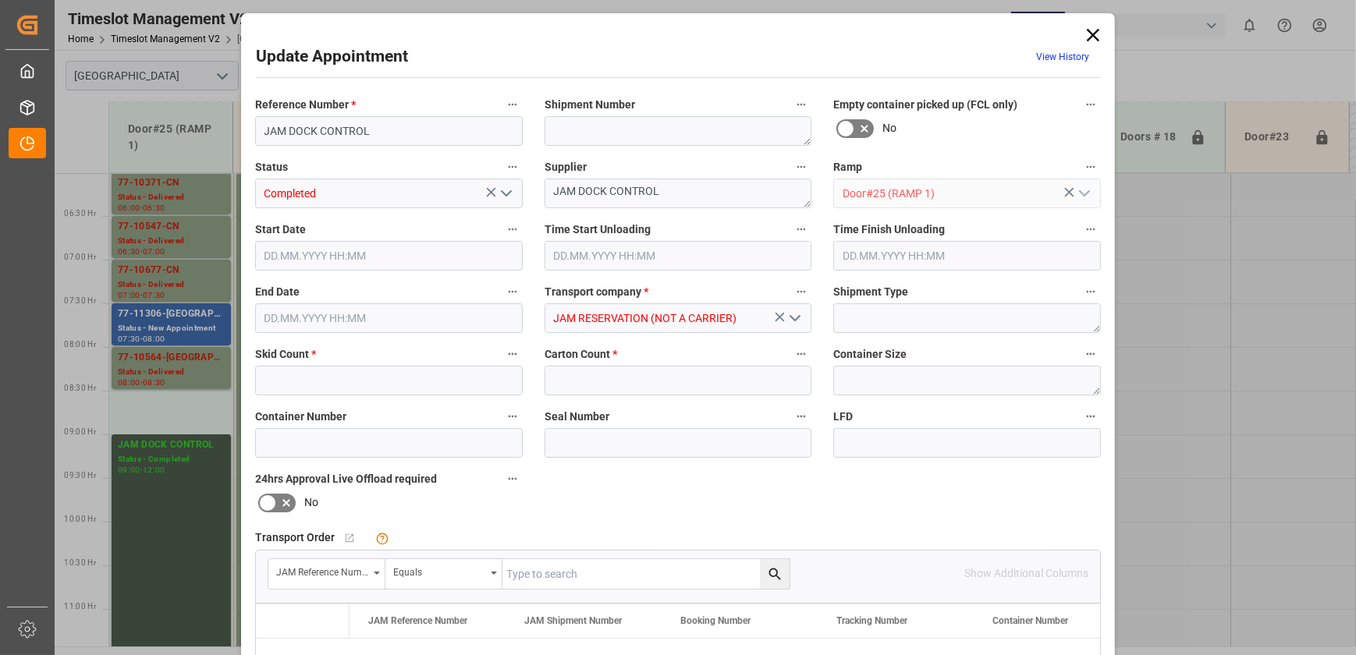
type input "0"
type input "07.10.2025 09:00"
type input "[DATE] 12:00"
type input "06.10.2025 21:34"
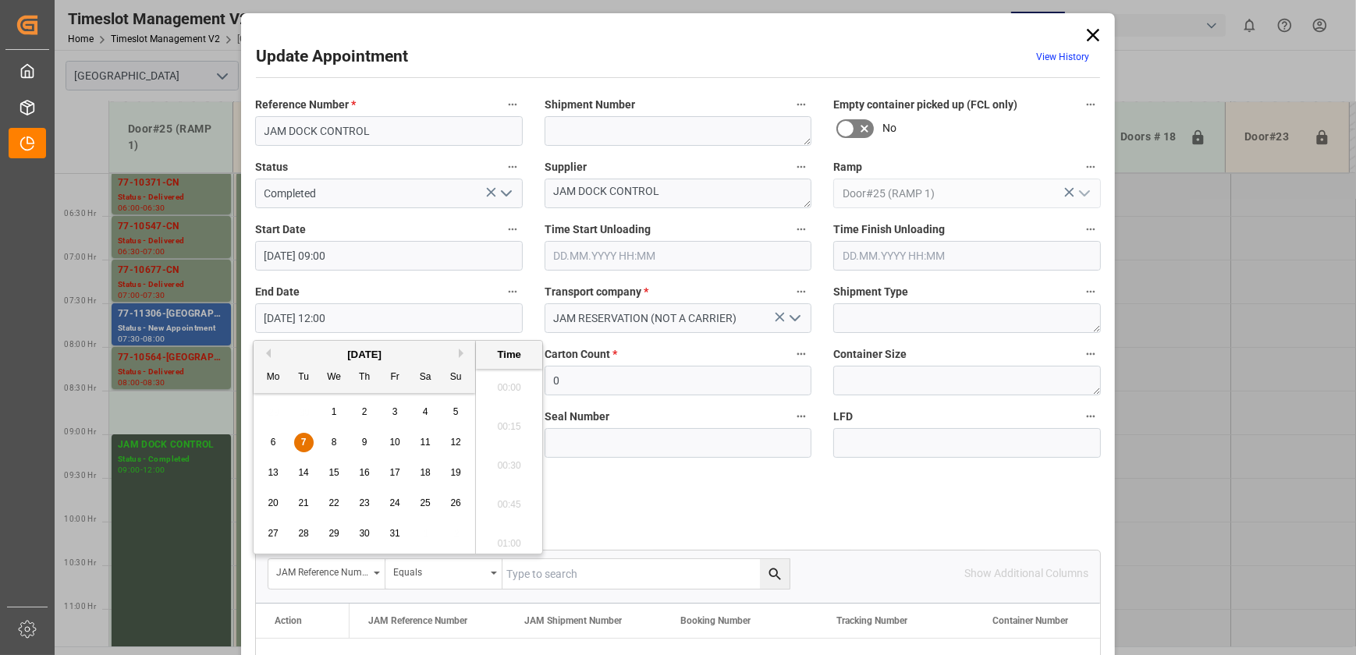
click at [420, 314] on input "[DATE] 12:00" at bounding box center [389, 318] width 268 height 30
click at [375, 313] on input "[DATE] 12:00" at bounding box center [389, 318] width 268 height 30
click at [372, 247] on input "07.10.2025 09:00" at bounding box center [389, 256] width 268 height 30
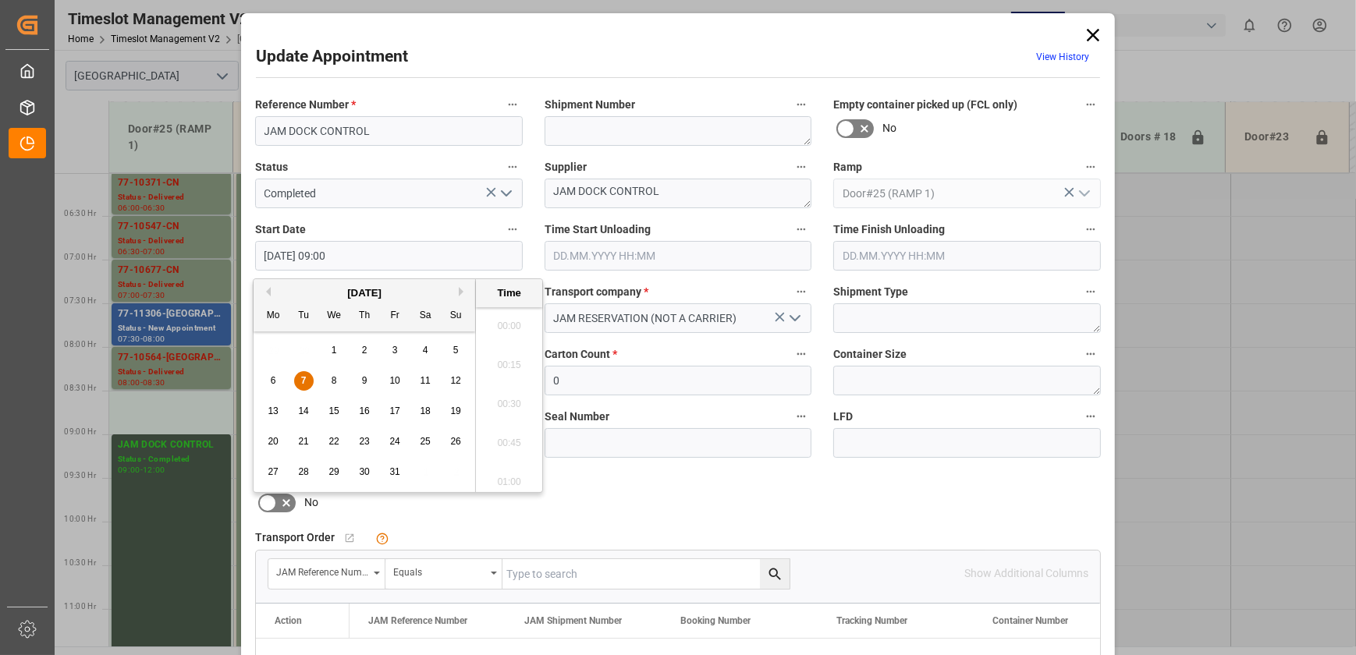
scroll to position [1331, 0]
click at [306, 377] on div "7" at bounding box center [303, 381] width 19 height 19
click at [516, 326] on li "08:30" at bounding box center [509, 322] width 66 height 39
type input "[DATE] 08:30"
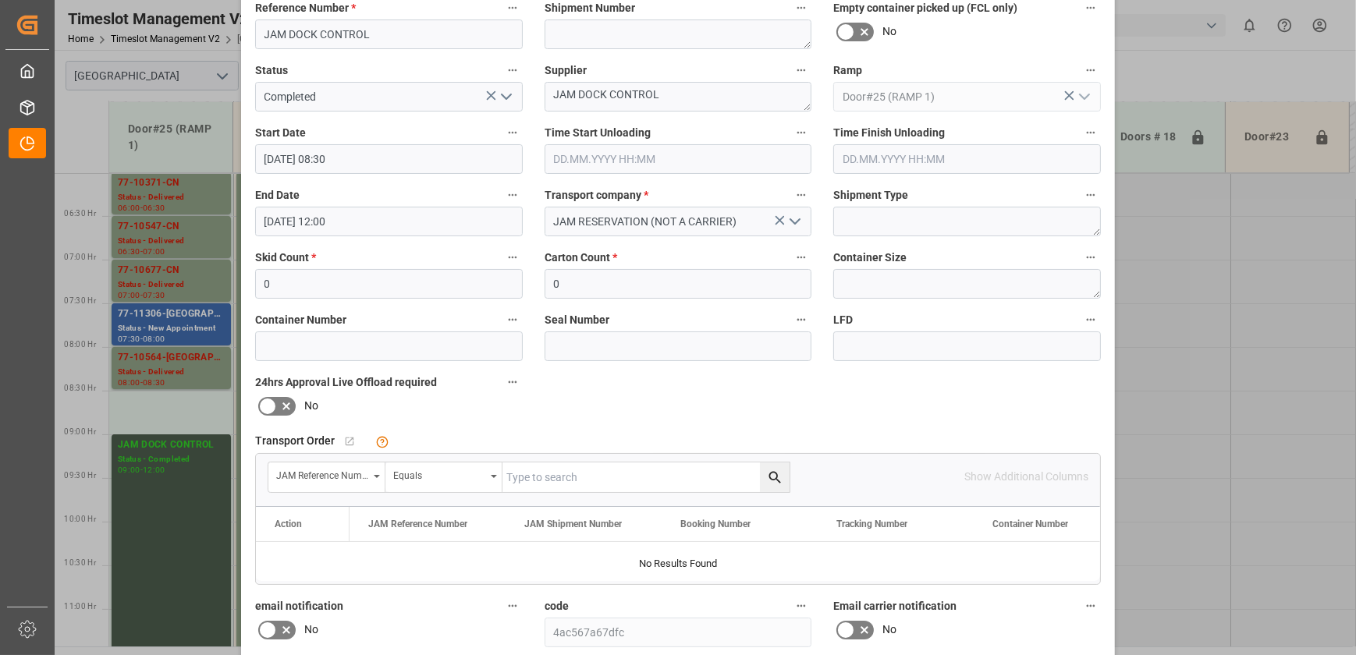
scroll to position [292, 0]
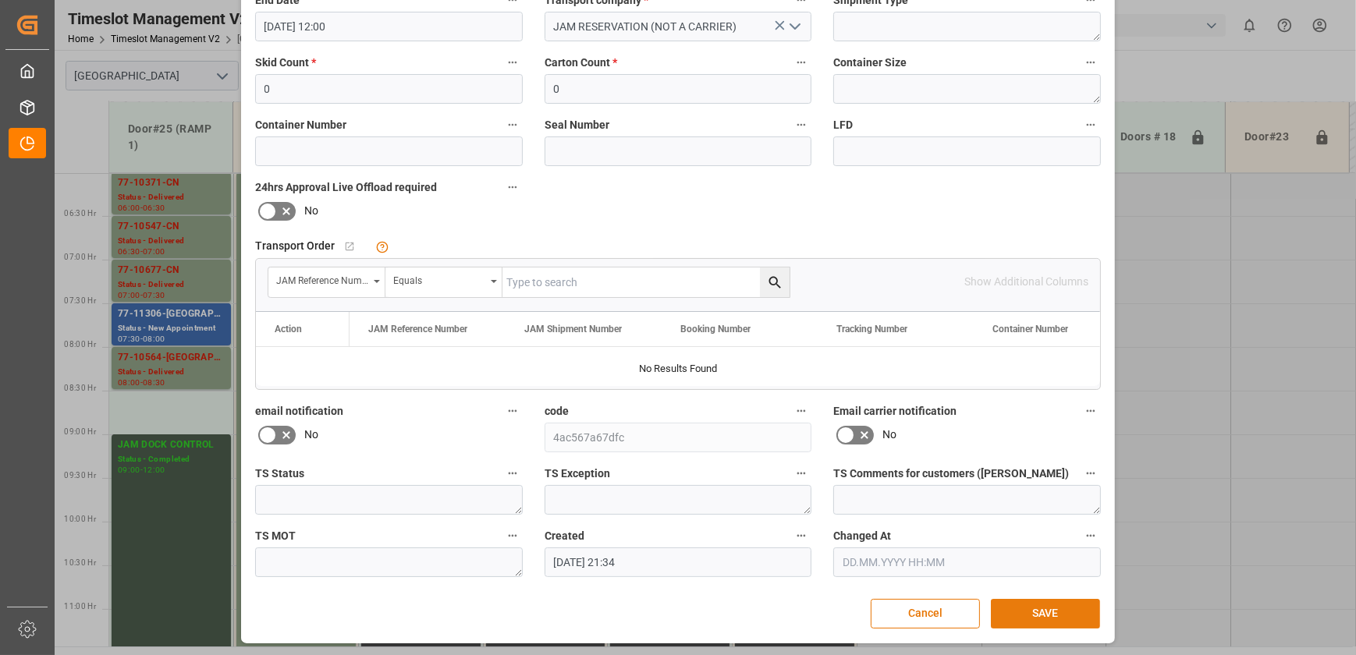
click at [1043, 604] on button "SAVE" at bounding box center [1045, 614] width 109 height 30
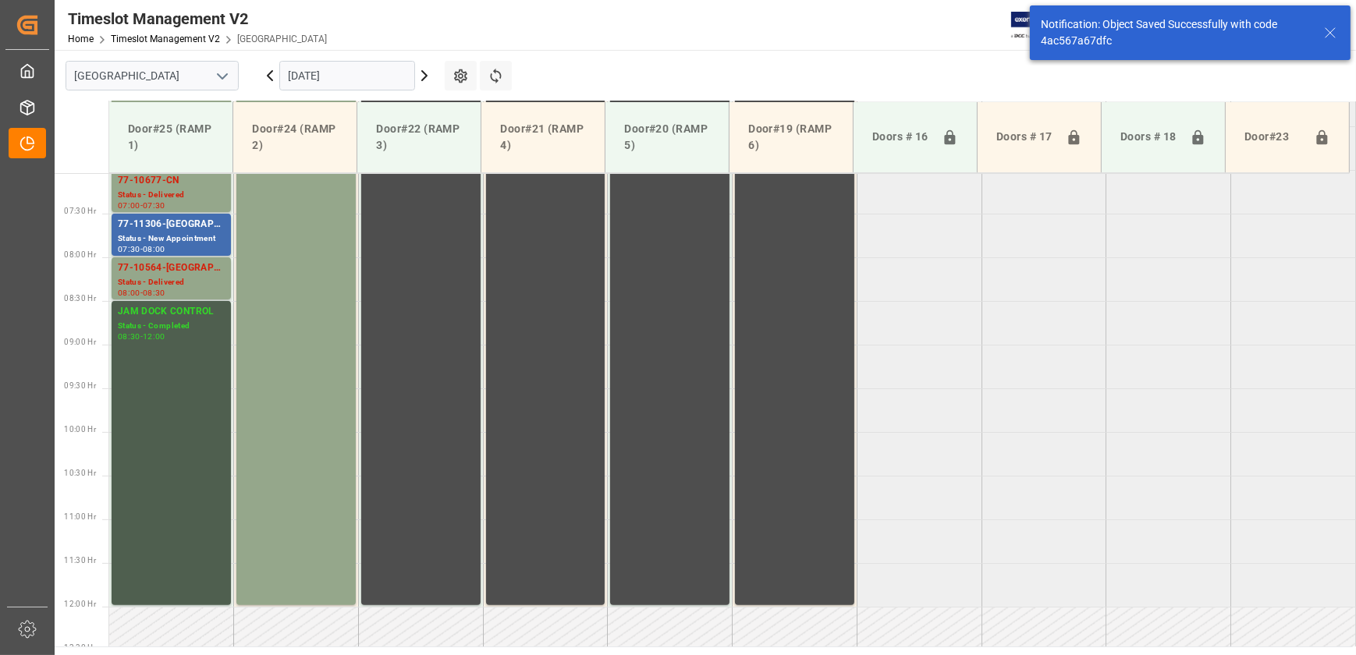
scroll to position [617, 0]
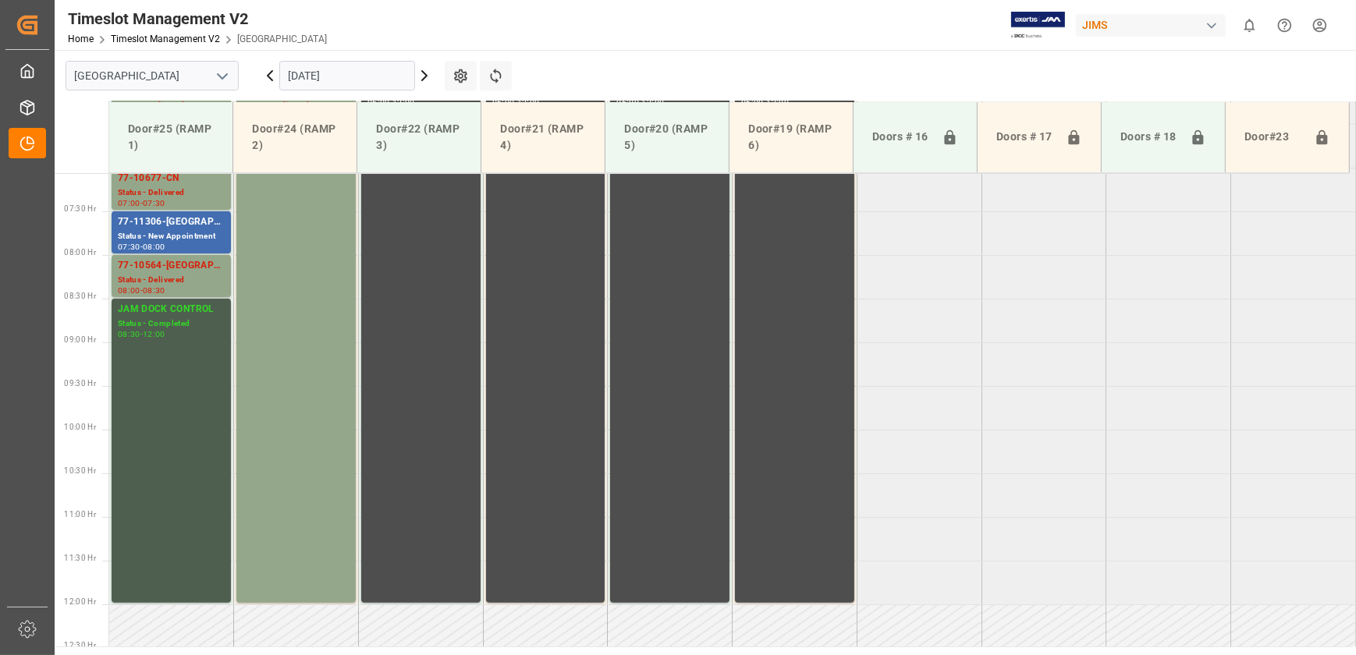
click at [420, 79] on icon at bounding box center [424, 75] width 19 height 19
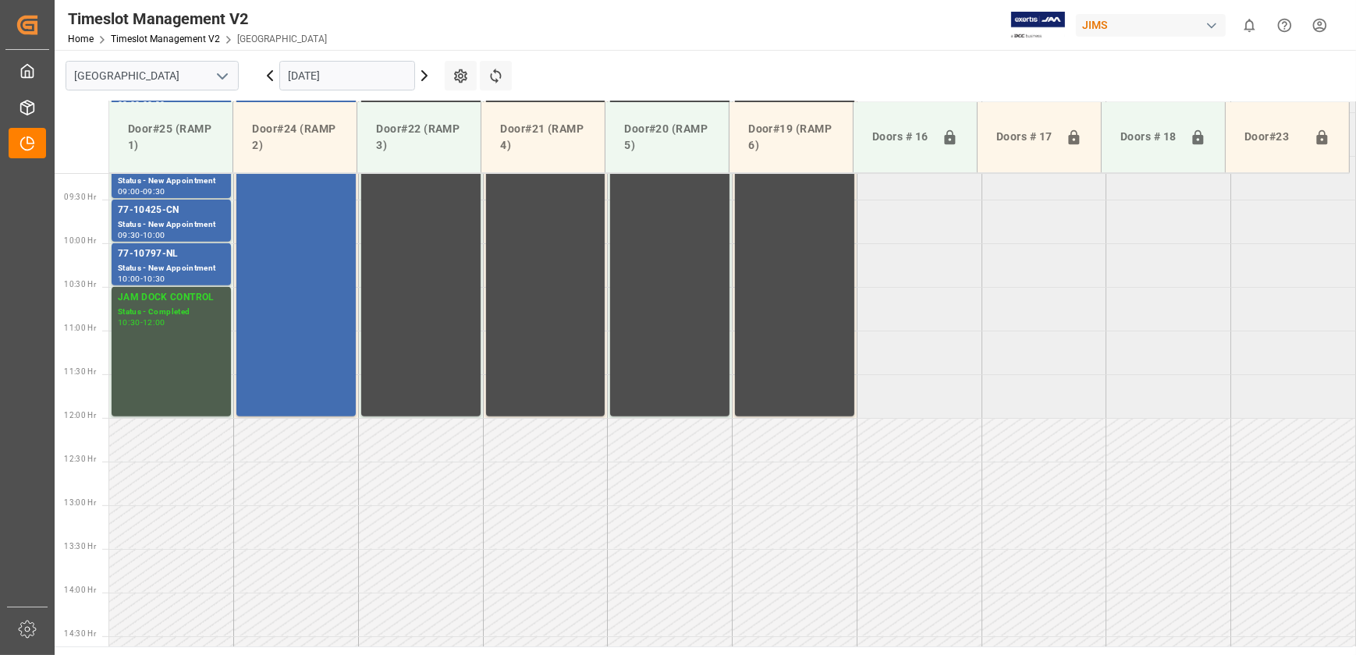
scroll to position [880, 0]
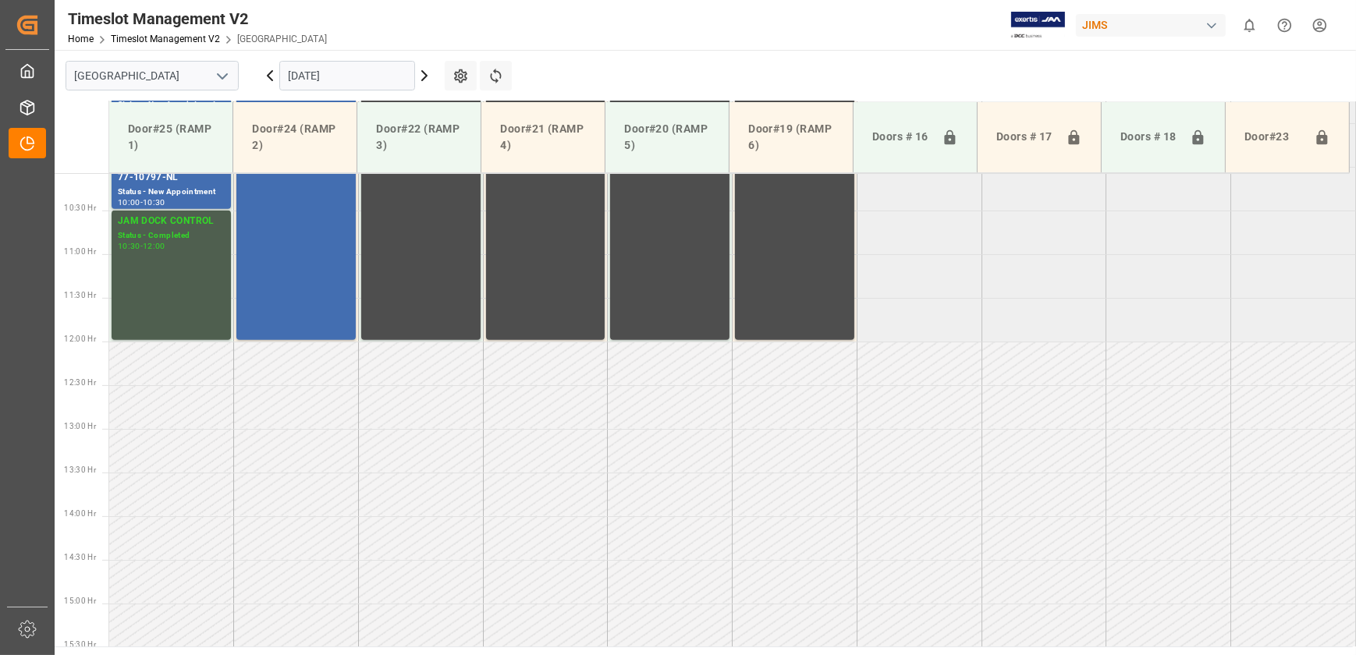
click at [420, 79] on icon at bounding box center [424, 75] width 19 height 19
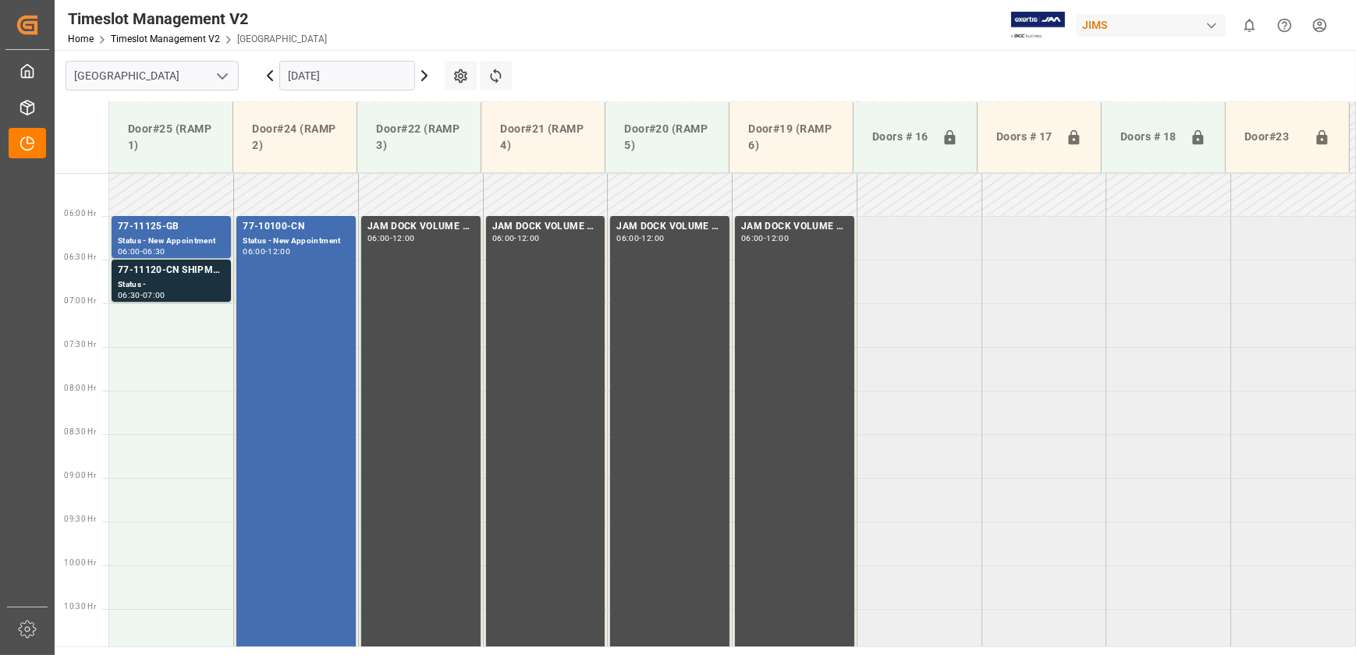
scroll to position [312, 0]
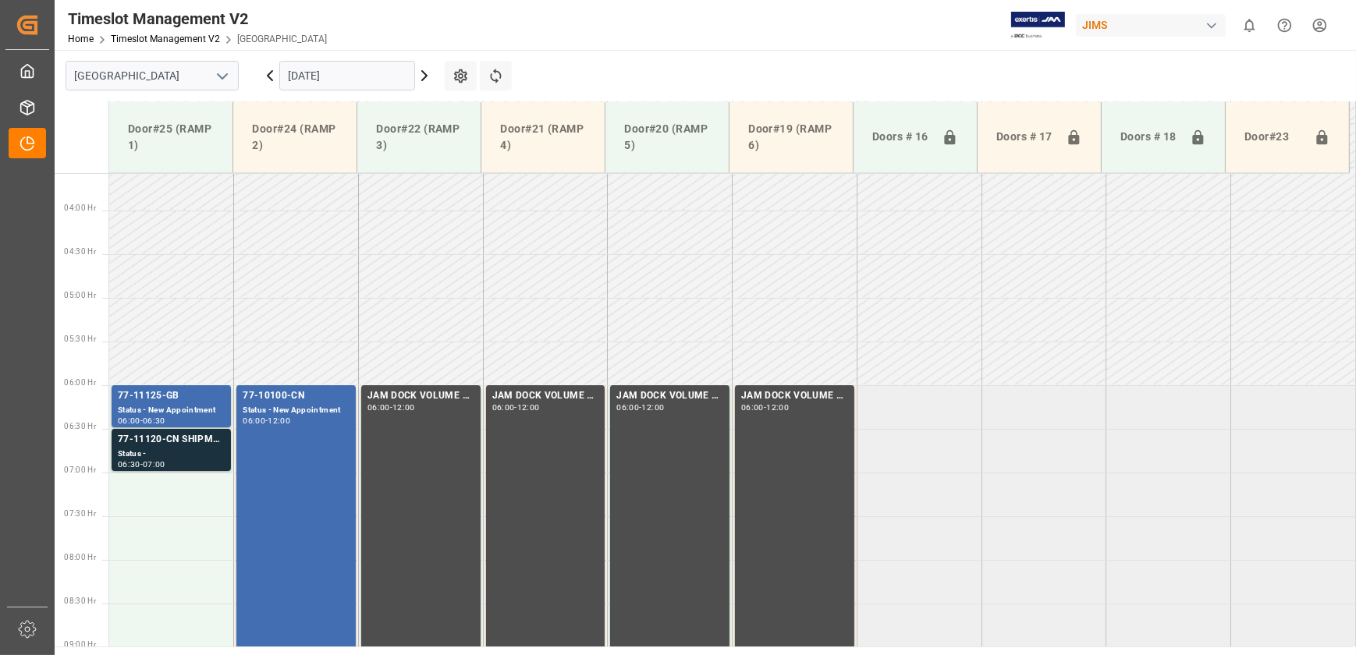
click at [424, 78] on icon at bounding box center [424, 75] width 19 height 19
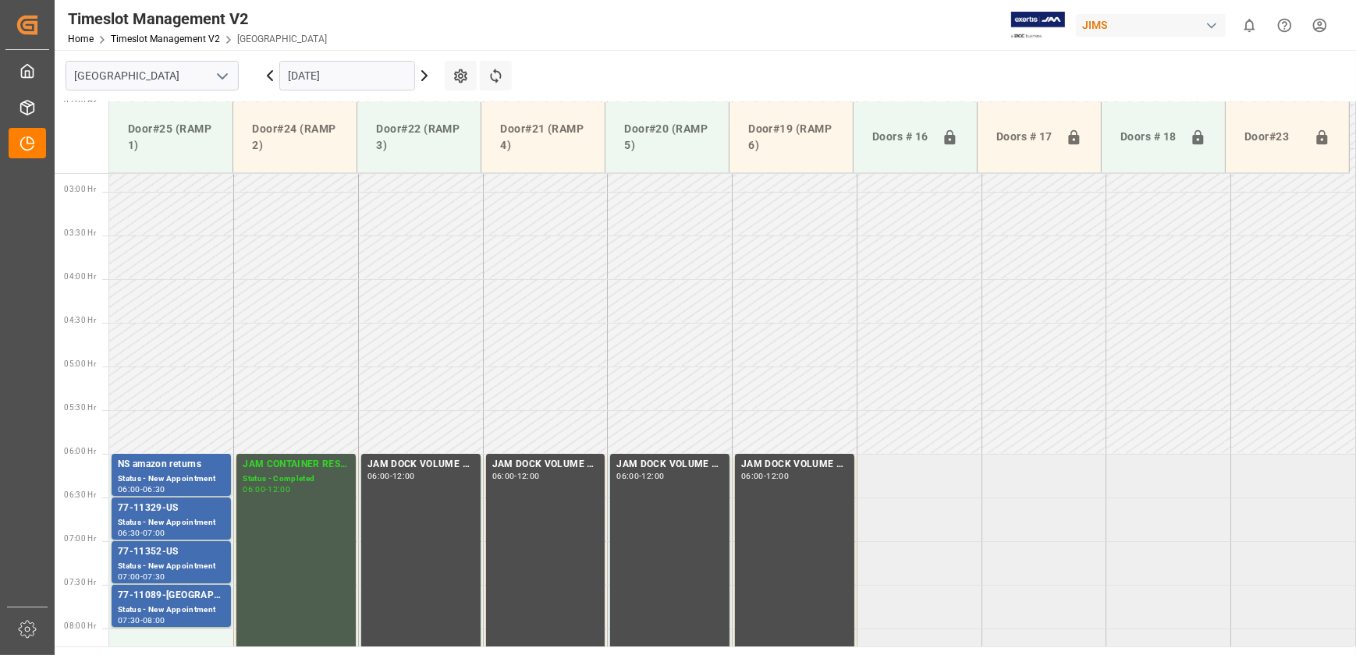
scroll to position [242, 0]
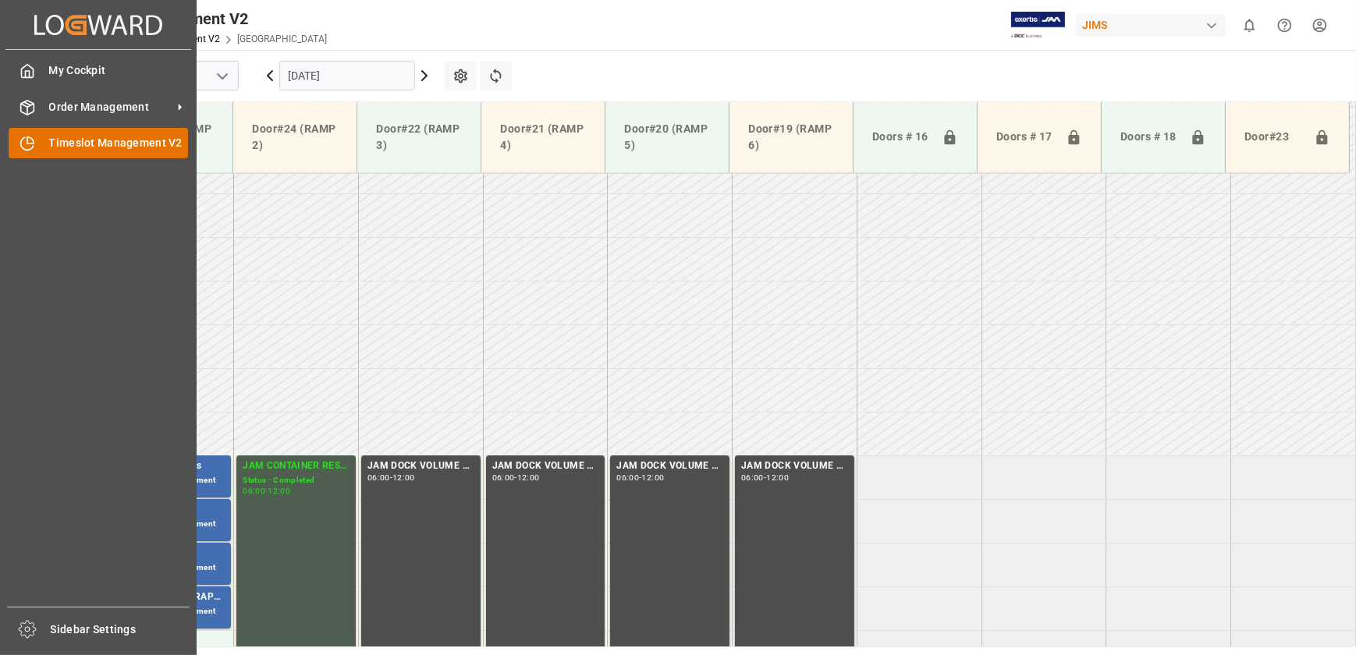
click at [57, 144] on span "Timeslot Management V2" at bounding box center [119, 143] width 140 height 16
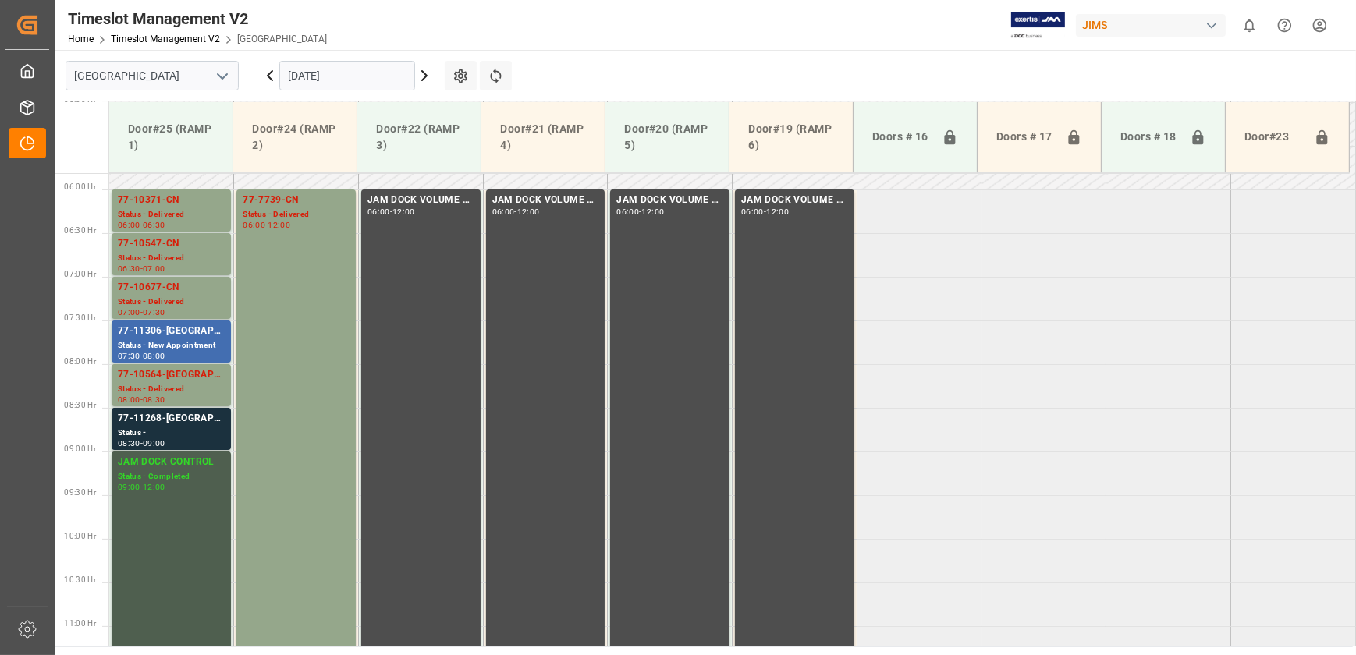
scroll to position [525, 0]
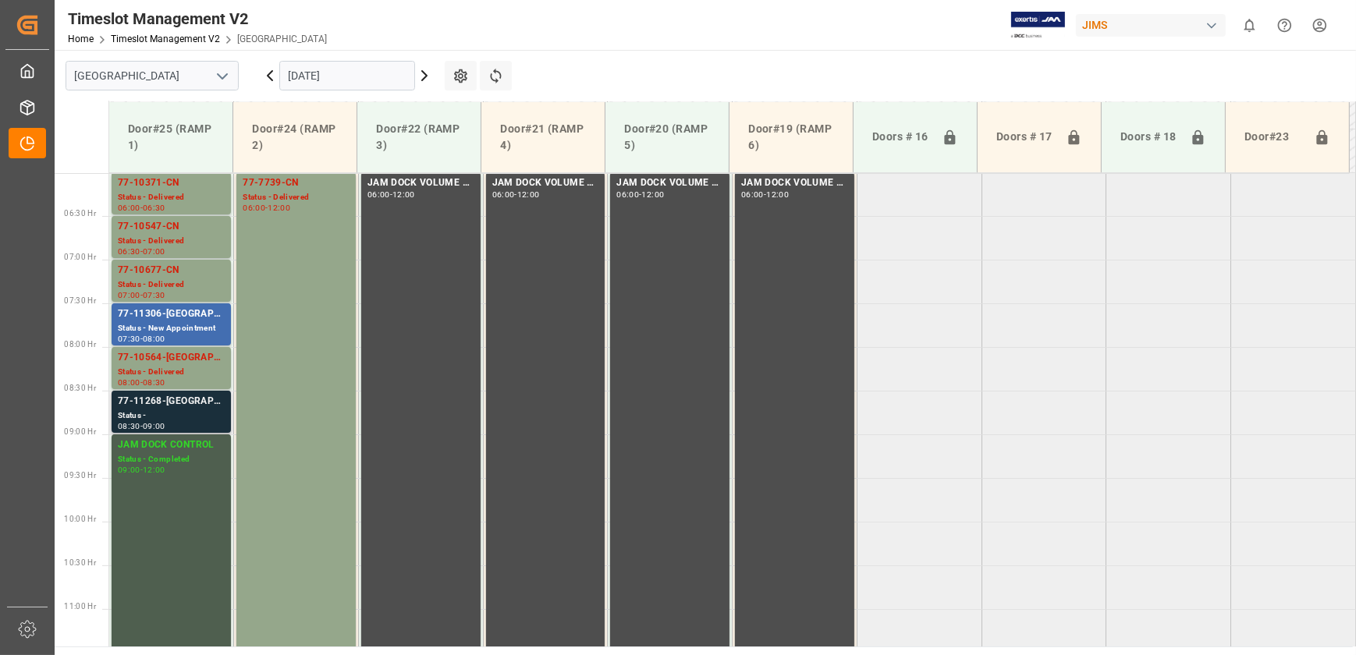
click at [197, 397] on div "77-11268-US" at bounding box center [171, 402] width 107 height 16
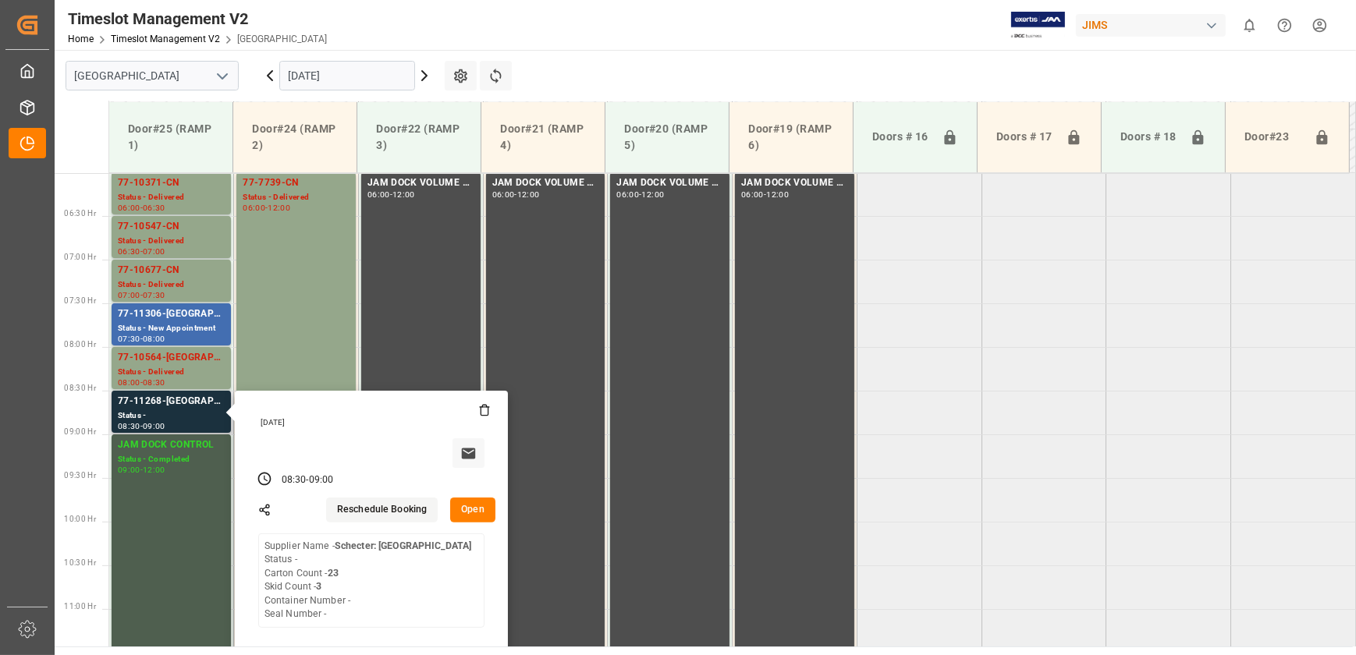
click at [478, 512] on button "Open" at bounding box center [472, 510] width 45 height 25
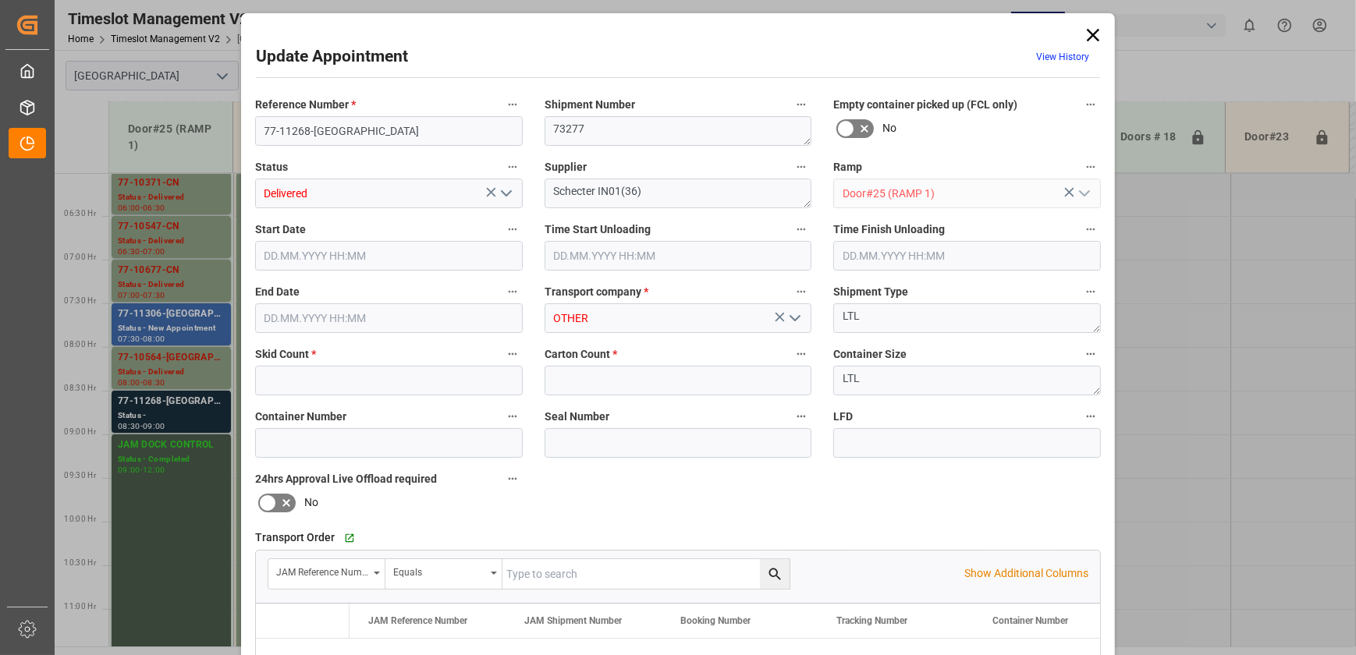
type input "3"
type input "23"
type input "[DATE] 08:30"
type input "07.10.2025 10:30"
type input "[DATE] 11:00"
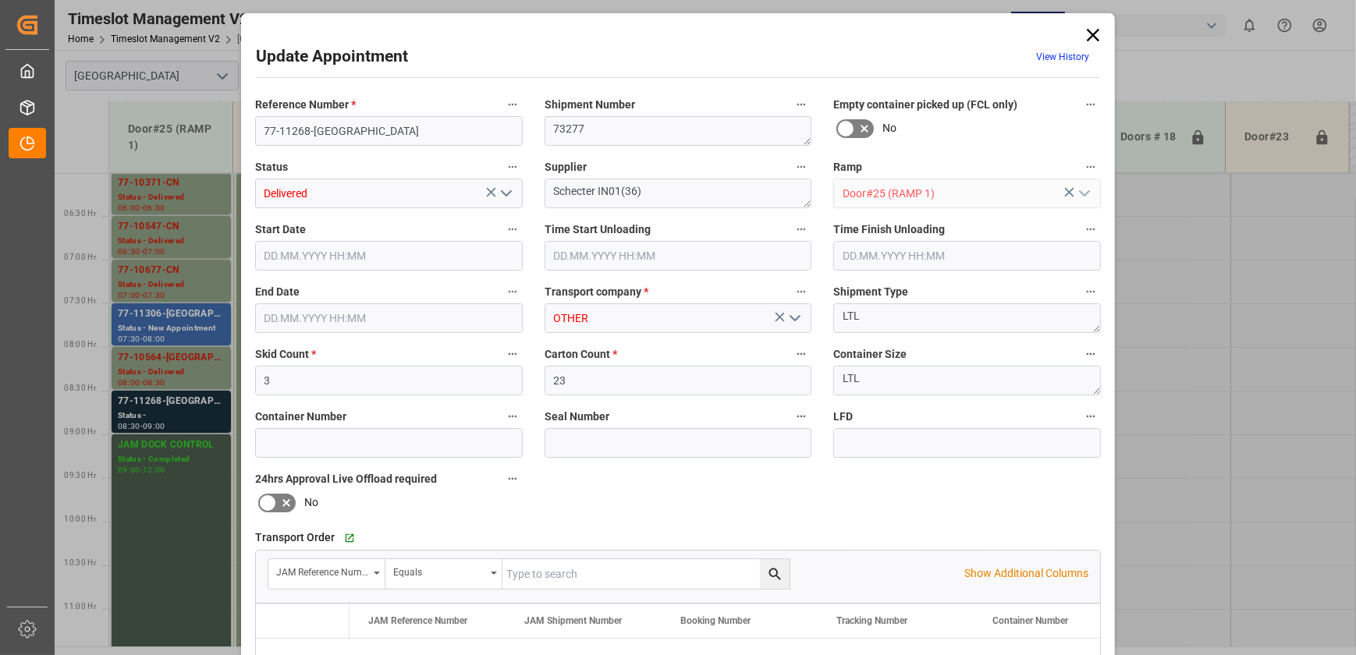
type input "07.10.2025 09:00"
type input "07.10.2025 15:25"
click at [1095, 40] on icon at bounding box center [1093, 35] width 22 height 22
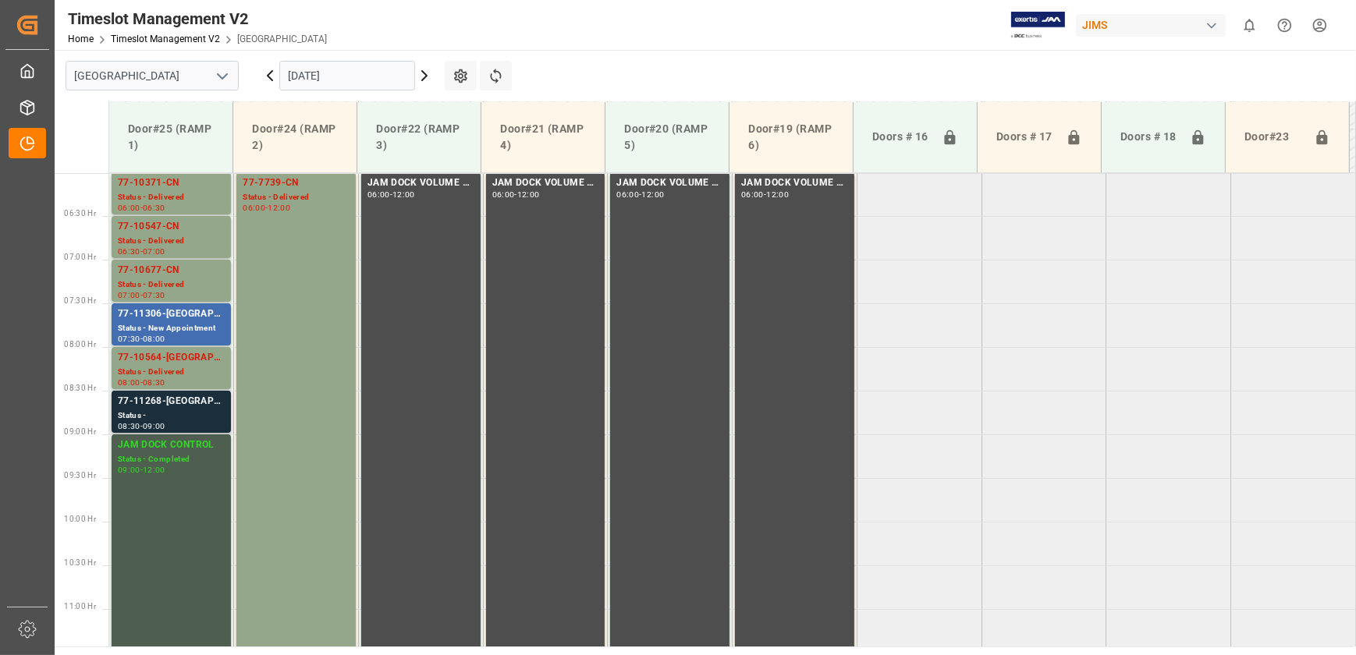
click at [172, 402] on div "77-11268-US" at bounding box center [171, 402] width 107 height 16
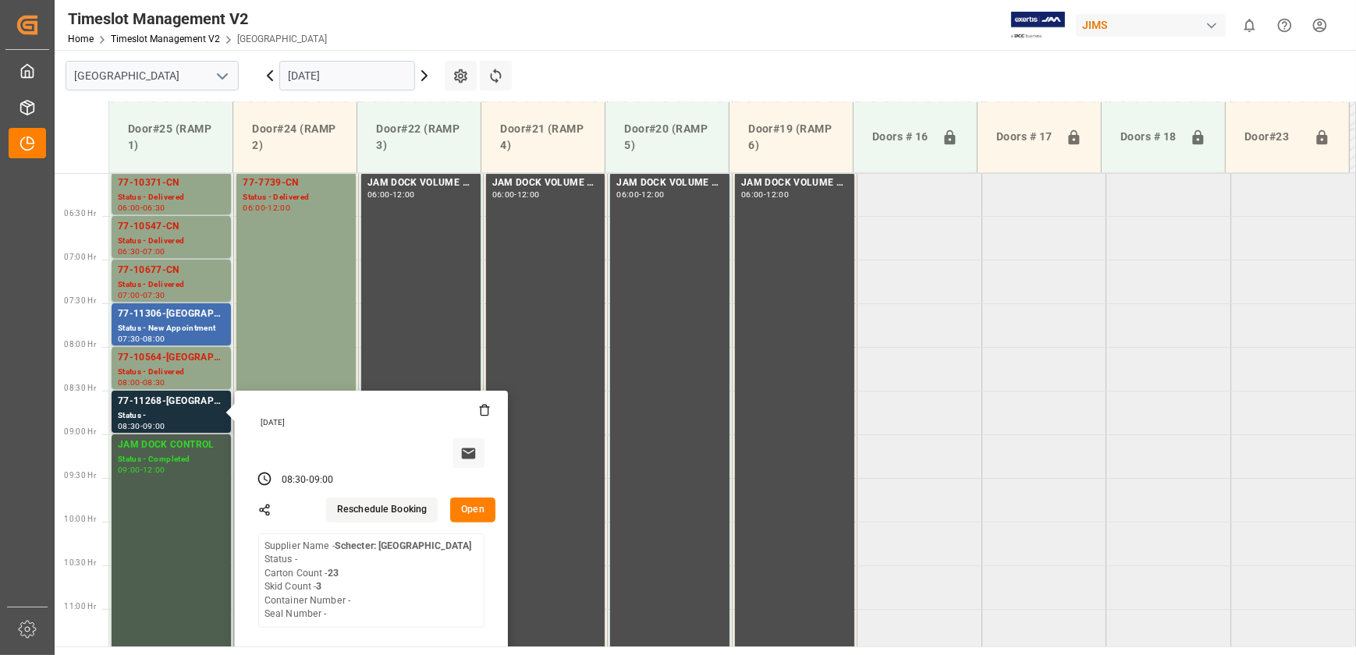
click at [486, 508] on button "Open" at bounding box center [472, 510] width 45 height 25
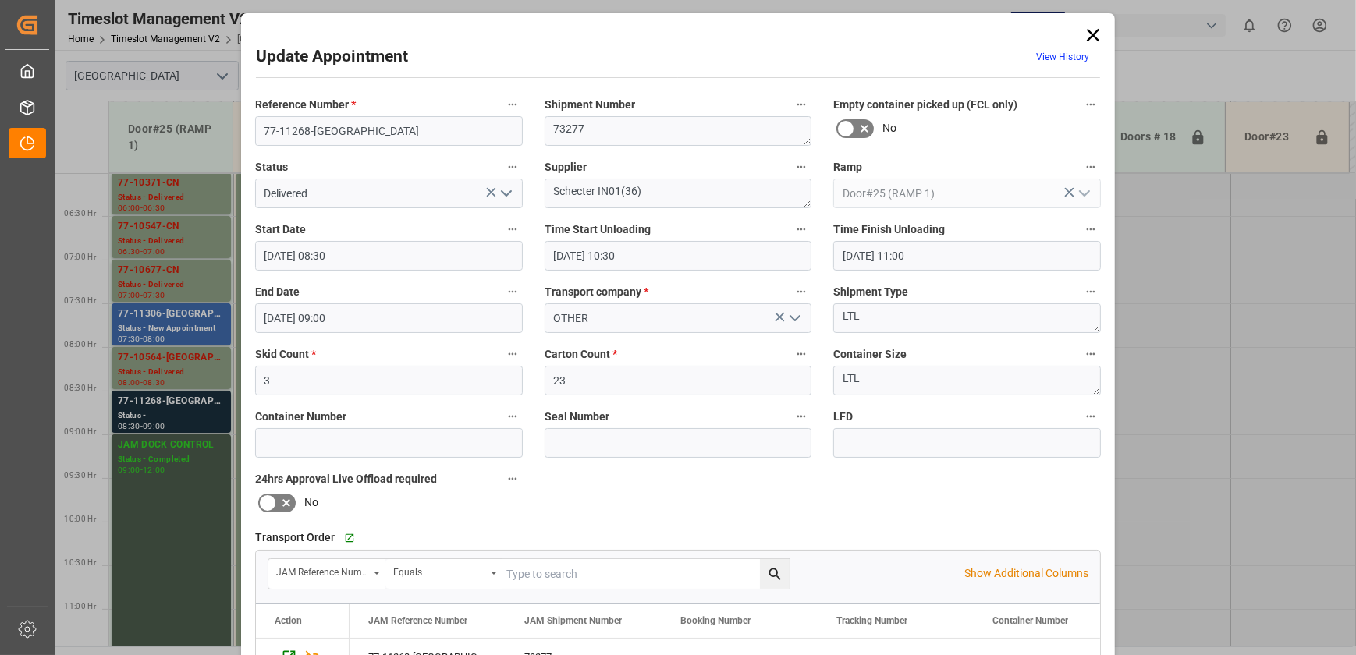
click at [1090, 31] on icon at bounding box center [1093, 35] width 22 height 22
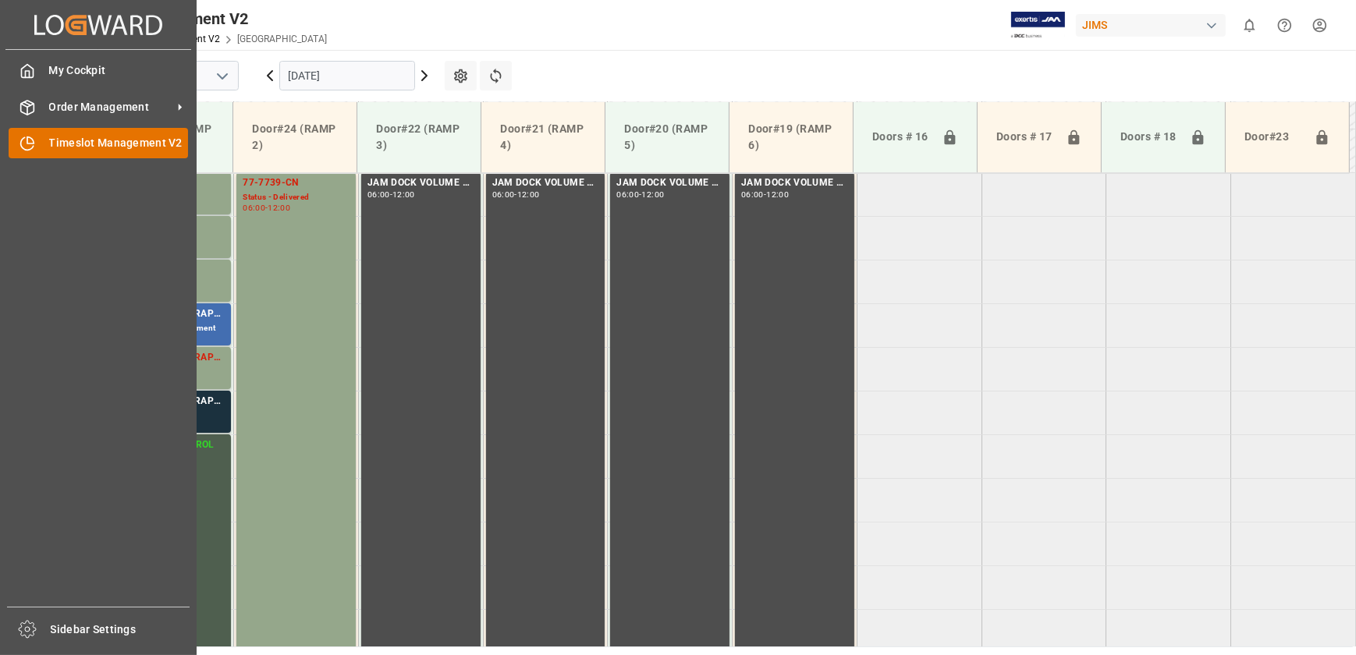
click at [23, 144] on icon at bounding box center [27, 144] width 16 height 16
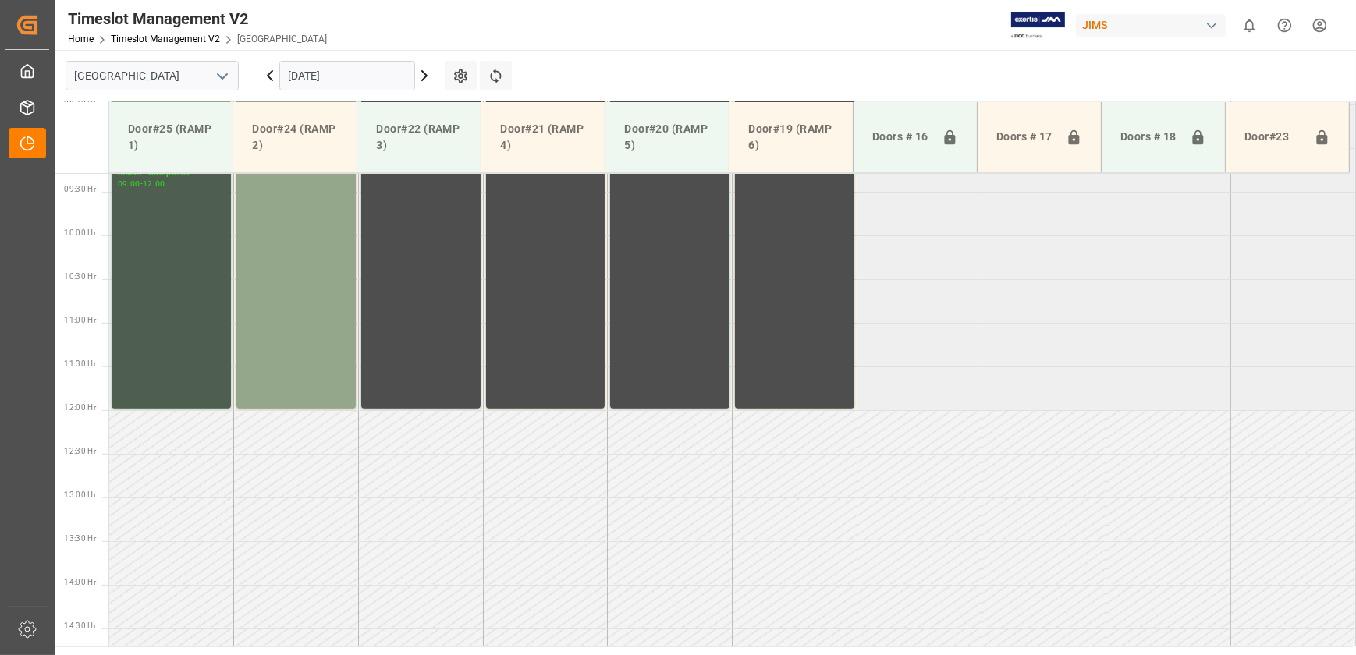
scroll to position [612, 0]
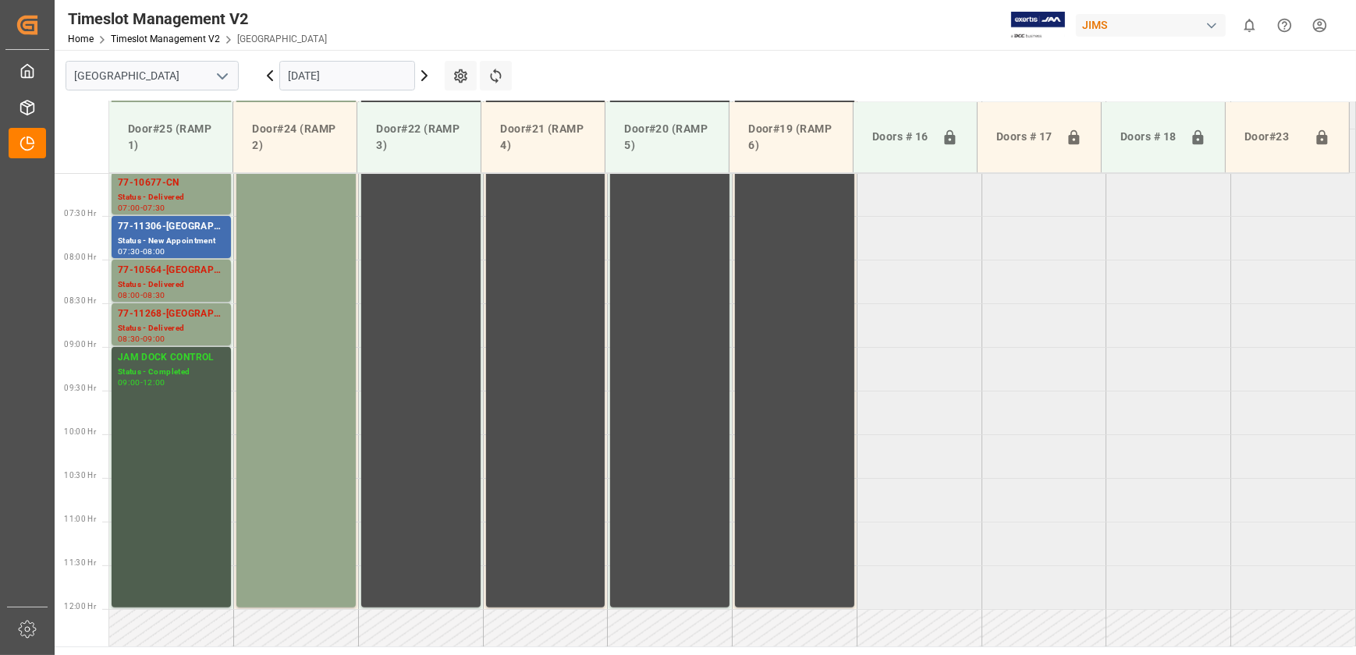
click at [424, 69] on icon at bounding box center [424, 75] width 19 height 19
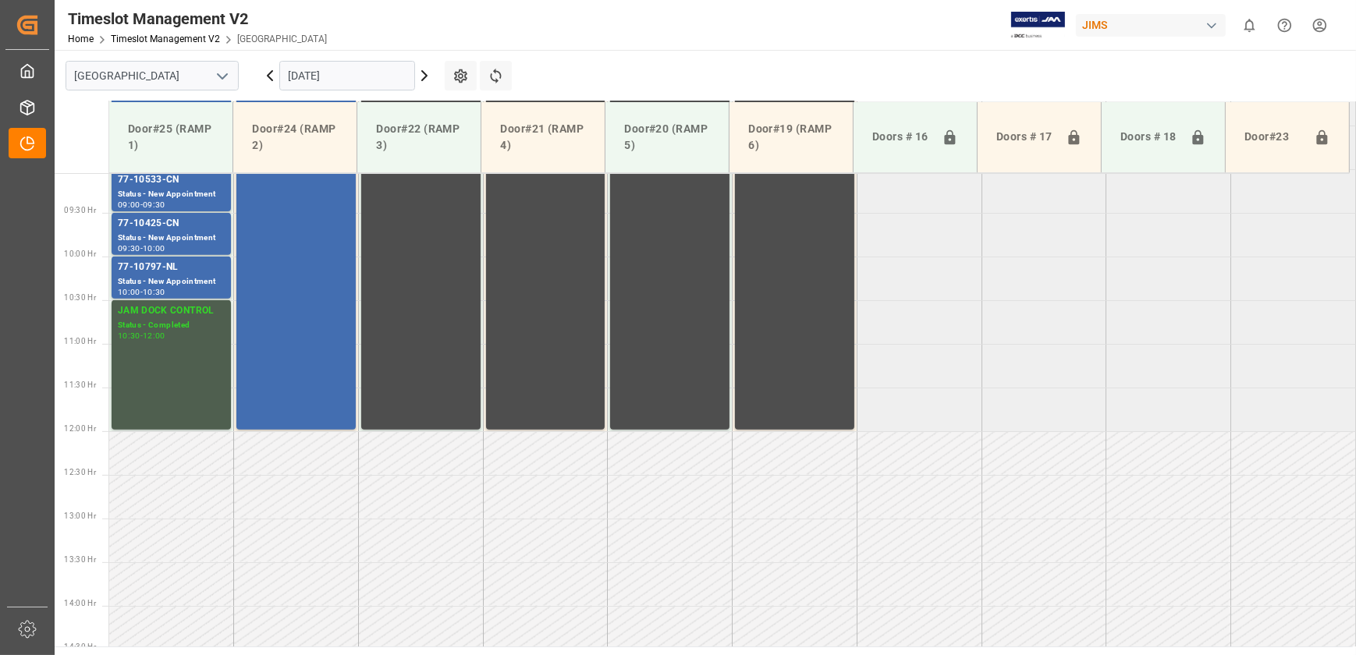
scroll to position [932, 0]
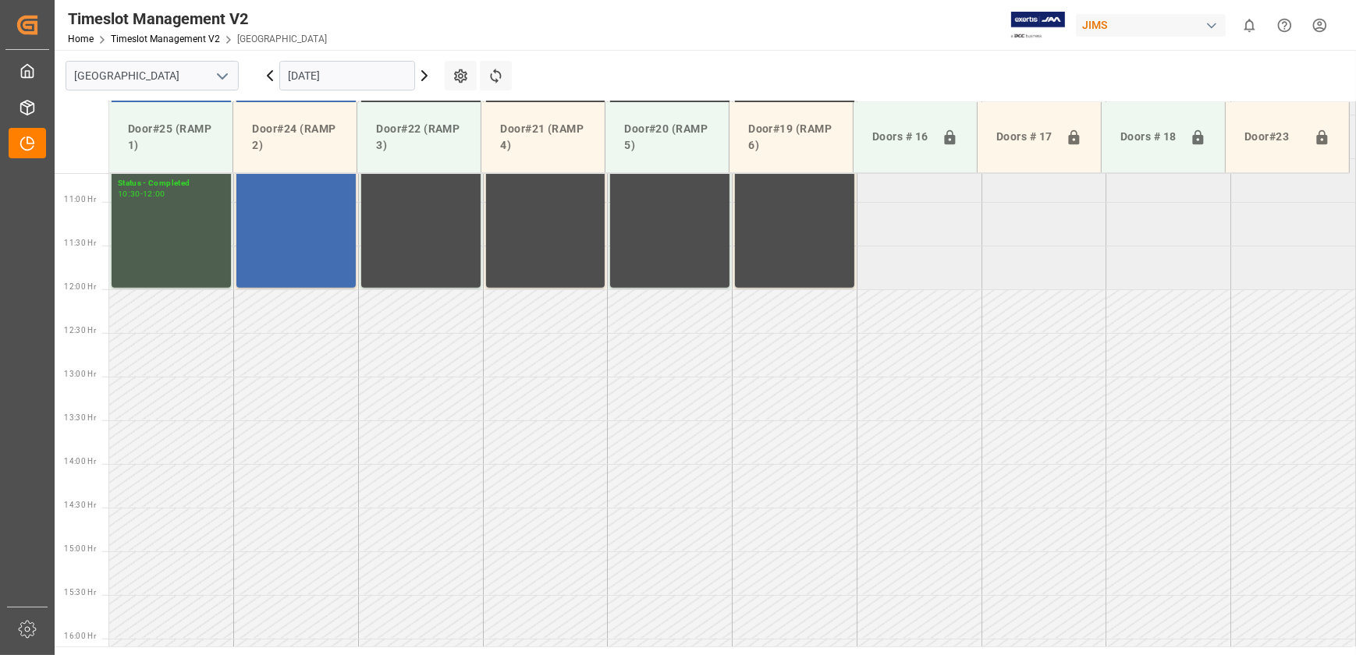
click at [424, 69] on icon at bounding box center [424, 75] width 19 height 19
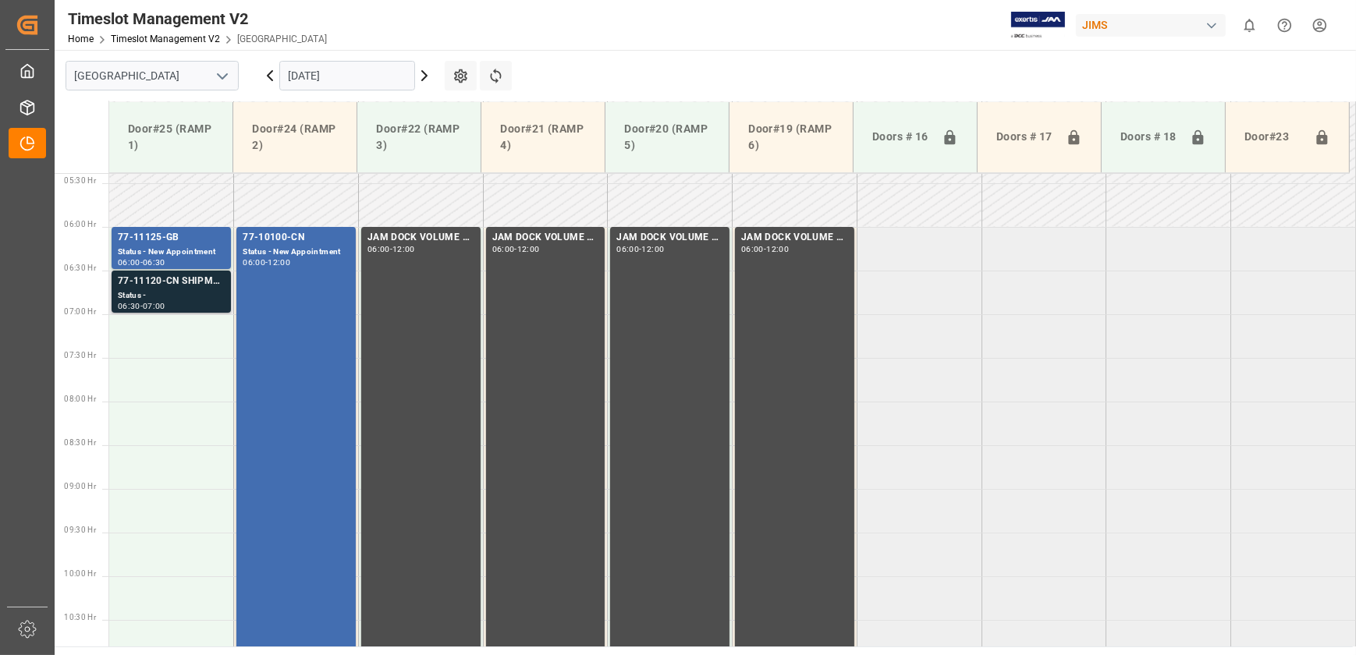
scroll to position [328, 0]
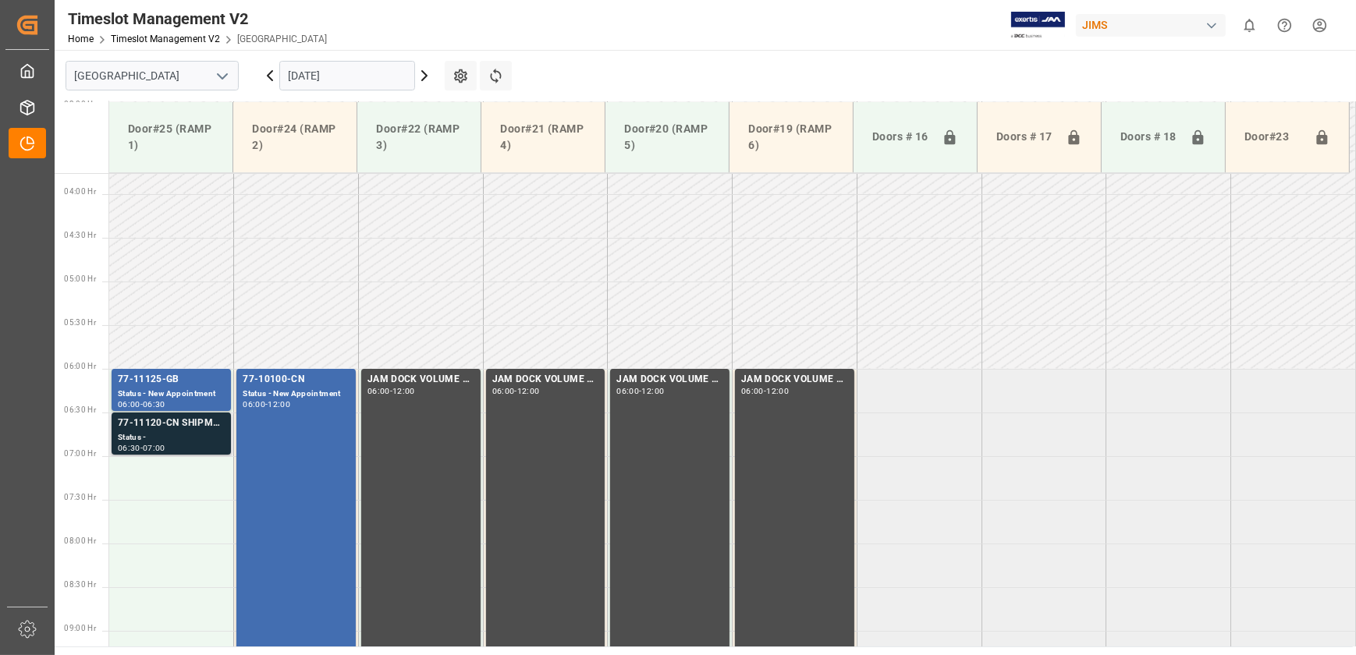
click at [190, 433] on div "Status -" at bounding box center [171, 437] width 107 height 13
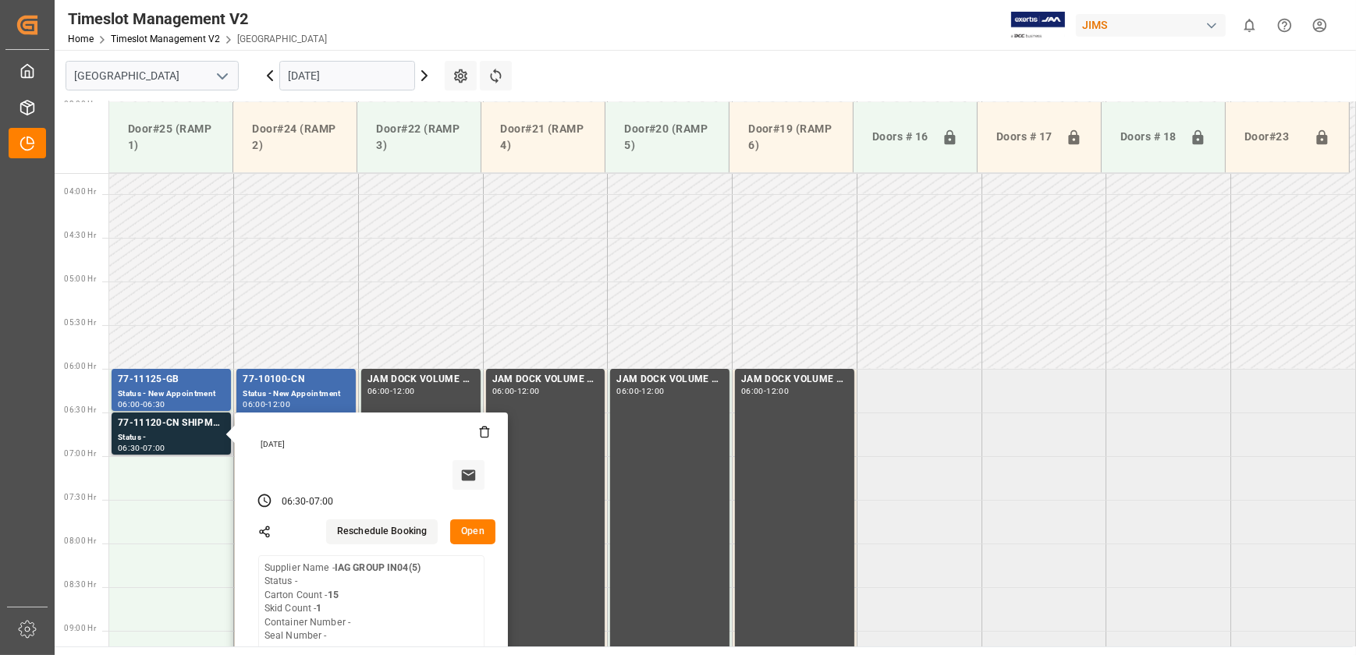
click at [497, 530] on div "Thursday, October 9, 2025 06:30 - 07:00 Reschedule Booking Open Supplier Name -…" at bounding box center [371, 543] width 273 height 260
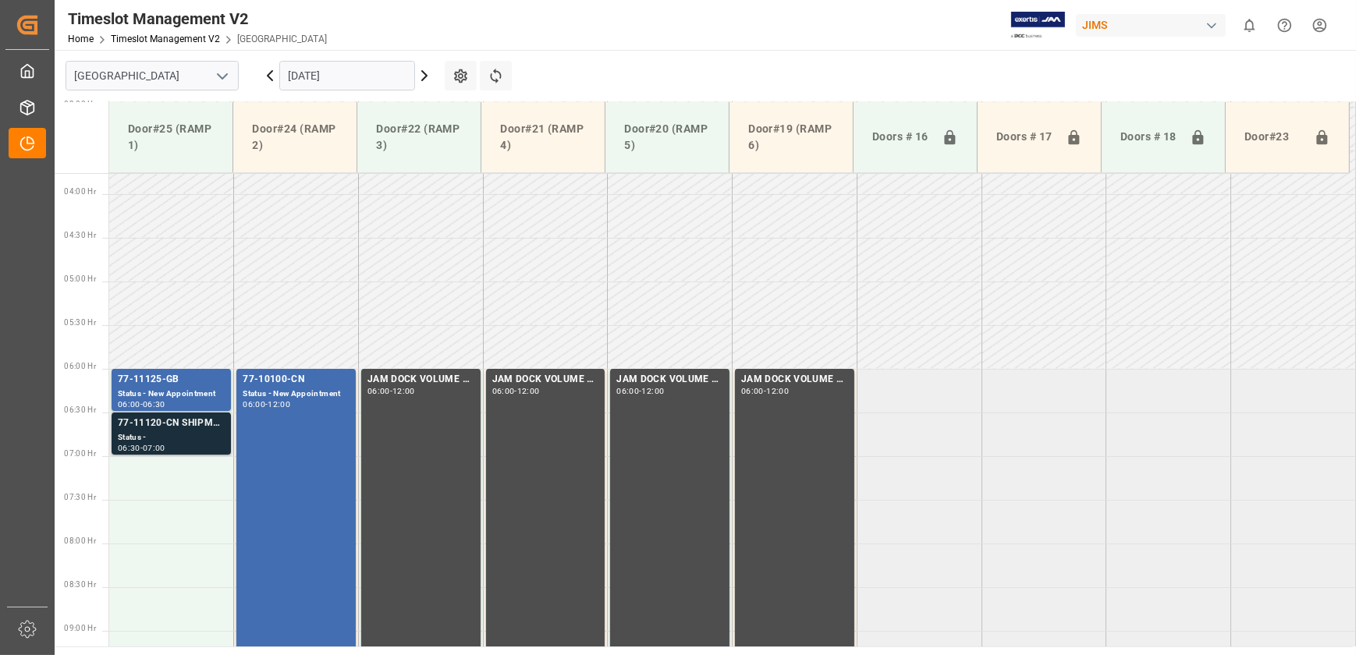
click at [175, 433] on div "Status -" at bounding box center [171, 437] width 107 height 13
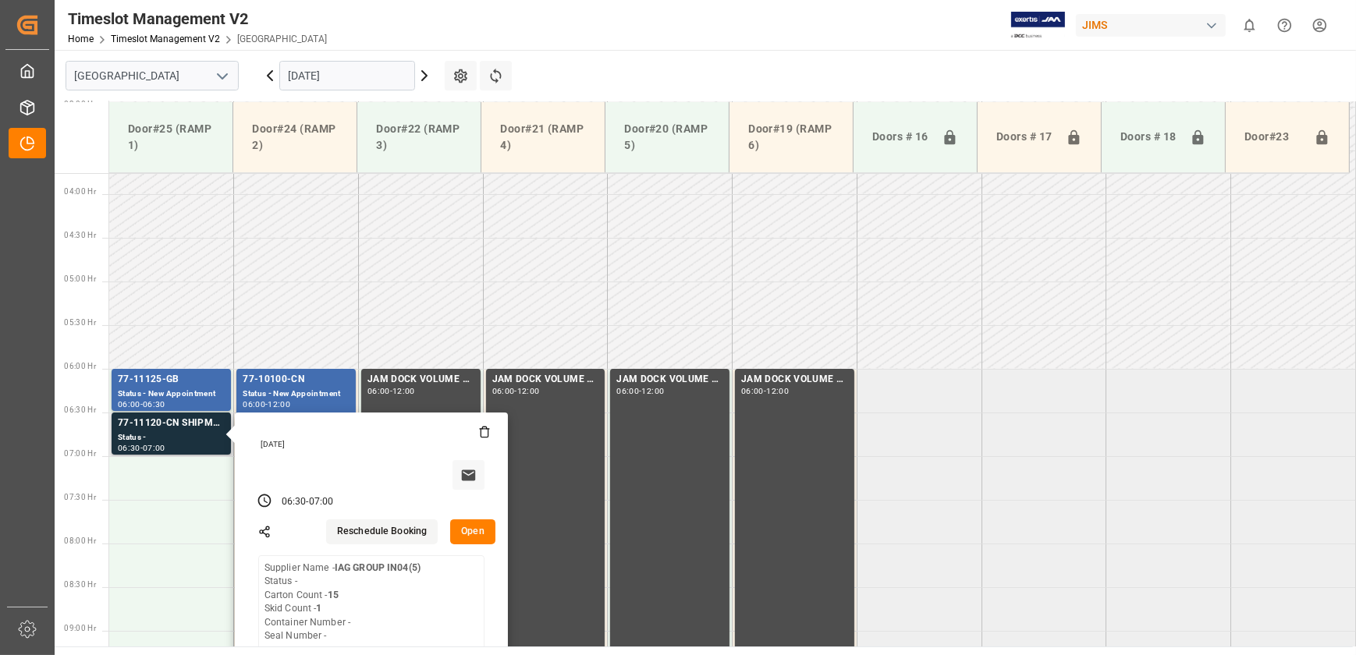
click at [465, 529] on button "Open" at bounding box center [472, 531] width 45 height 25
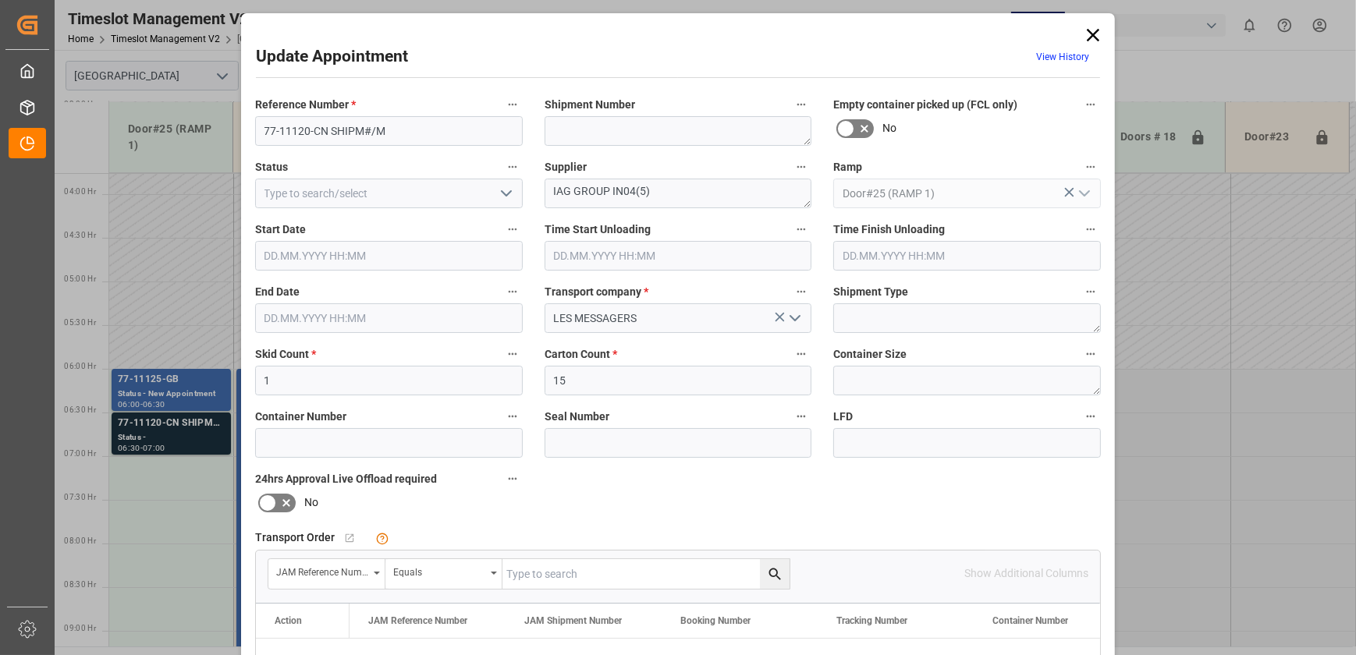
type input "09.10.2025 06:30"
type input "09.10.2025 07:00"
type input "07.10.2025 13:21"
click at [545, 127] on textarea at bounding box center [678, 131] width 268 height 30
type textarea "7"
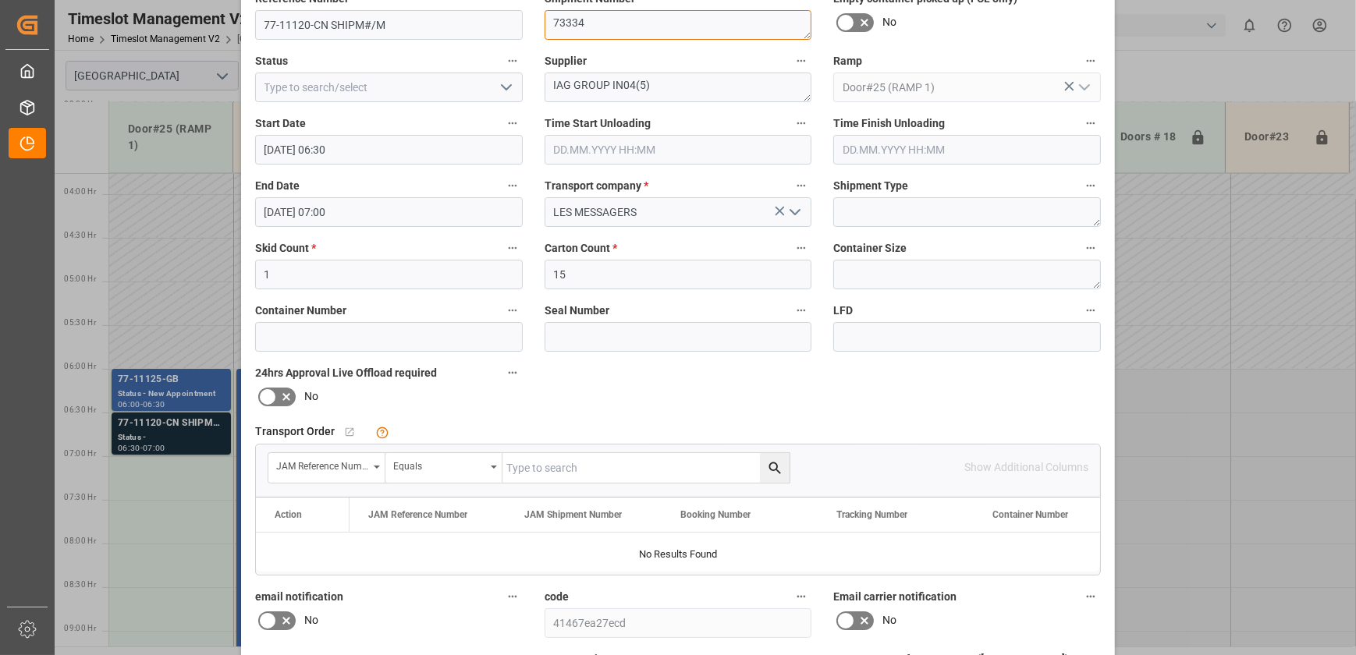
scroll to position [0, 0]
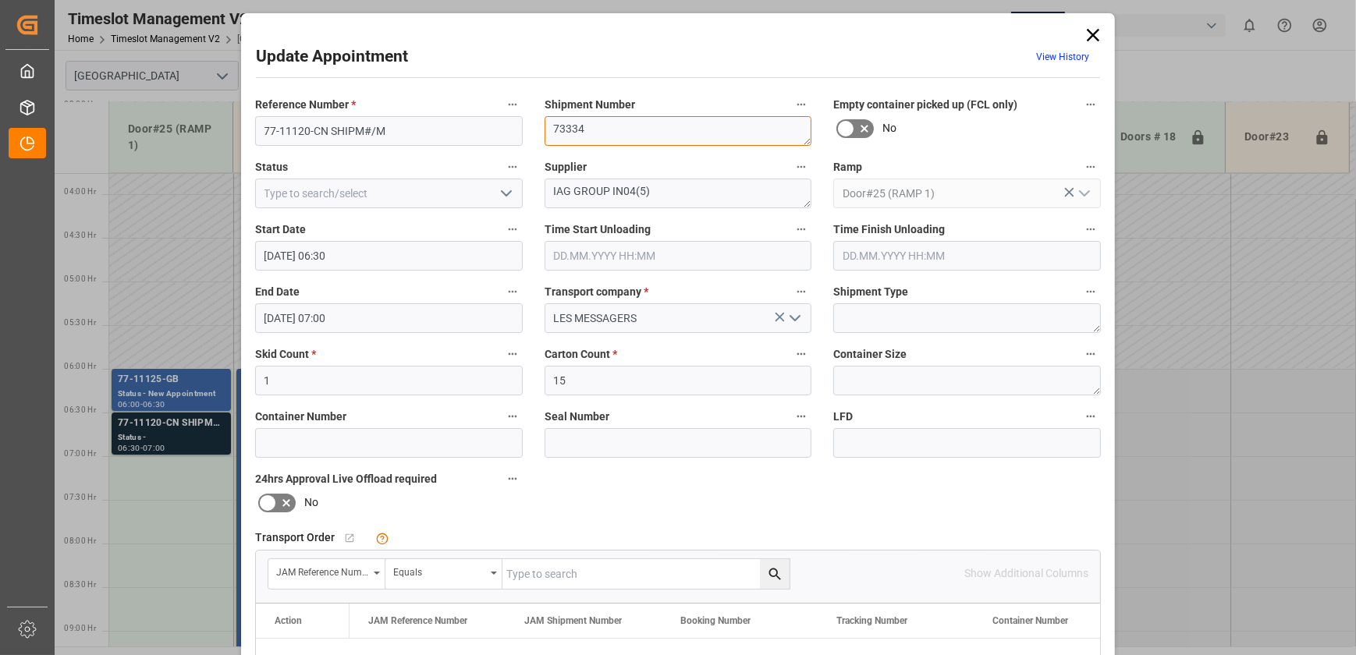
type textarea "73334"
click at [420, 133] on input "77-11120-CN SHIPM#/M" at bounding box center [389, 131] width 268 height 30
type input "77-11120-CN"
click at [507, 193] on icon "open menu" at bounding box center [506, 193] width 19 height 19
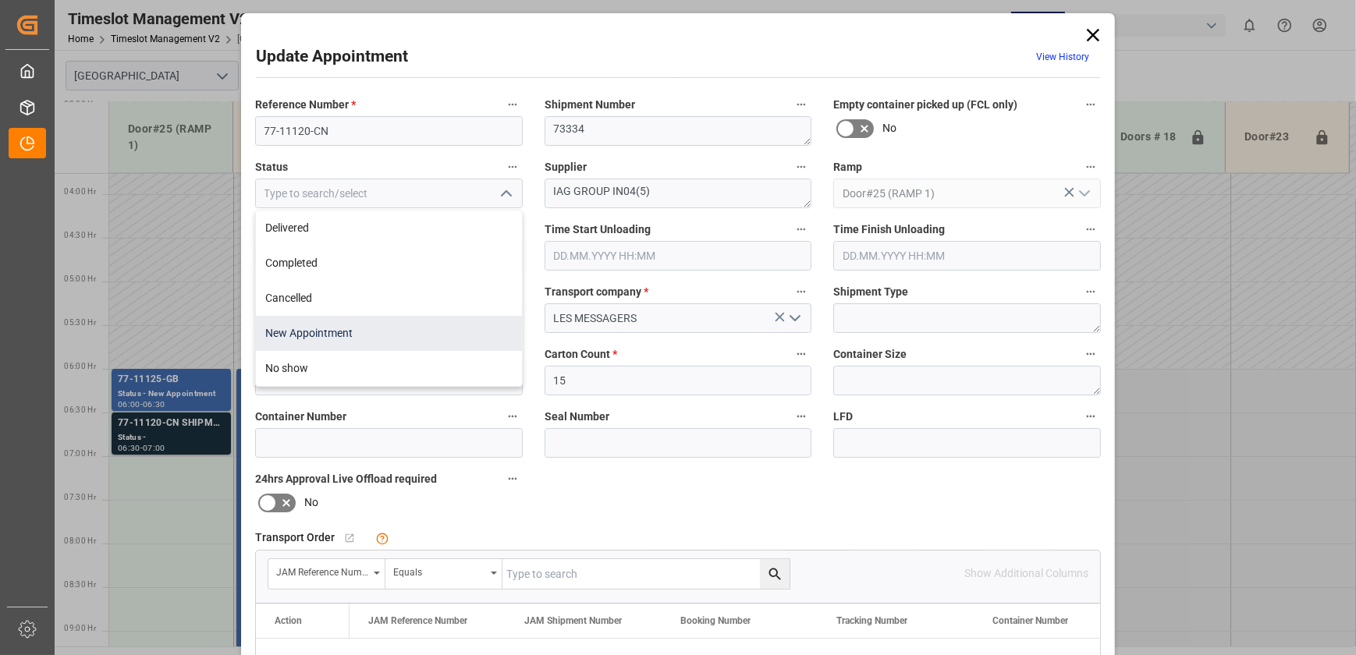
click at [424, 326] on div "New Appointment" at bounding box center [389, 333] width 266 height 35
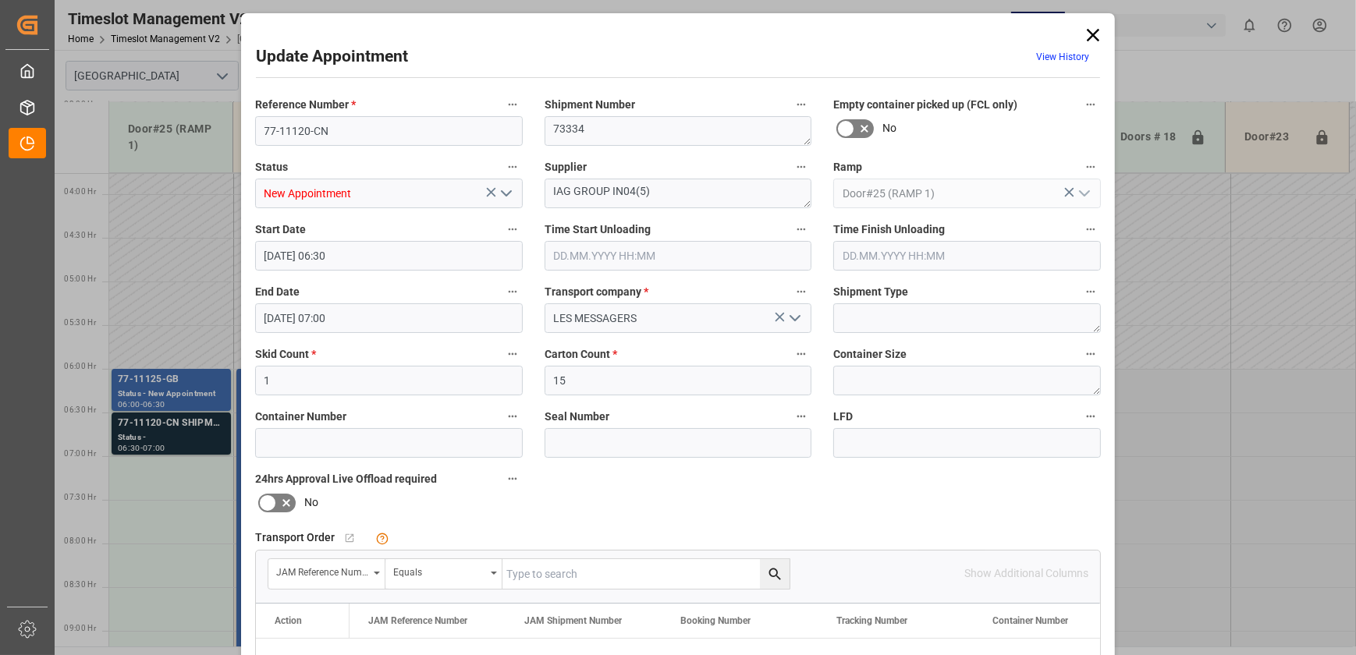
type input "New Appointment"
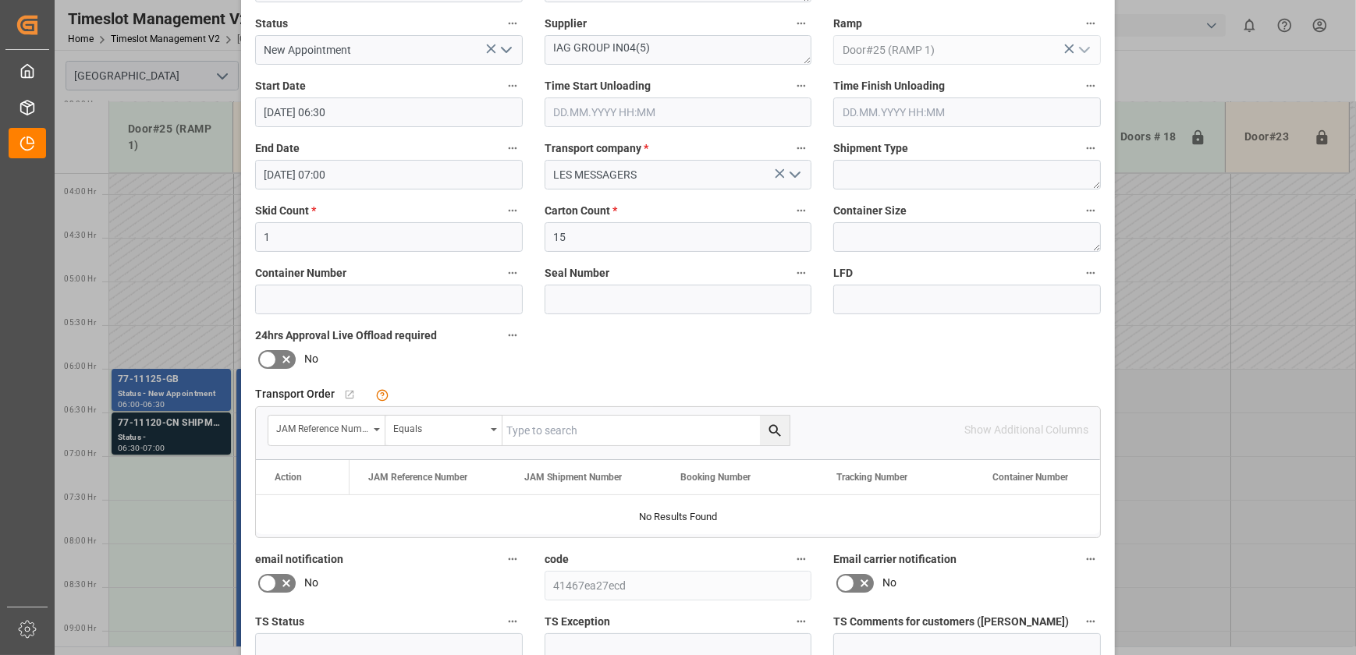
scroll to position [292, 0]
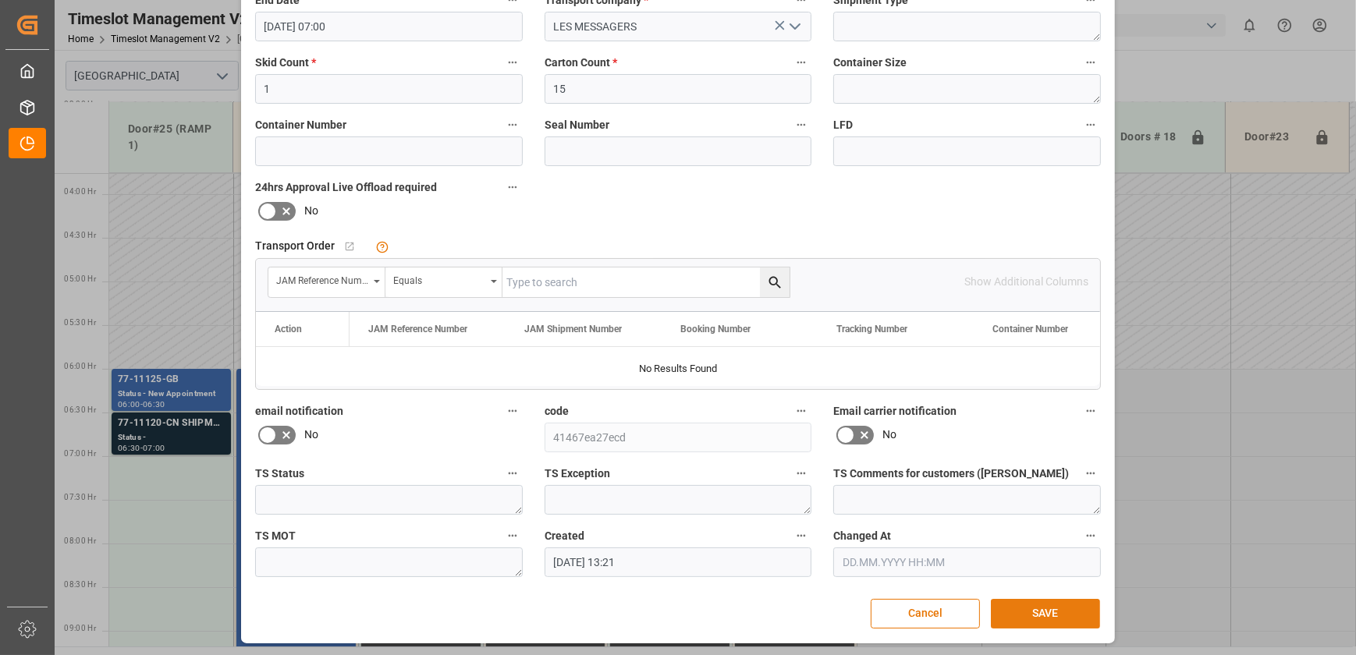
click at [1040, 604] on button "SAVE" at bounding box center [1045, 614] width 109 height 30
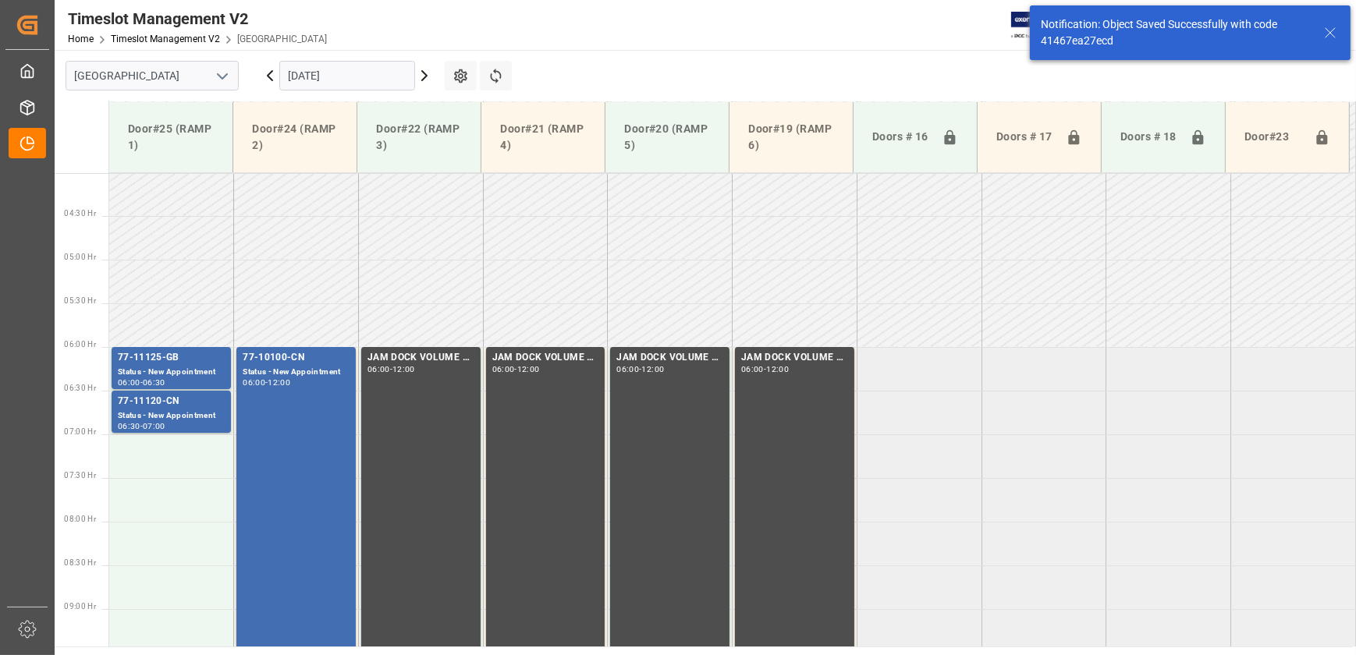
scroll to position [372, 0]
